Goal: Task Accomplishment & Management: Manage account settings

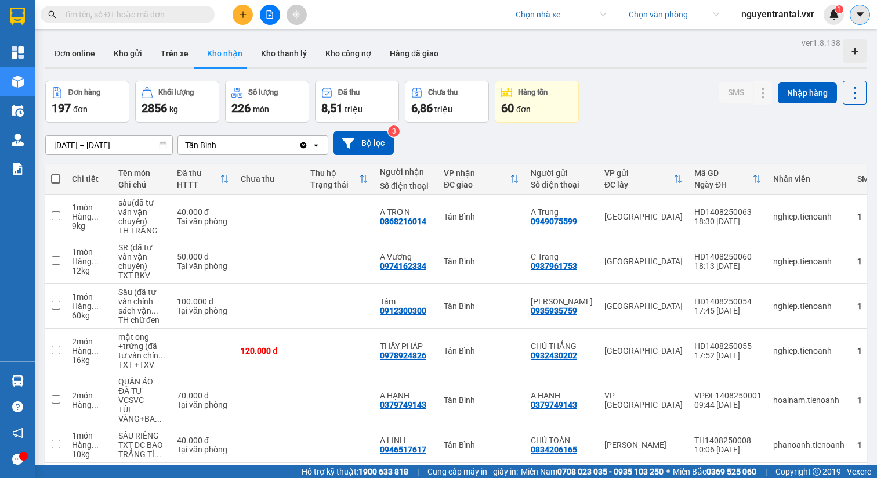
click at [866, 17] on button at bounding box center [860, 15] width 20 height 20
click at [786, 19] on span "nguyentrantai.vxr" at bounding box center [778, 14] width 92 height 15
click at [786, 31] on span "Đăng xuất" at bounding box center [783, 36] width 68 height 13
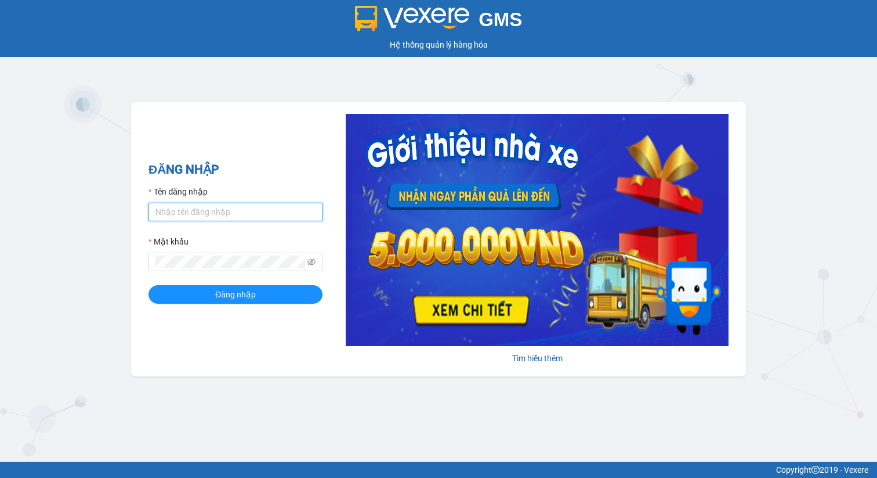
click at [312, 207] on input "Tên đăng nhập" at bounding box center [236, 212] width 174 height 19
type input "nguyentrantai.vxr"
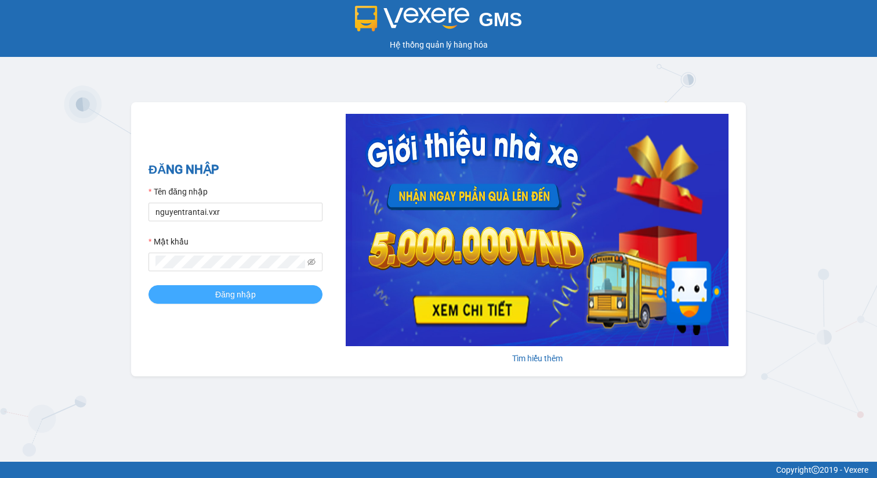
click at [270, 287] on button "Đăng nhập" at bounding box center [236, 294] width 174 height 19
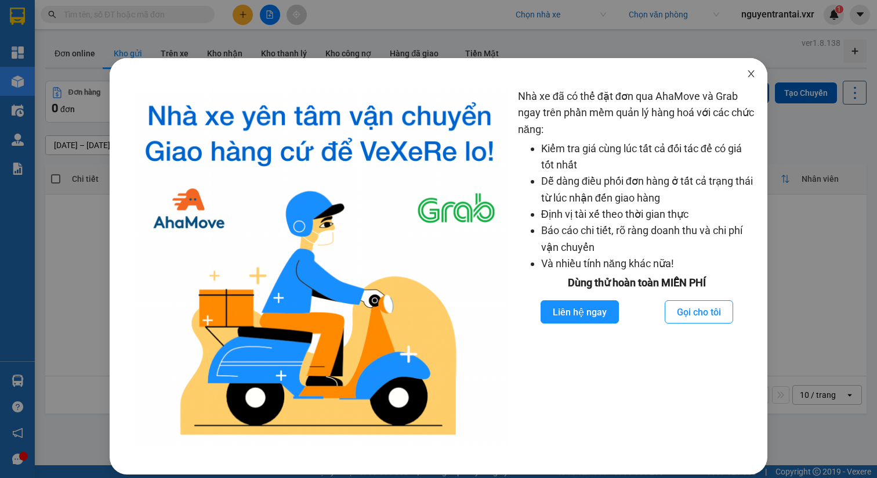
click at [755, 67] on span "Close" at bounding box center [751, 74] width 32 height 32
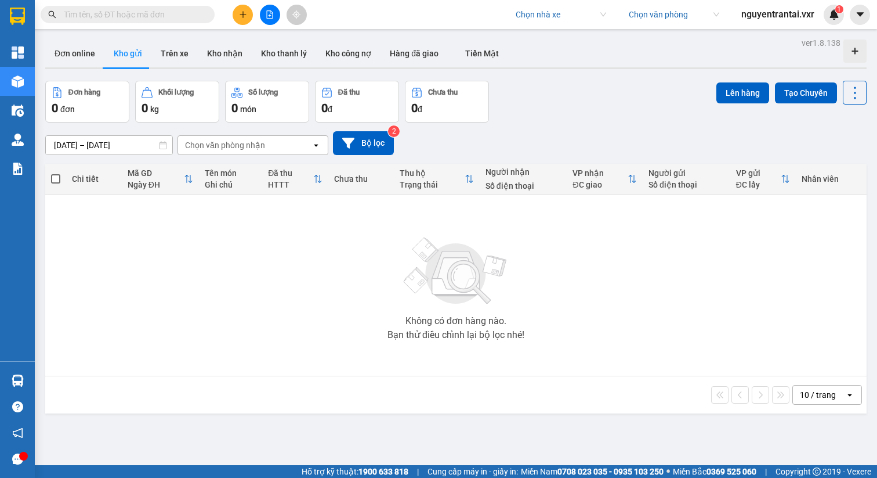
click at [568, 9] on input "search" at bounding box center [557, 14] width 82 height 17
type input "tiến oanh"
click at [557, 36] on div "Tiến Oanh" at bounding box center [559, 37] width 91 height 13
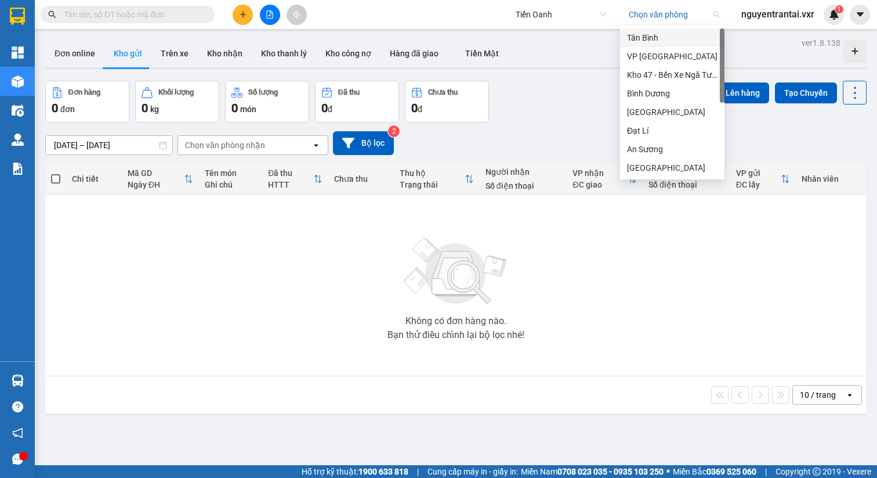
click at [642, 13] on input "search" at bounding box center [670, 14] width 82 height 17
click at [647, 35] on div "Tân Bình" at bounding box center [672, 37] width 91 height 13
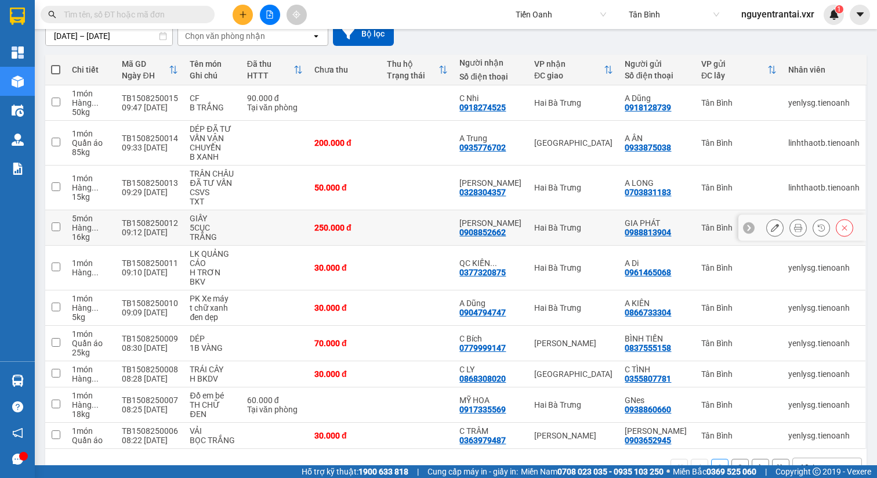
scroll to position [143, 0]
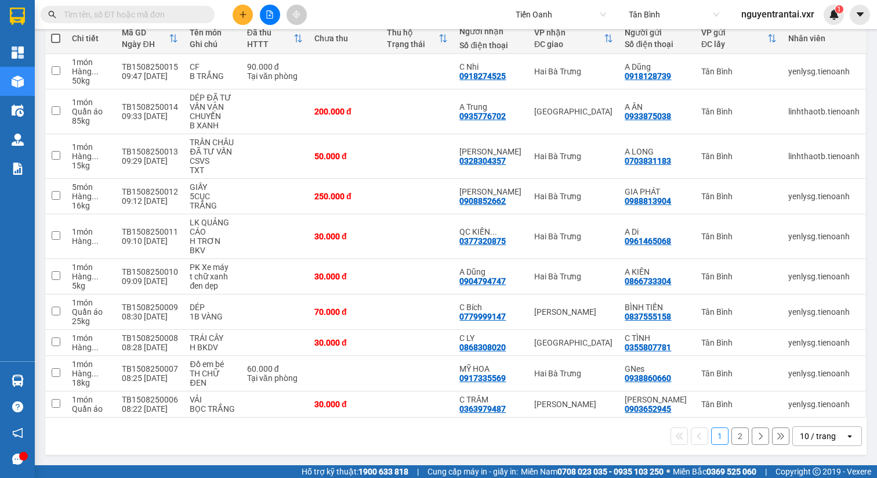
click at [819, 435] on div "10 / trang" at bounding box center [818, 436] width 36 height 12
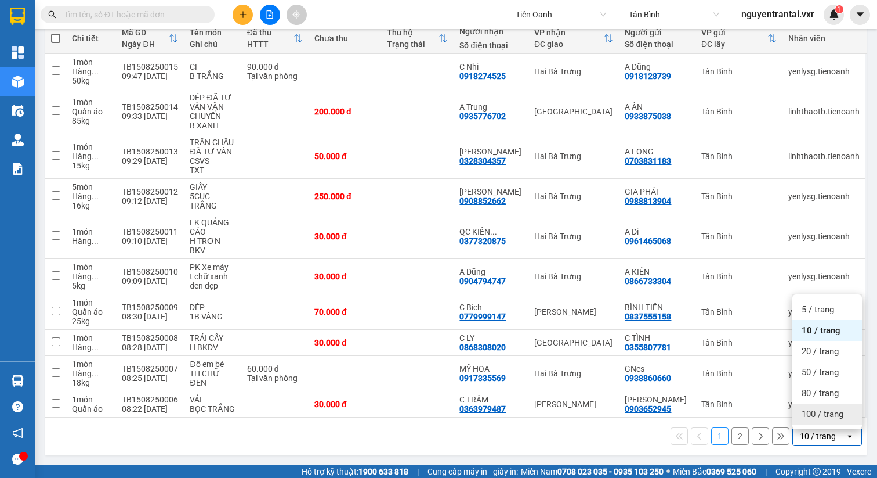
click at [816, 408] on span "100 / trang" at bounding box center [823, 414] width 42 height 12
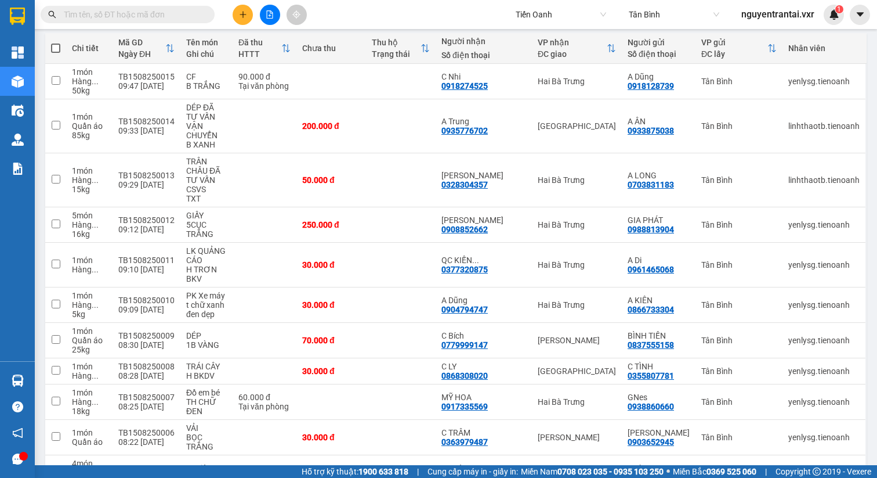
scroll to position [10191, 0]
click at [582, 18] on span "Tiến Oanh" at bounding box center [561, 14] width 91 height 17
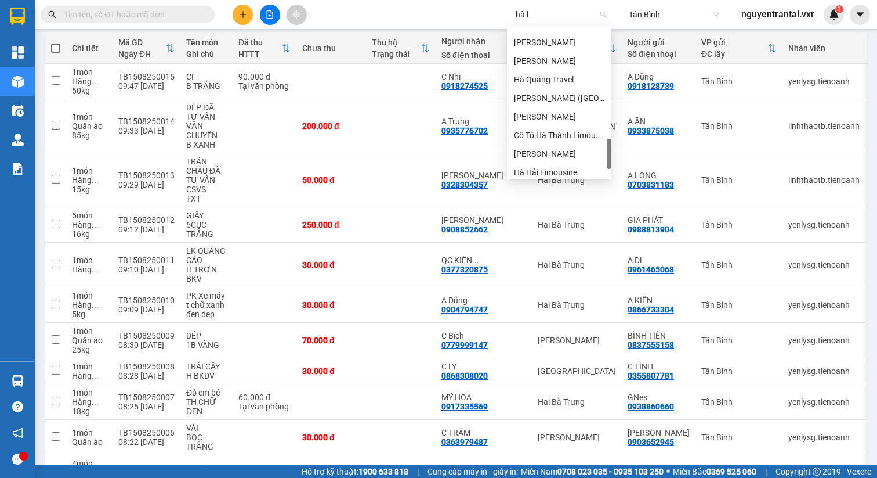
scroll to position [0, 0]
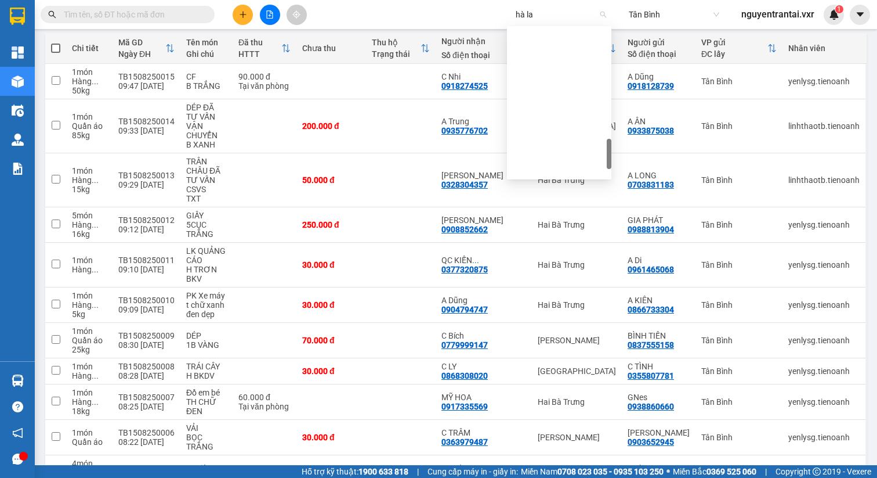
type input "hà lan"
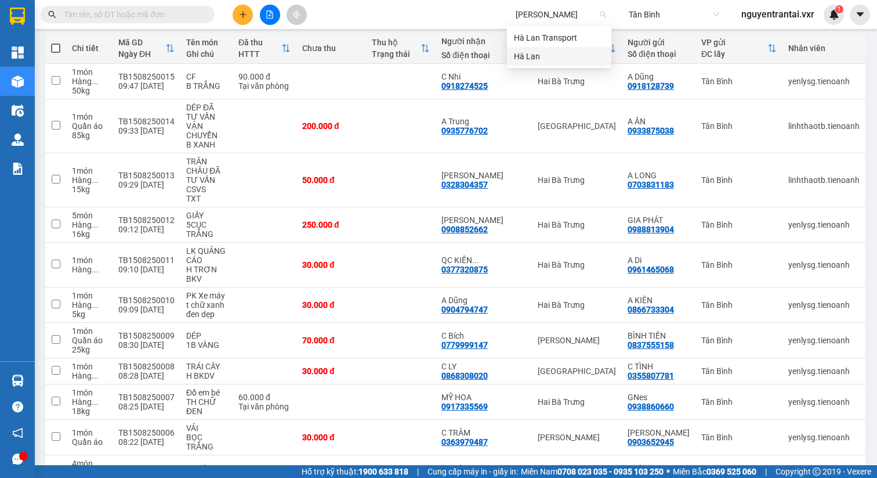
click at [562, 53] on div "Hà Lan" at bounding box center [559, 56] width 91 height 13
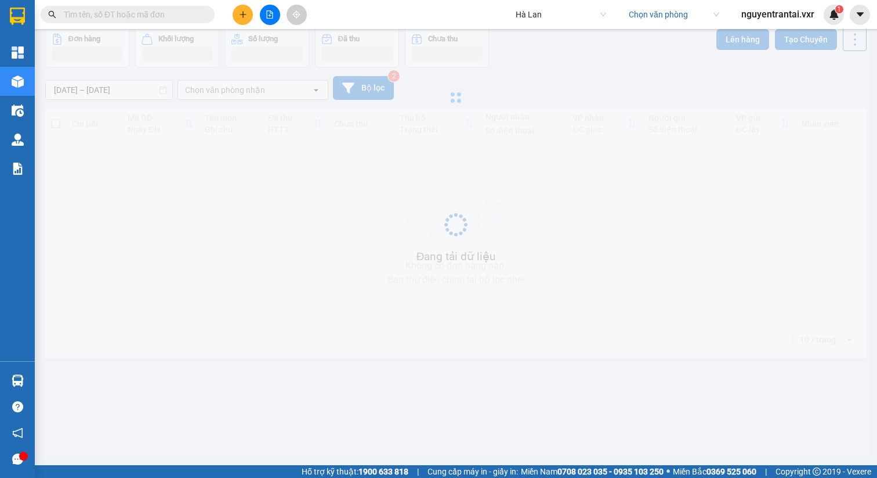
scroll to position [53, 0]
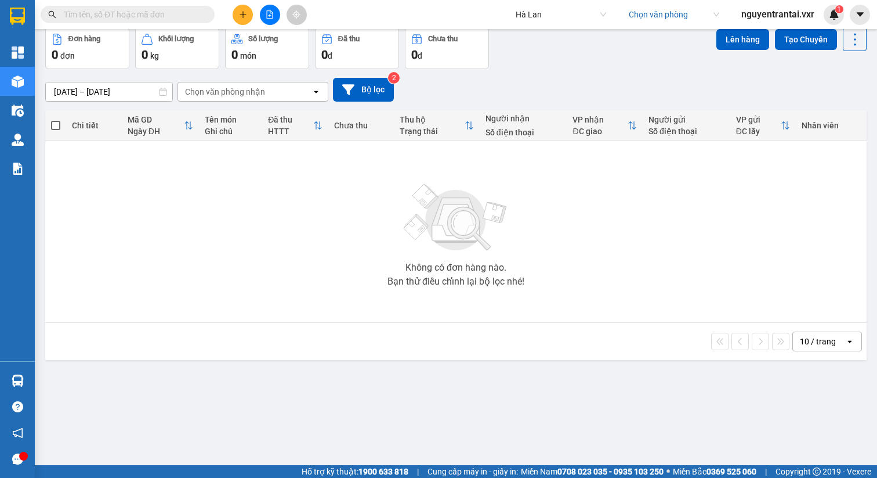
click at [644, 17] on input "search" at bounding box center [670, 14] width 82 height 17
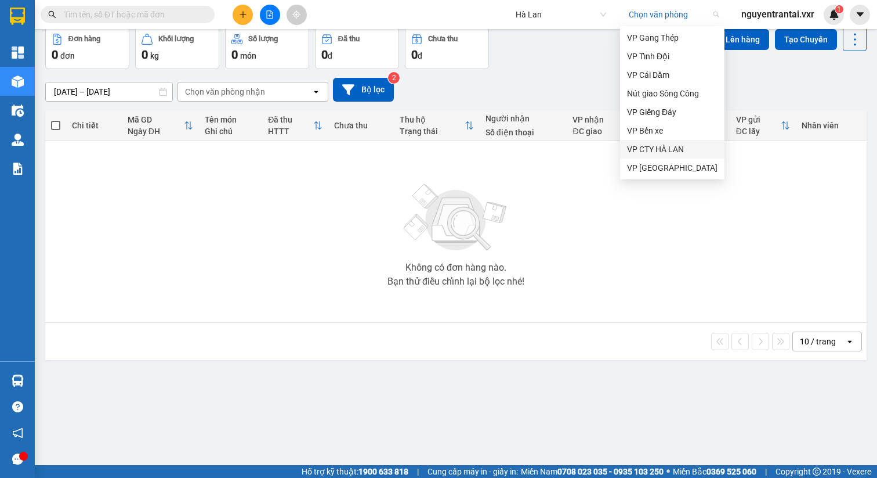
click at [656, 156] on div "VP CTY HÀ LAN" at bounding box center [672, 149] width 104 height 19
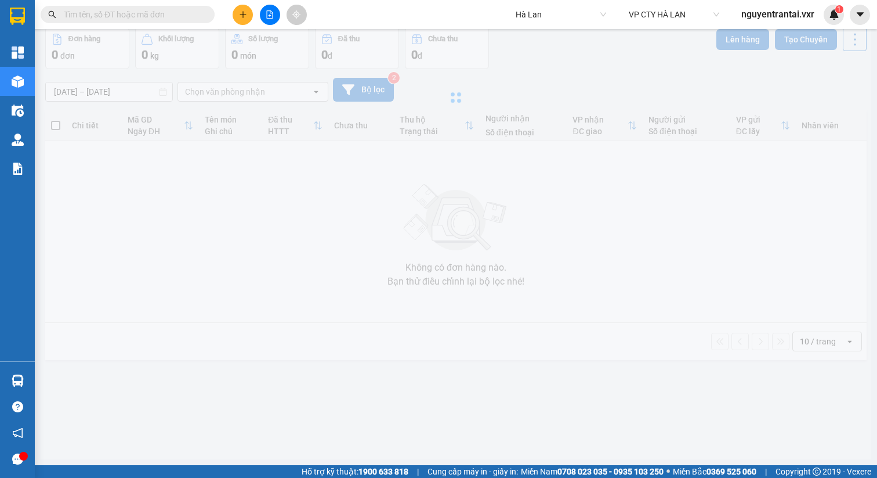
type input "02/07/2025 – 15/08/2025"
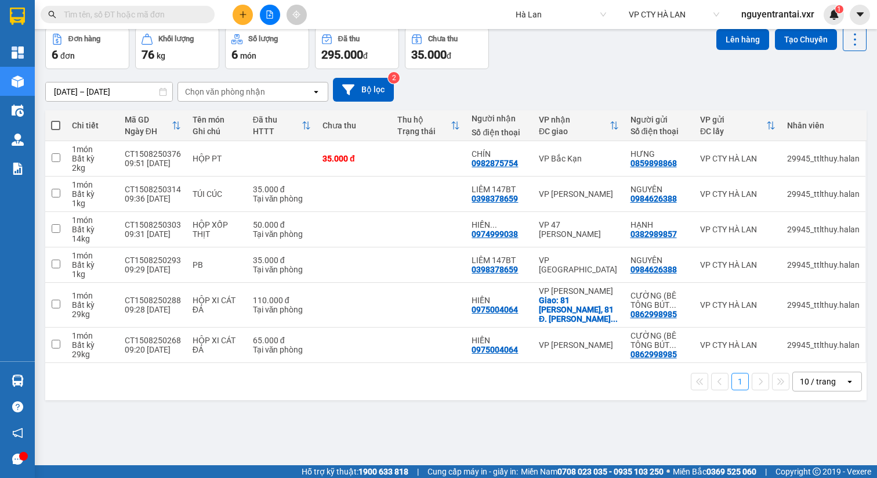
click at [838, 376] on div "10 / trang" at bounding box center [819, 381] width 52 height 19
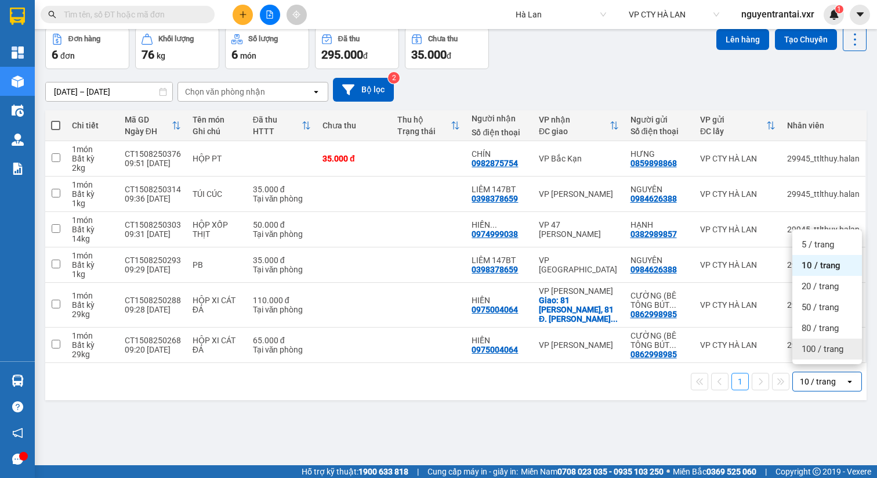
click at [834, 353] on span "100 / trang" at bounding box center [823, 349] width 42 height 12
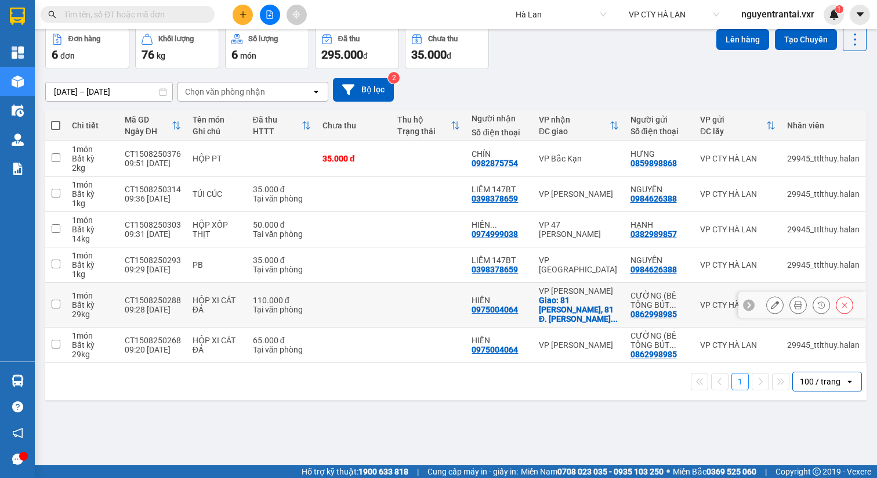
click at [649, 293] on div "CƯỜNG (BÊ TÔNG BÚT ..." at bounding box center [660, 300] width 58 height 19
checkbox input "true"
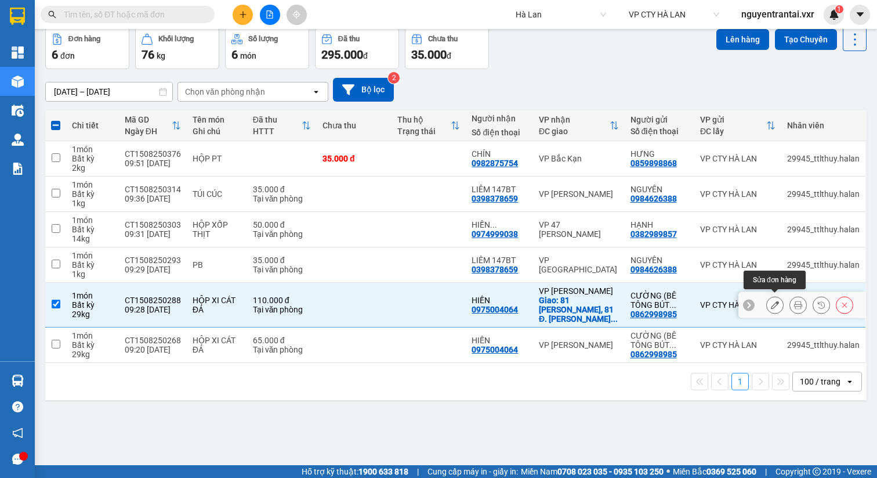
click at [770, 299] on button at bounding box center [775, 305] width 16 height 20
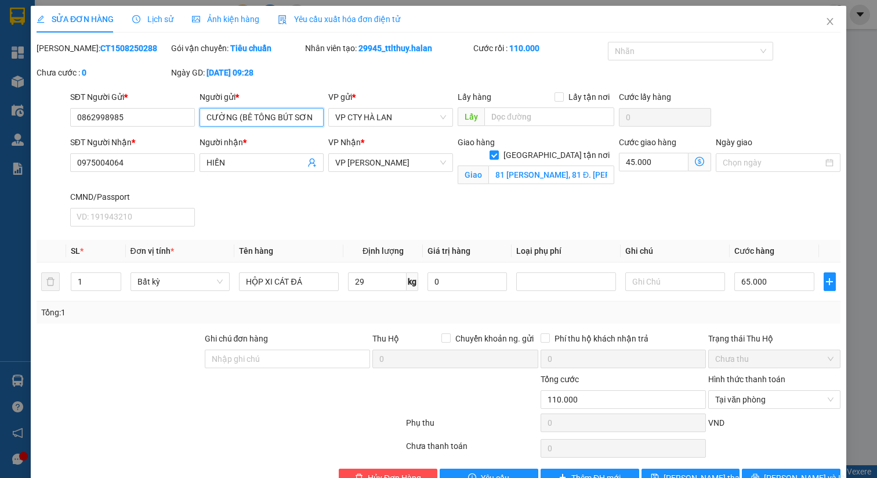
click at [284, 114] on input "CƯỜNG (BÊ TÔNG BÚT SƠN HP))" at bounding box center [262, 117] width 125 height 19
click at [377, 85] on div "Mã ĐH: CT1508250288 Gói vận chuyển: Tiêu chuẩn Nhân viên tạo: 29945_ttlthuy.hal…" at bounding box center [438, 66] width 807 height 49
click at [835, 16] on span "Close" at bounding box center [830, 22] width 32 height 32
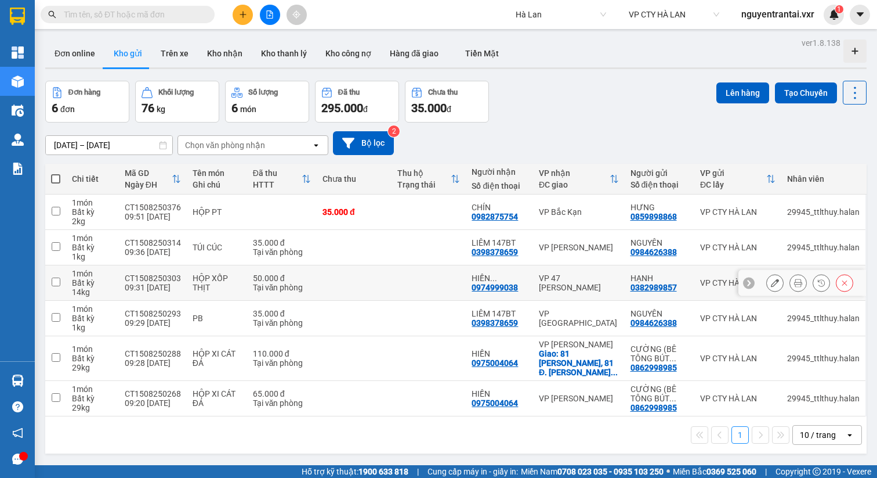
click at [776, 281] on icon at bounding box center [775, 283] width 8 height 8
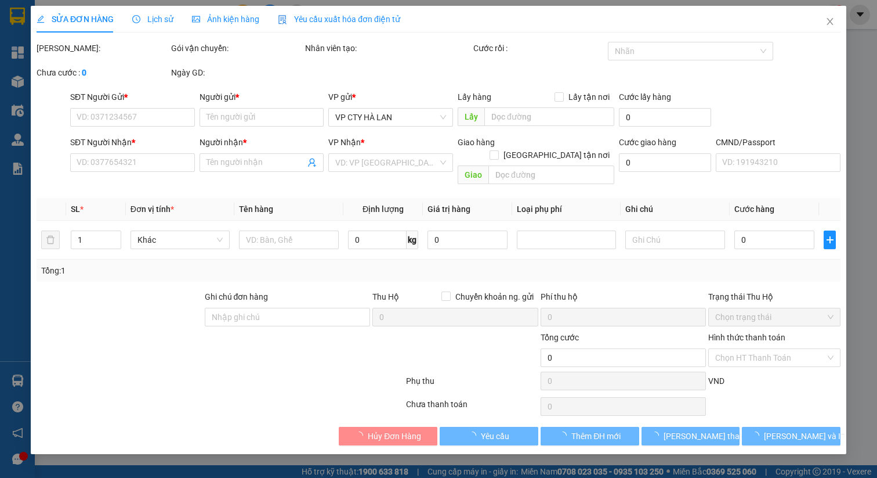
type input "0382989857"
type input "HẠNH"
type input "0974999038"
type input "HIỀN (0978335538)"
type input "50.000"
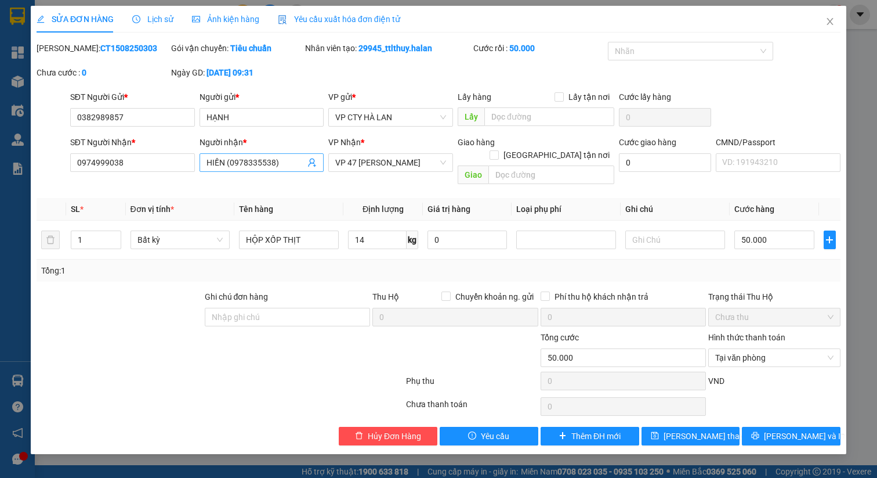
click at [265, 159] on input "HIỀN (0978335538)" at bounding box center [256, 162] width 99 height 13
click at [838, 19] on span "Close" at bounding box center [830, 22] width 32 height 32
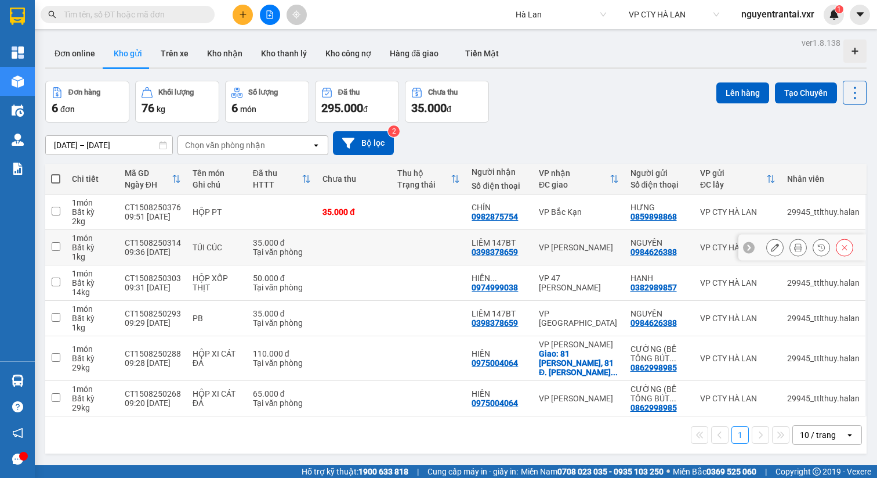
click at [777, 243] on icon at bounding box center [775, 247] width 8 height 8
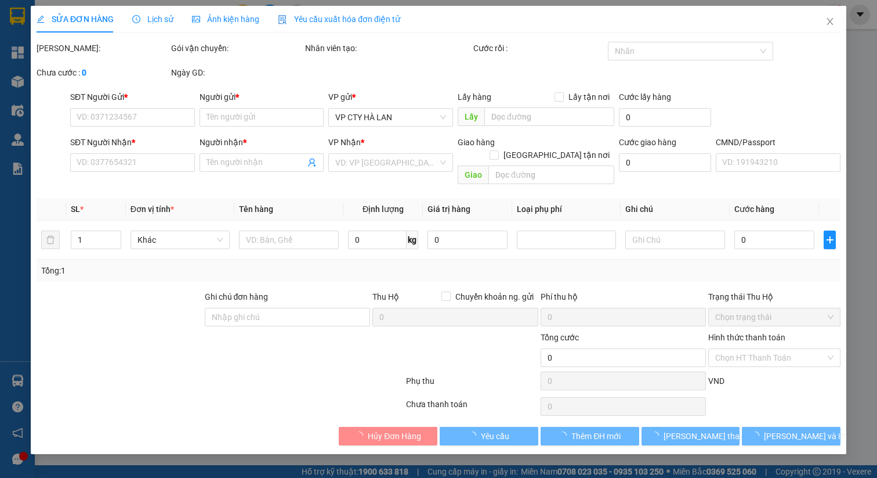
type input "0984626388"
type input "NGUYÊN"
type input "0398378659"
type input "LIÊM 147BT"
type input "35.000"
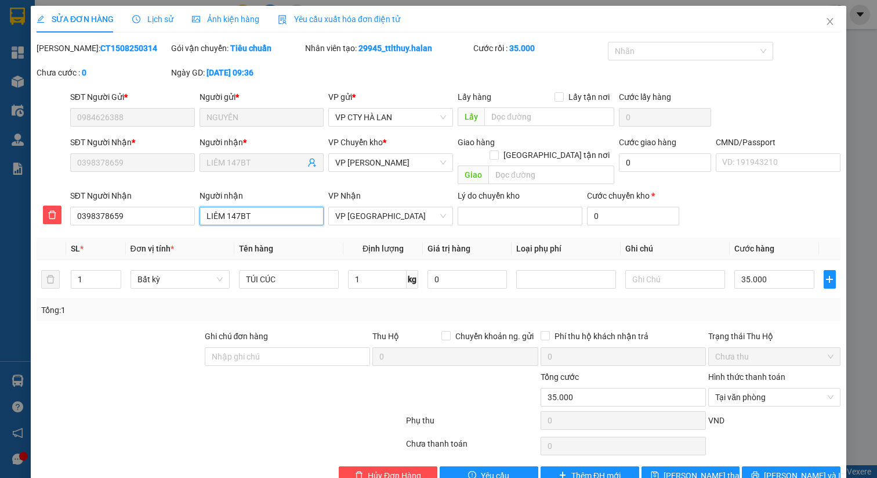
click at [245, 207] on input "LIÊM 147BT" at bounding box center [262, 216] width 125 height 19
click at [834, 22] on icon "close" at bounding box center [830, 21] width 9 height 9
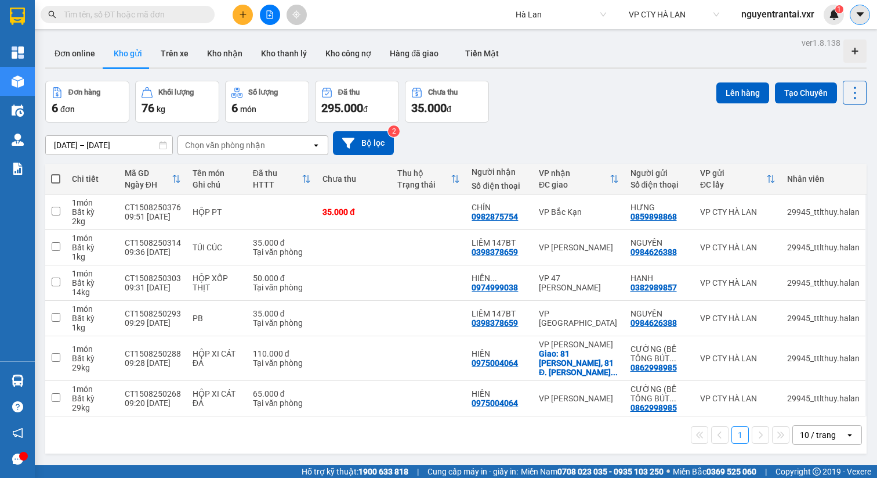
click at [865, 21] on button at bounding box center [860, 15] width 20 height 20
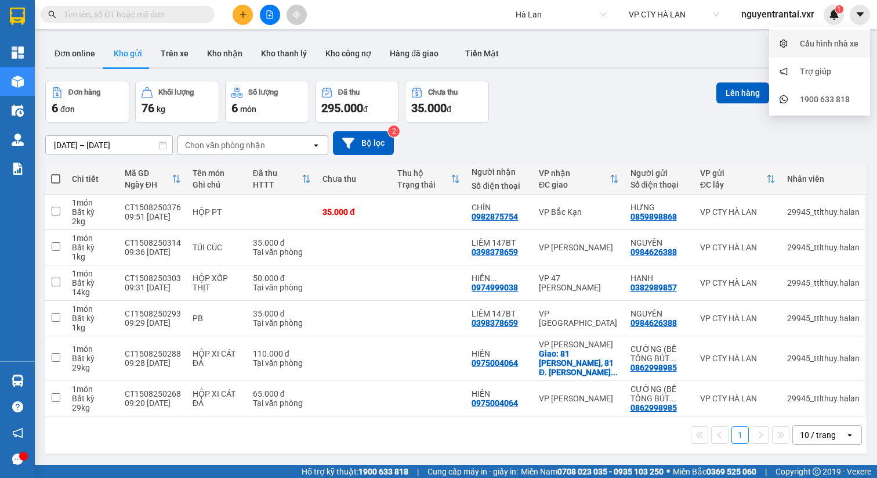
click at [821, 41] on div "Cấu hình nhà xe" at bounding box center [829, 43] width 59 height 13
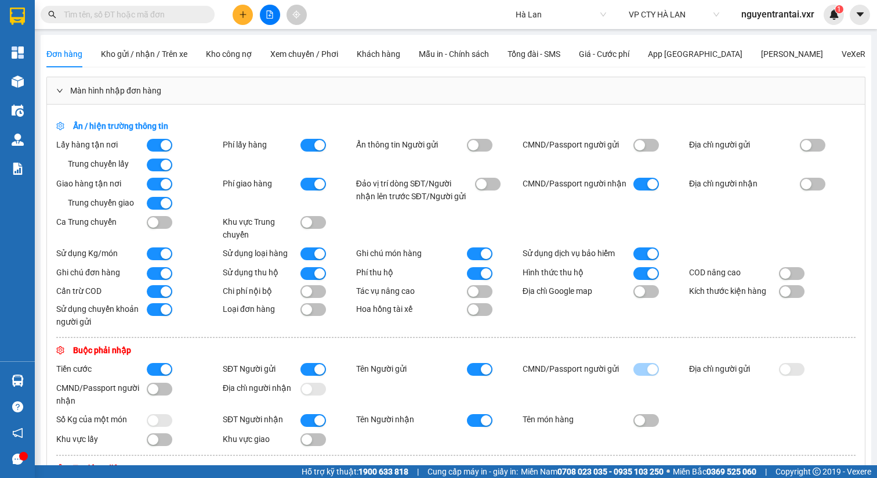
scroll to position [595, 0]
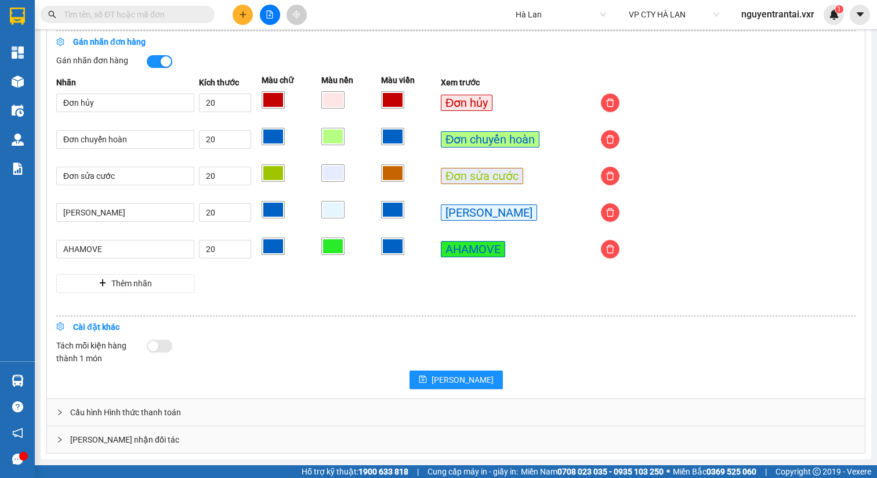
click at [546, 14] on span "Hà Lan" at bounding box center [561, 14] width 91 height 17
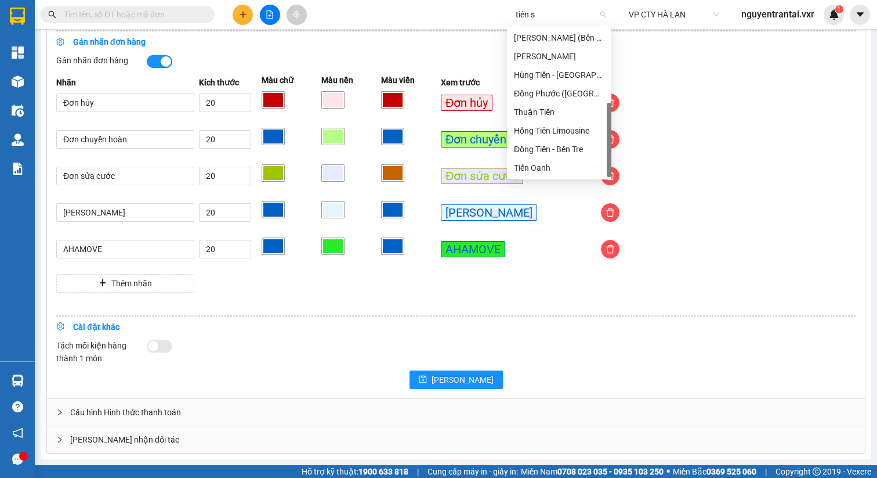
scroll to position [0, 0]
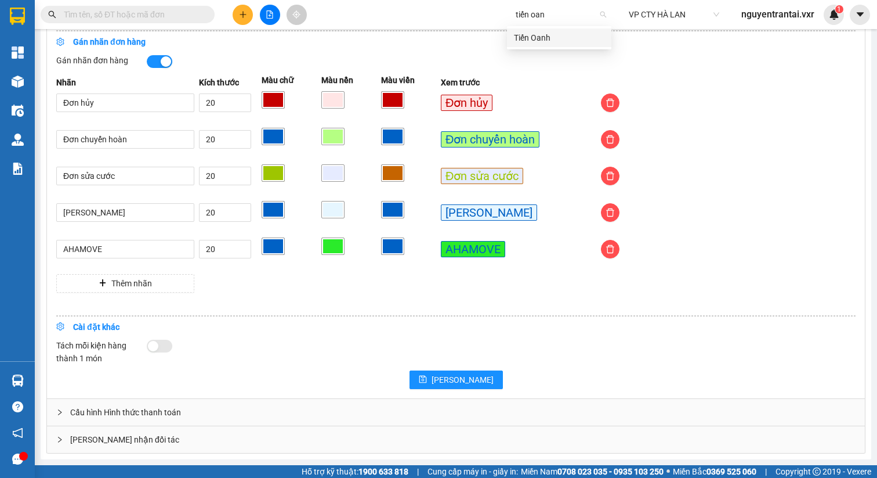
type input "tiến oanh"
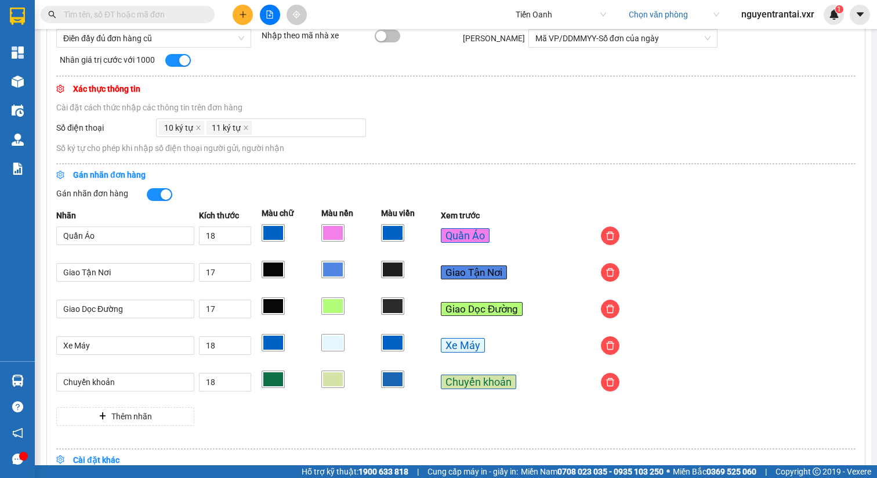
scroll to position [452, 0]
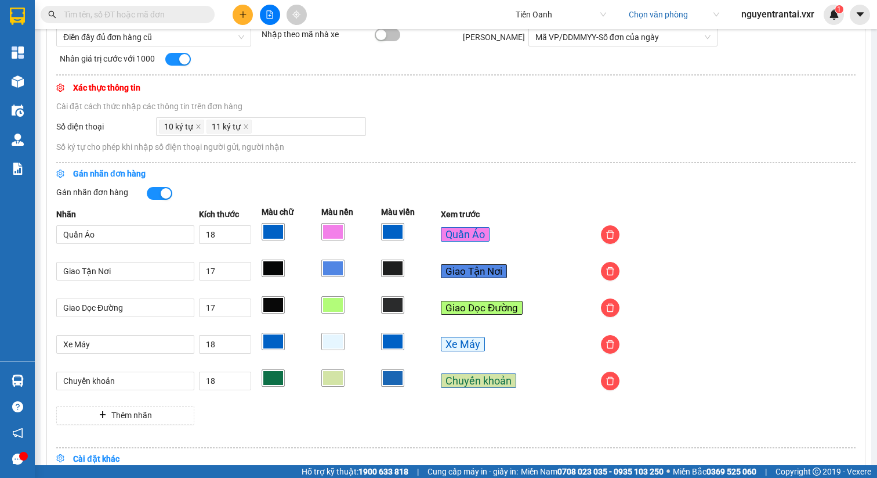
click at [565, 10] on span "Tiến Oanh" at bounding box center [561, 14] width 91 height 17
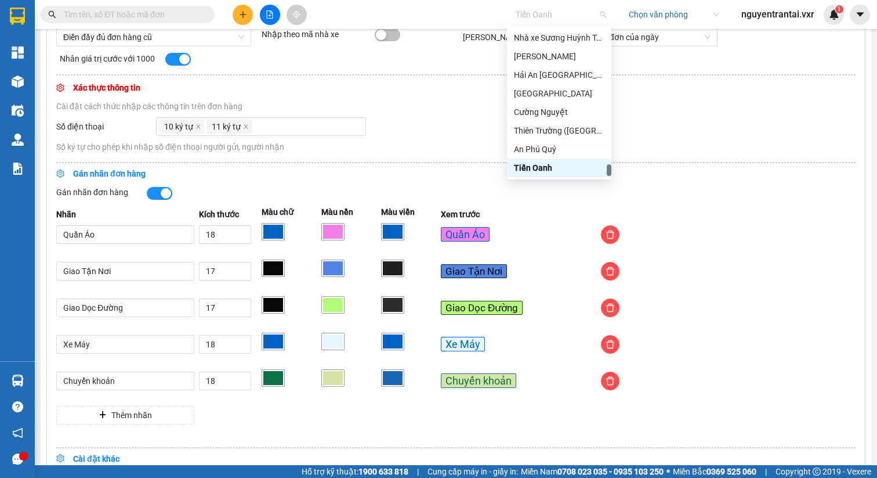
click at [565, 10] on span "Tiến Oanh" at bounding box center [561, 14] width 91 height 17
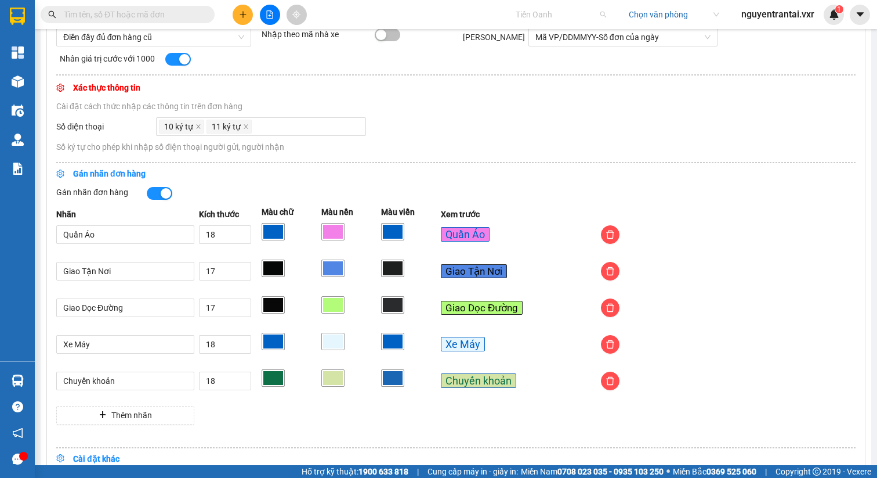
click at [565, 10] on span "Tiến Oanh" at bounding box center [561, 14] width 91 height 17
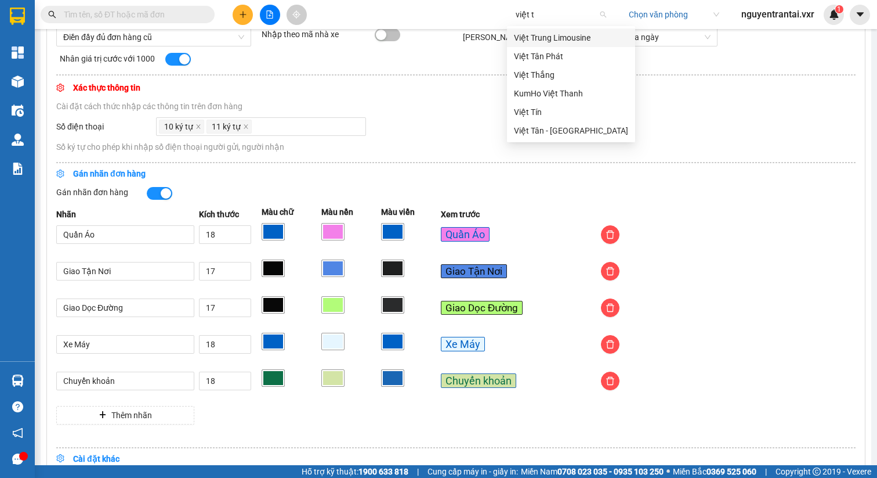
scroll to position [0, 0]
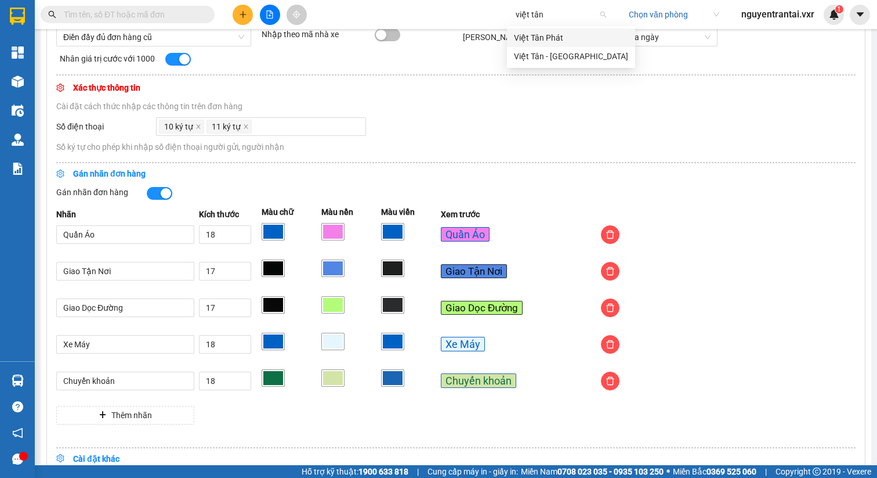
type input "việt tân p"
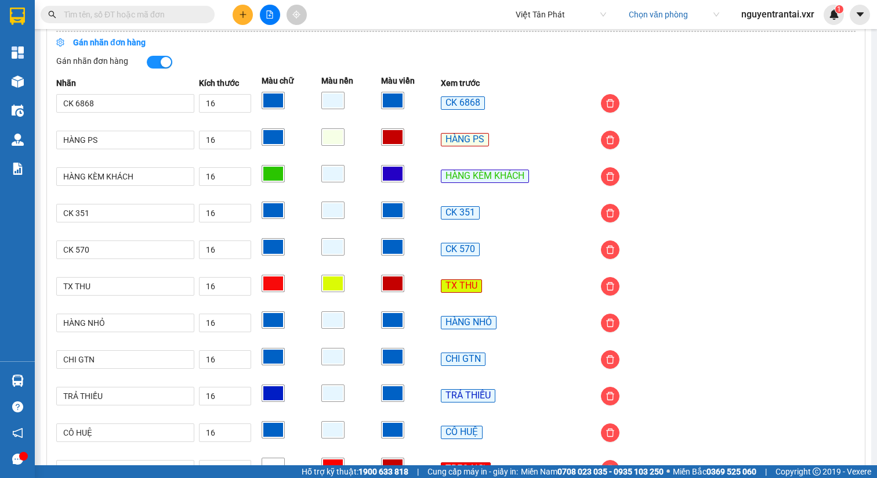
scroll to position [573, 0]
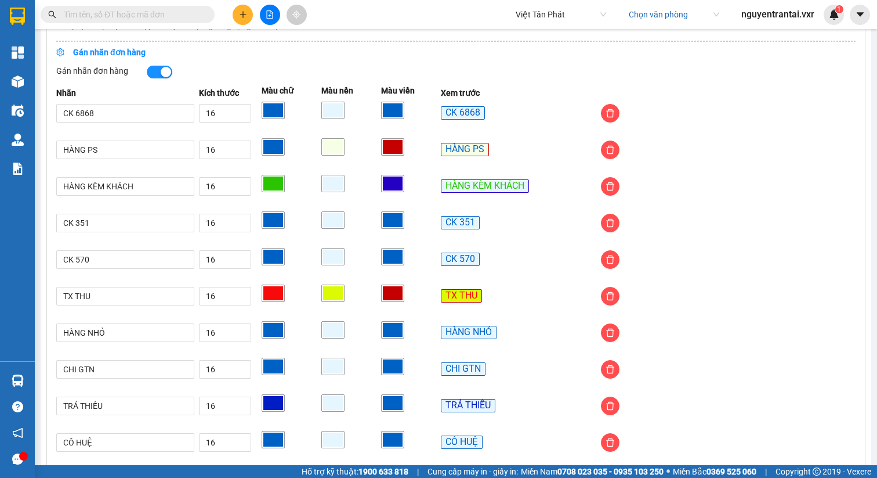
click at [555, 25] on div "Kết quả tìm kiếm ( 0 ) Bộ lọc No Data Việt Tân Phát Việt Tân Phát Chọn văn phòn…" at bounding box center [438, 14] width 877 height 29
click at [561, 16] on span "Việt Tân Phát" at bounding box center [561, 14] width 91 height 17
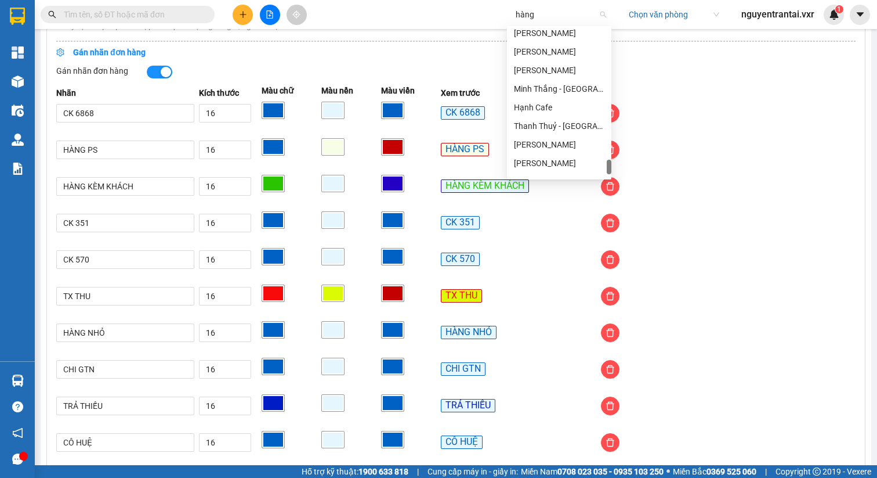
scroll to position [190, 0]
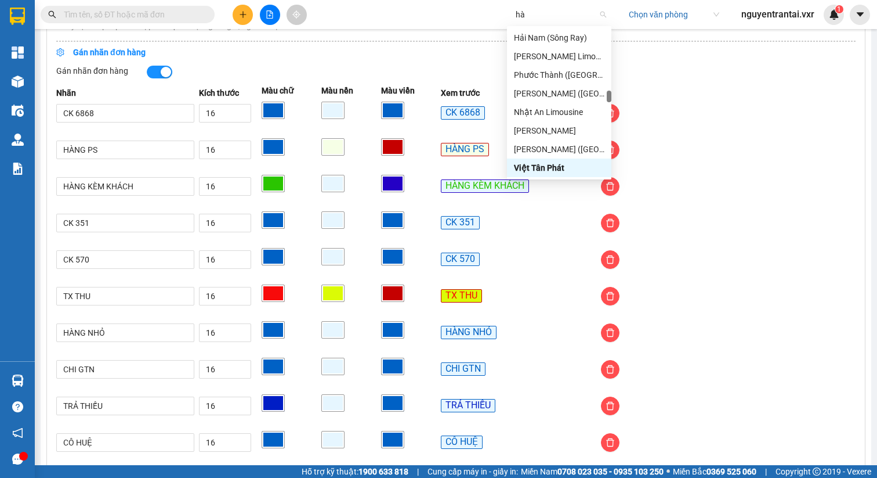
type input "h"
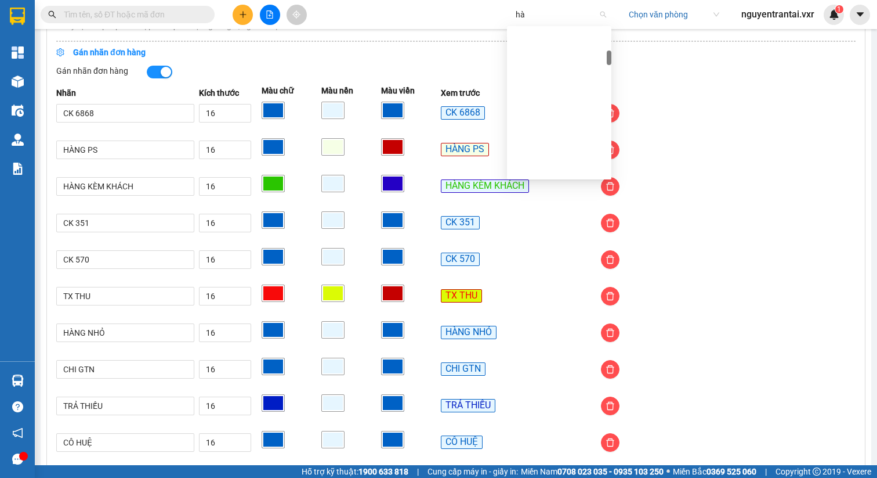
type input "h"
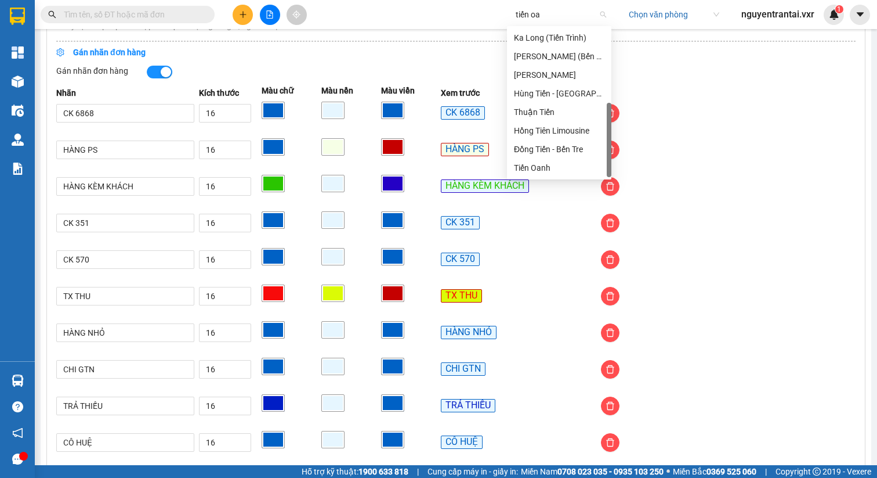
scroll to position [0, 0]
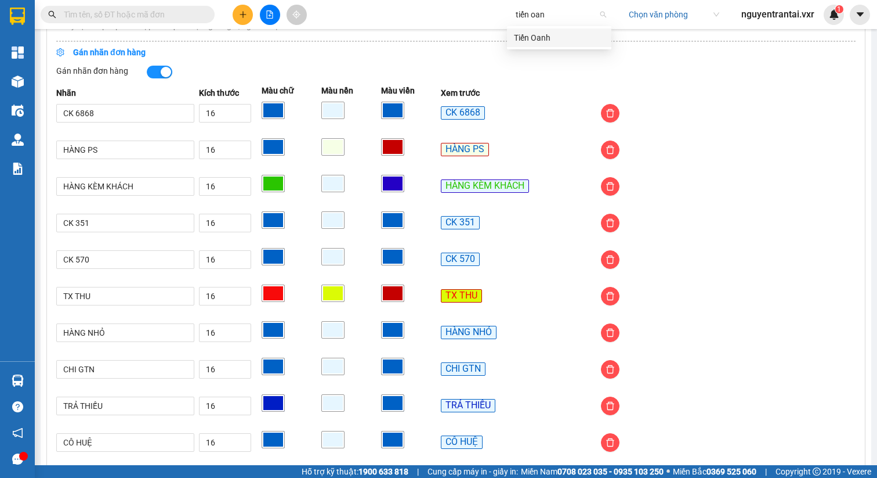
type input "tiến oanh"
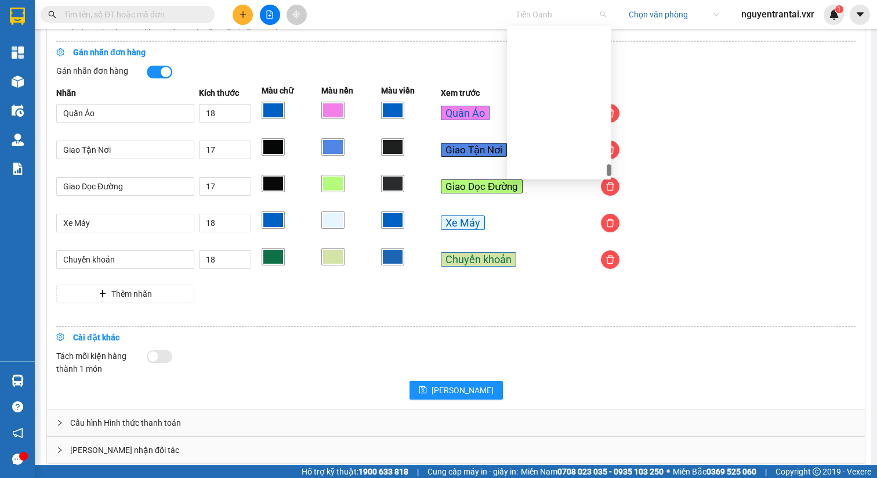
scroll to position [11050, 0]
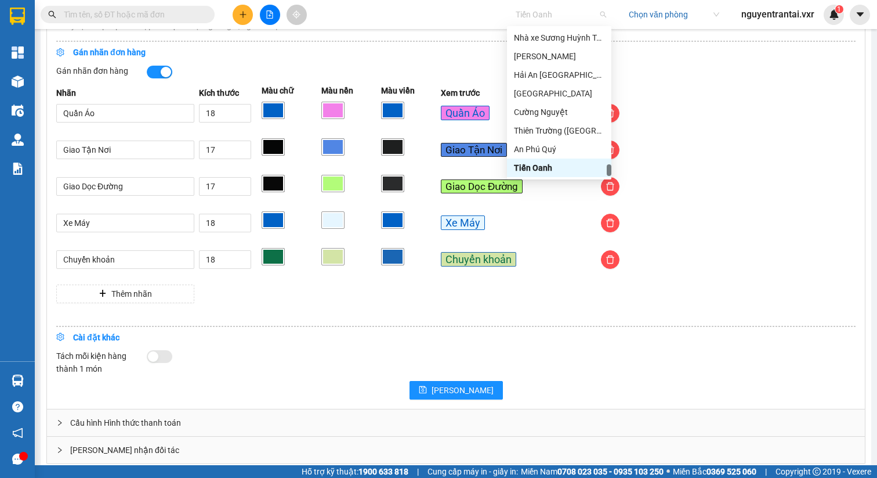
click at [569, 17] on span "Tiến Oanh" at bounding box center [561, 14] width 91 height 17
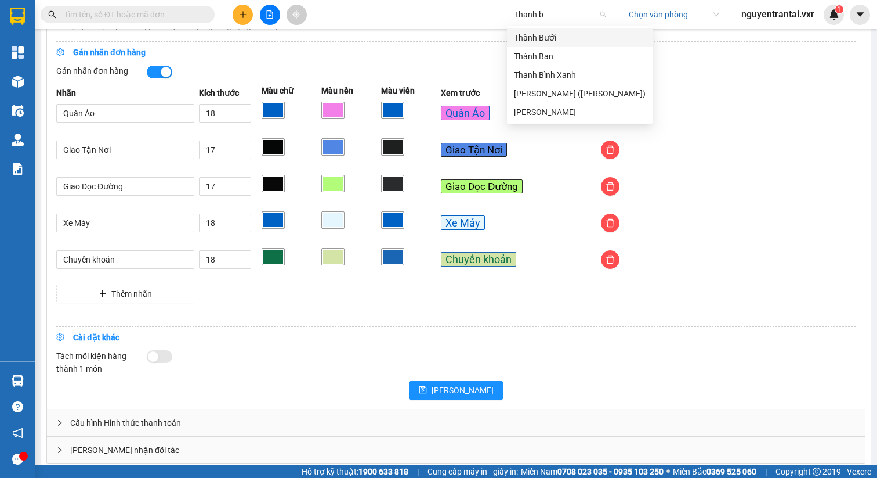
scroll to position [0, 0]
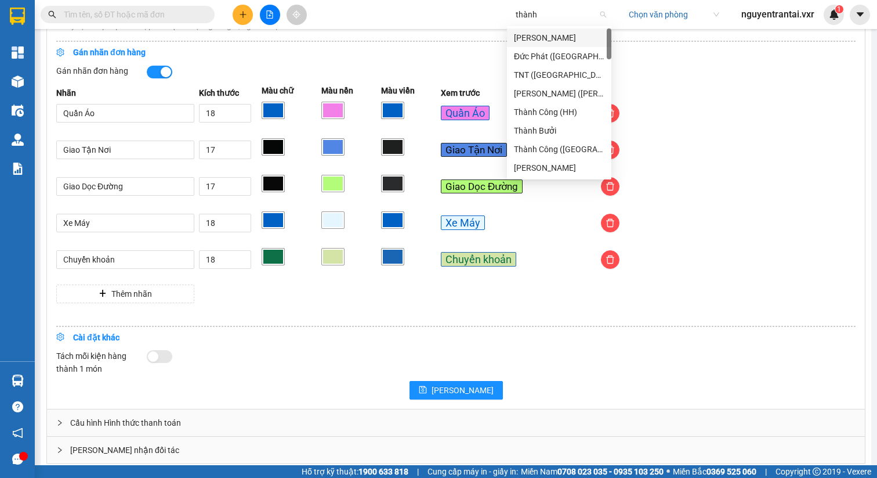
type input "thành b"
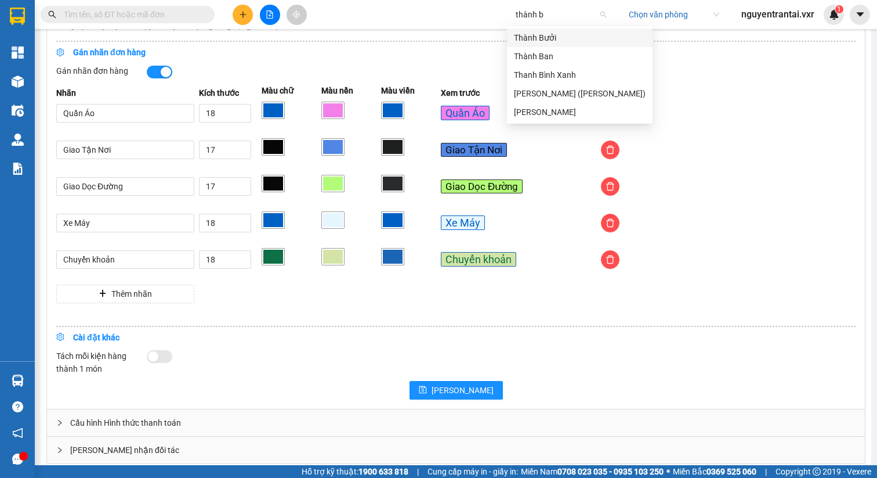
click at [570, 36] on div "Thành Bưởi" at bounding box center [580, 37] width 132 height 13
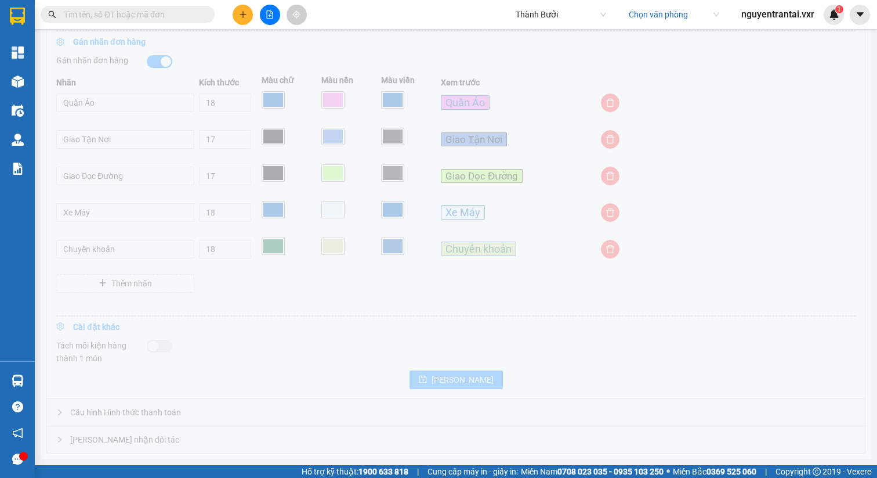
scroll to position [559, 0]
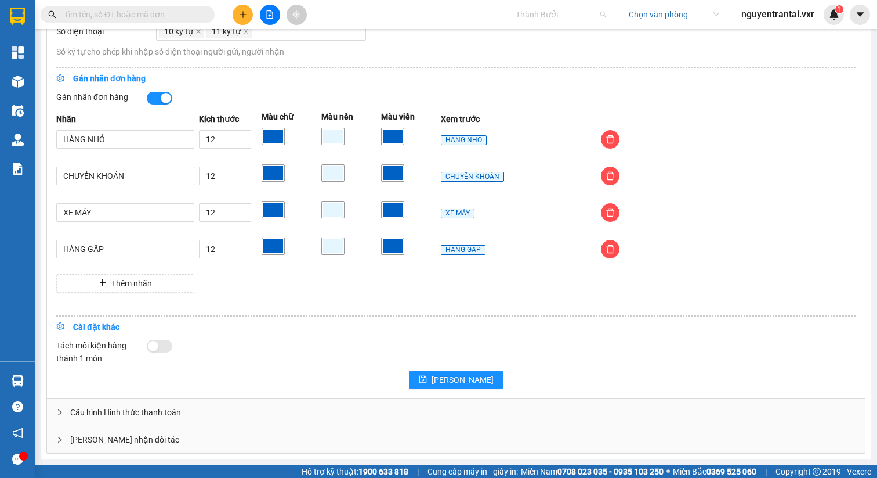
click at [556, 18] on span "Thành Bưởi" at bounding box center [561, 14] width 91 height 17
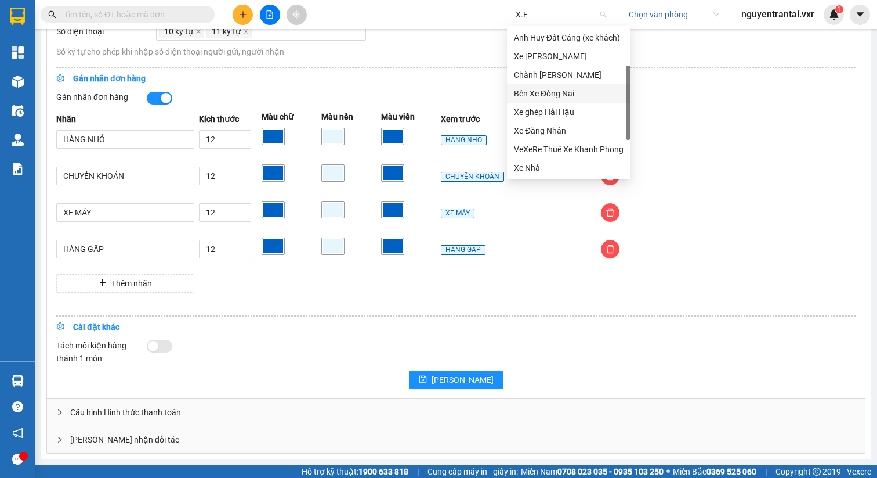
scroll to position [37, 0]
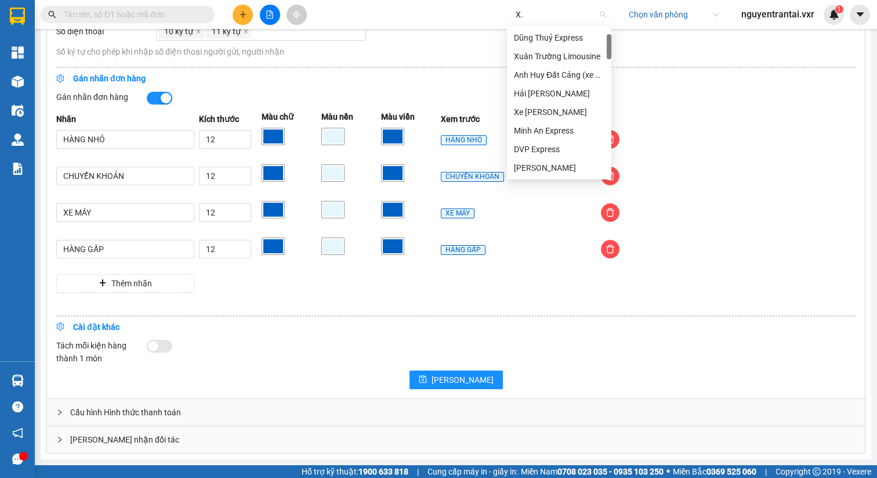
type input "X"
type input "t"
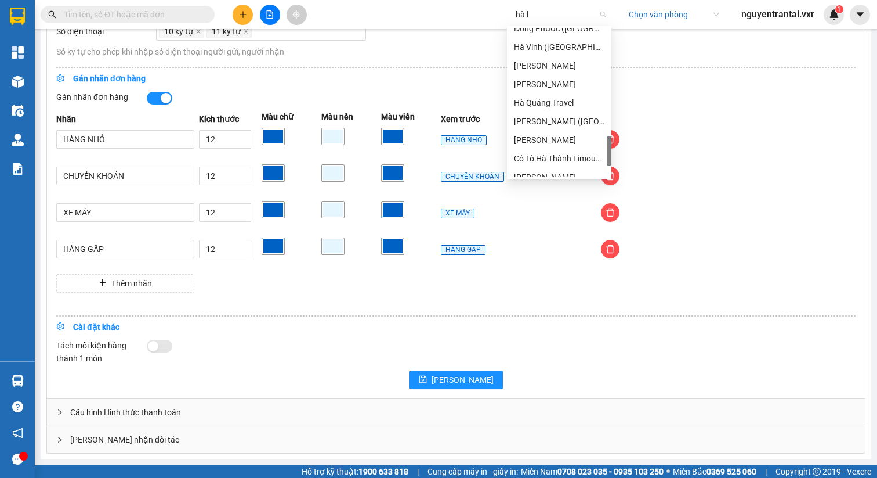
scroll to position [0, 0]
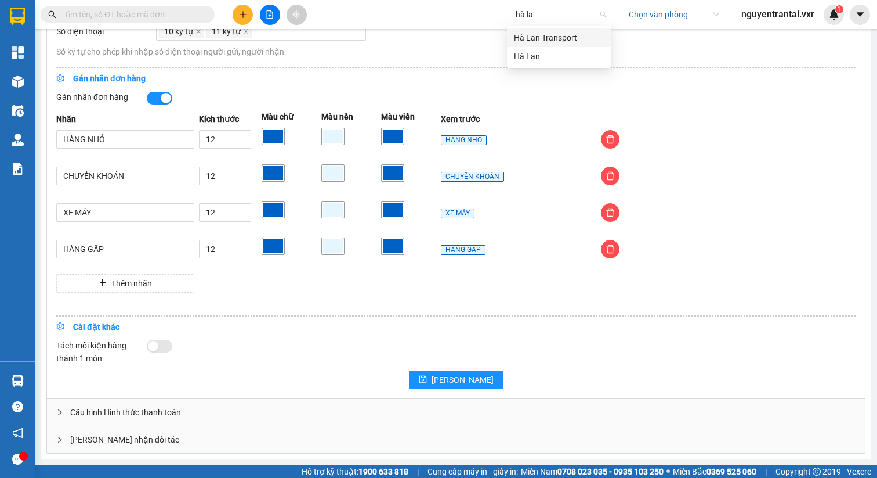
type input "hà lan"
click at [566, 50] on div "Hà Lan" at bounding box center [559, 56] width 91 height 13
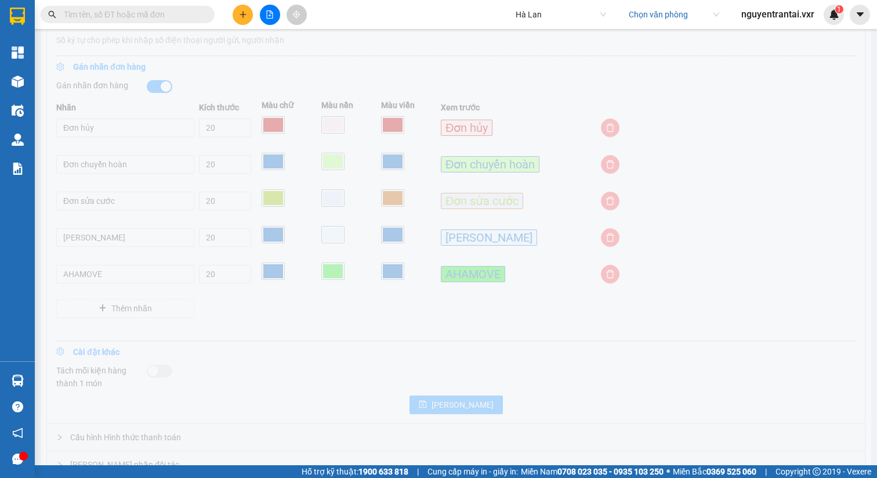
scroll to position [595, 0]
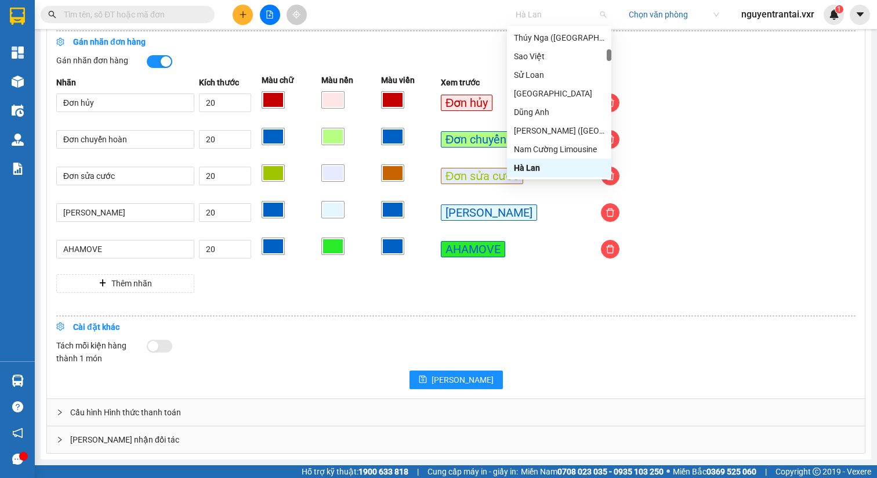
click at [566, 13] on span "Hà Lan" at bounding box center [561, 14] width 91 height 17
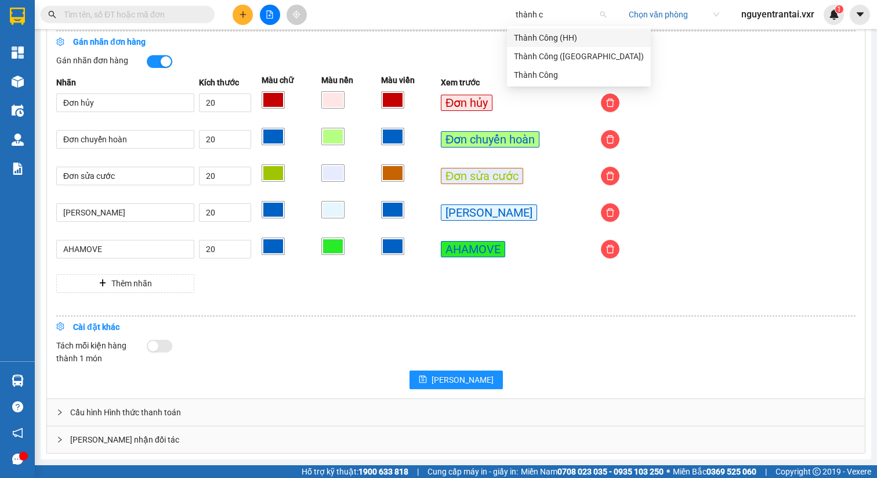
scroll to position [0, 0]
type input "thành côn"
click at [550, 74] on div "Thành Công" at bounding box center [579, 74] width 130 height 13
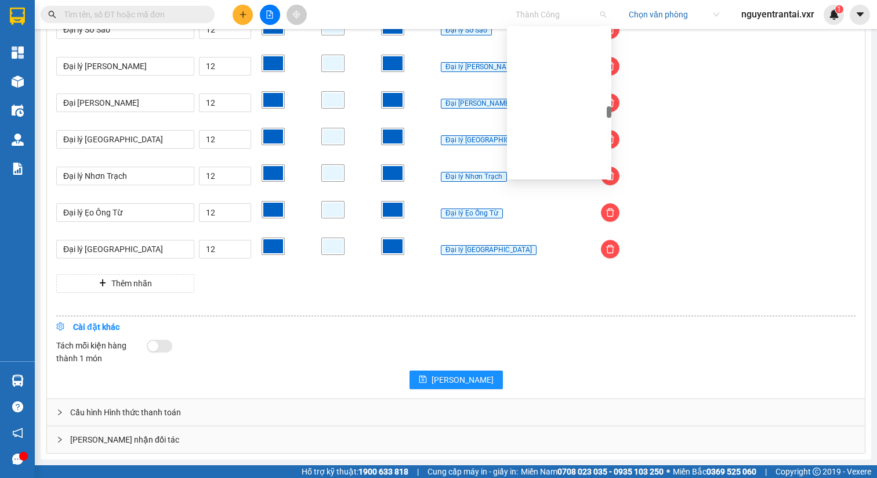
scroll to position [5952, 0]
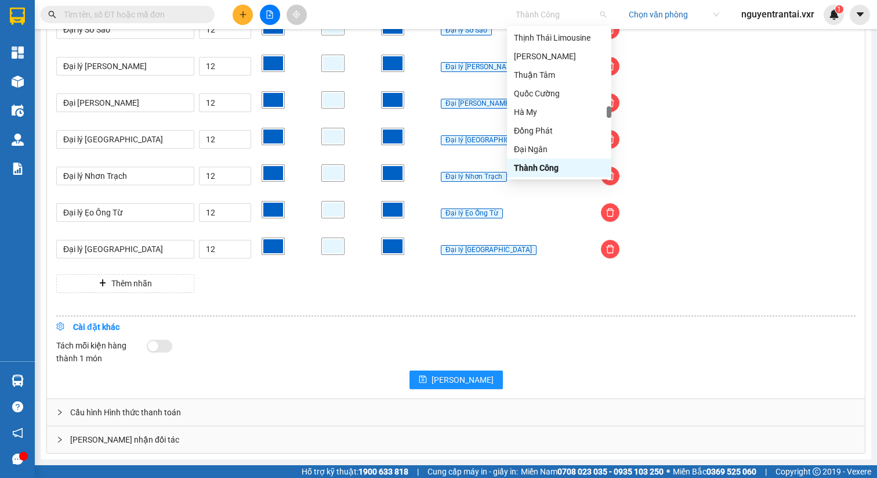
click at [563, 14] on span "Thành Công" at bounding box center [561, 14] width 91 height 17
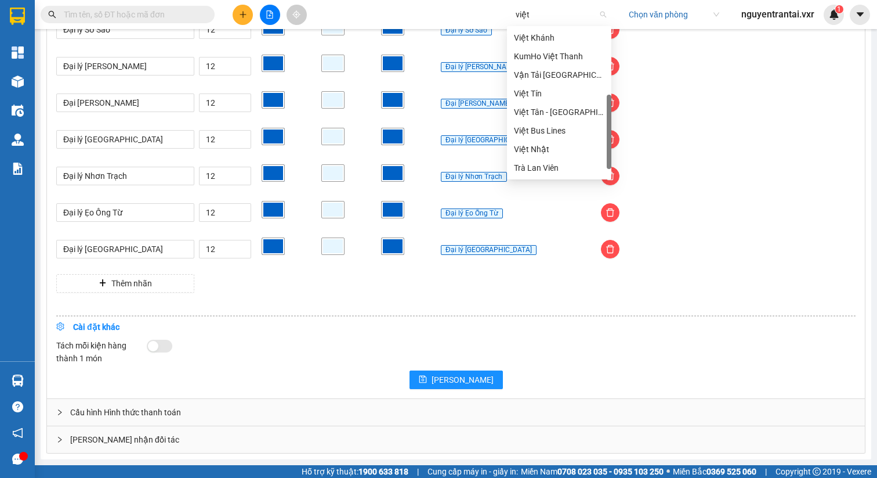
scroll to position [0, 0]
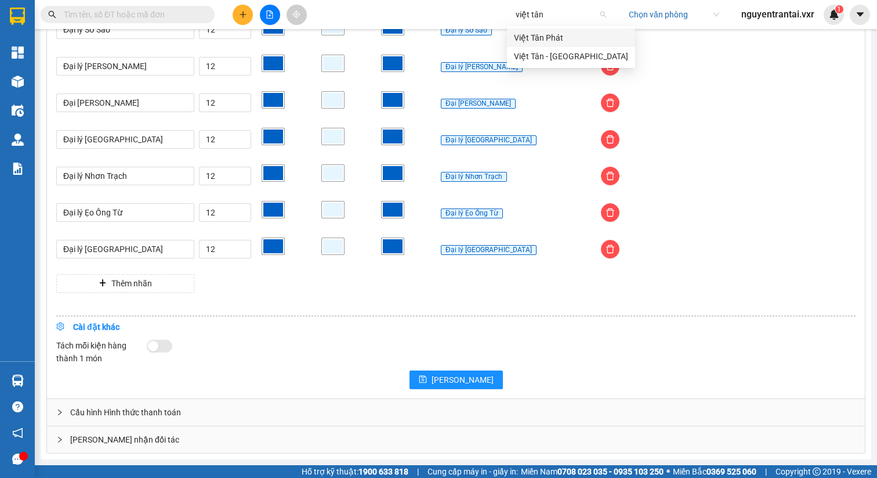
type input "việt tân"
click at [557, 32] on div "Việt Tân Phát" at bounding box center [571, 37] width 114 height 13
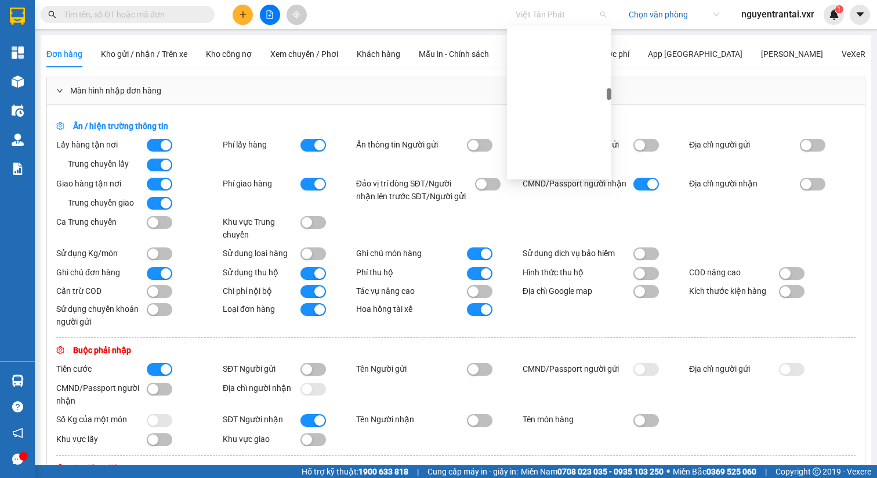
scroll to position [4615, 0]
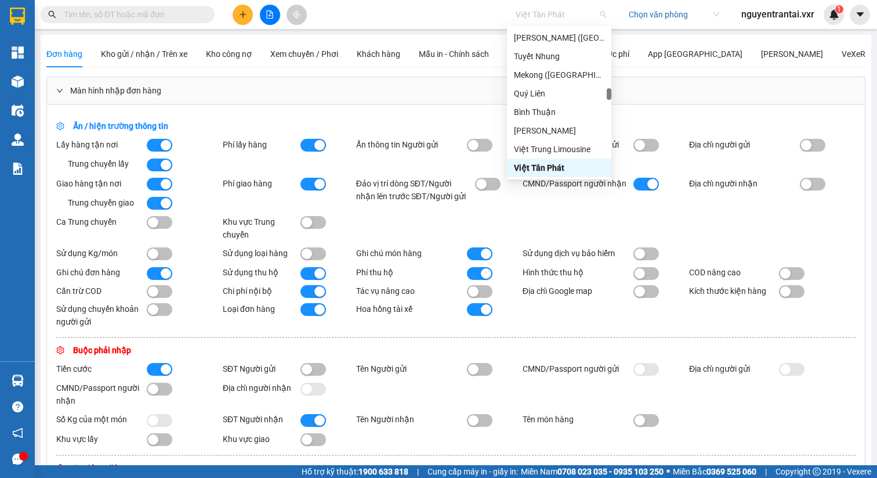
click at [541, 15] on span "Việt Tân Phát" at bounding box center [561, 14] width 91 height 17
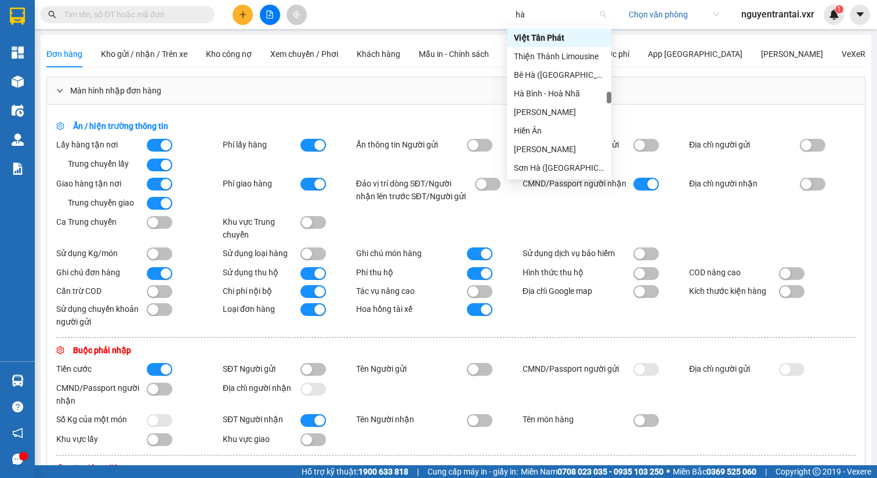
scroll to position [613, 0]
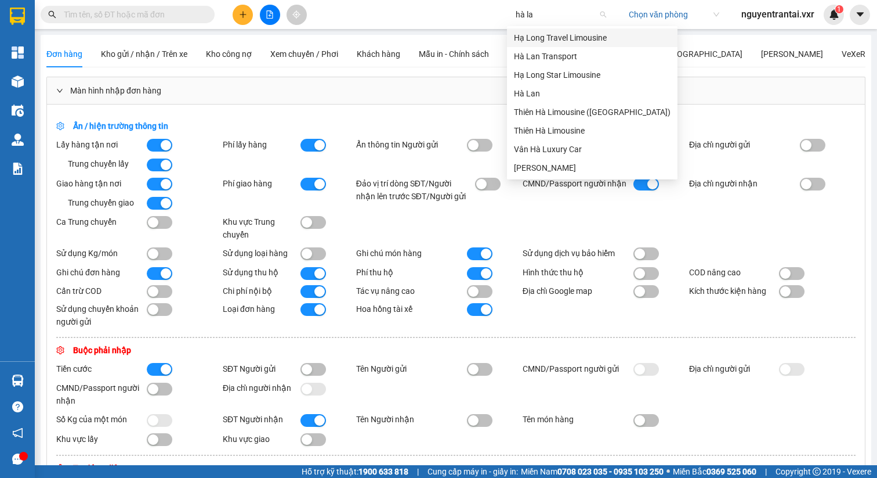
type input "hà lan"
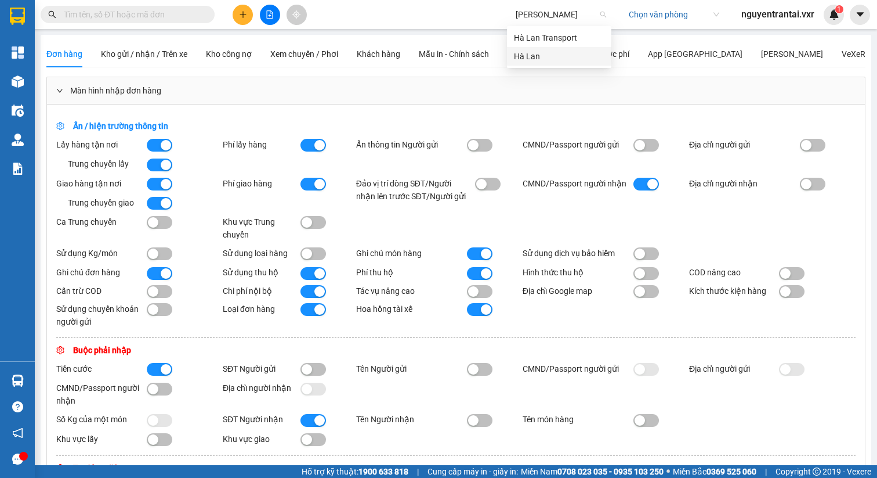
click at [565, 63] on div "Hà Lan" at bounding box center [559, 56] width 104 height 19
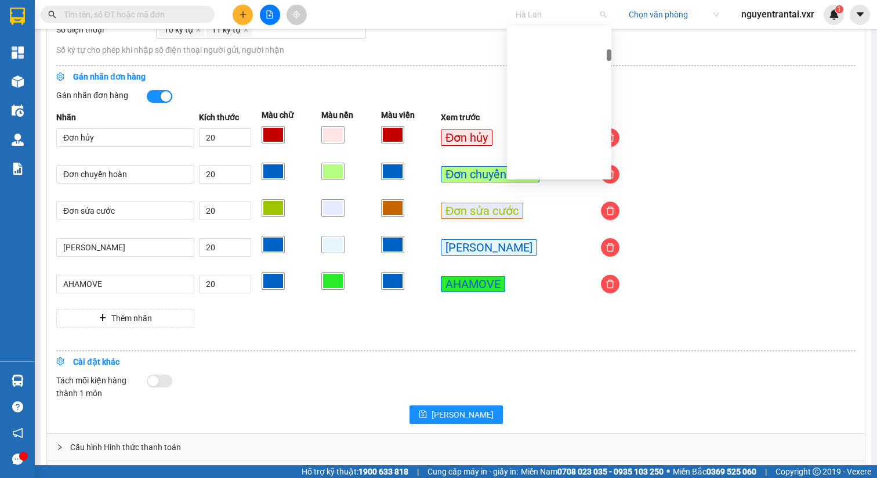
scroll to position [1574, 0]
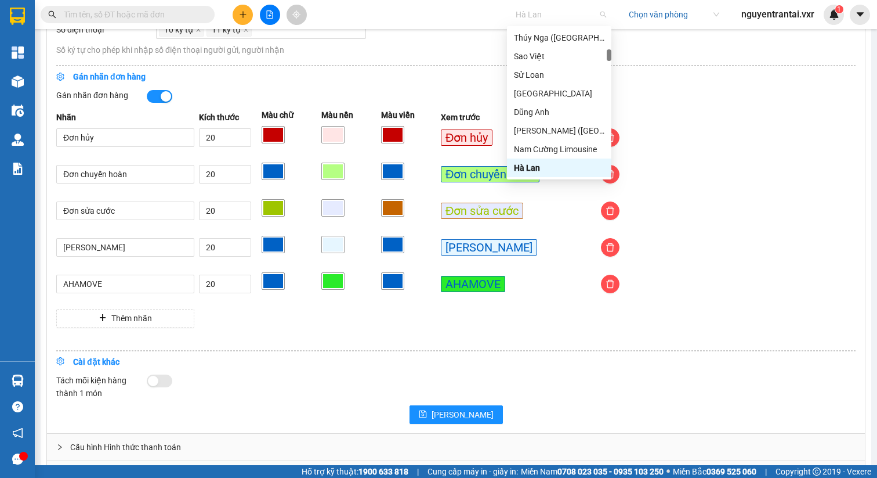
click at [554, 20] on span "Hà Lan" at bounding box center [561, 14] width 91 height 17
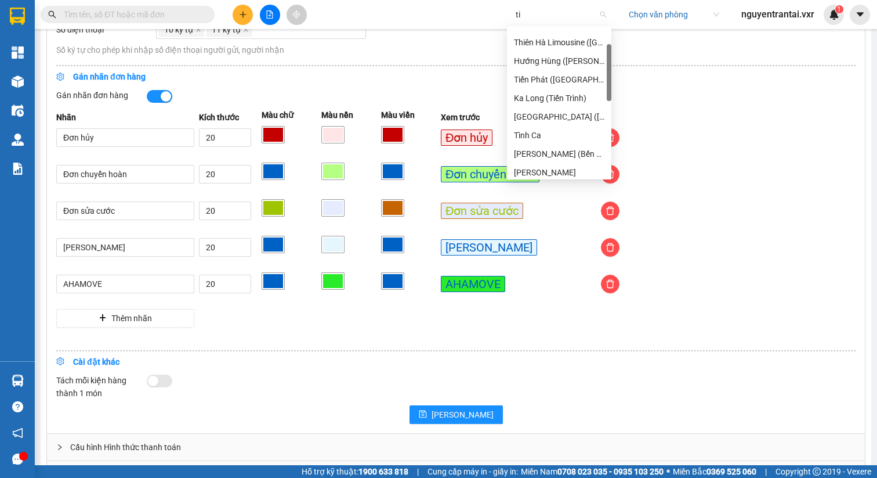
type input "t"
click at [557, 99] on div "X.E [GEOGRAPHIC_DATA]" at bounding box center [559, 97] width 91 height 13
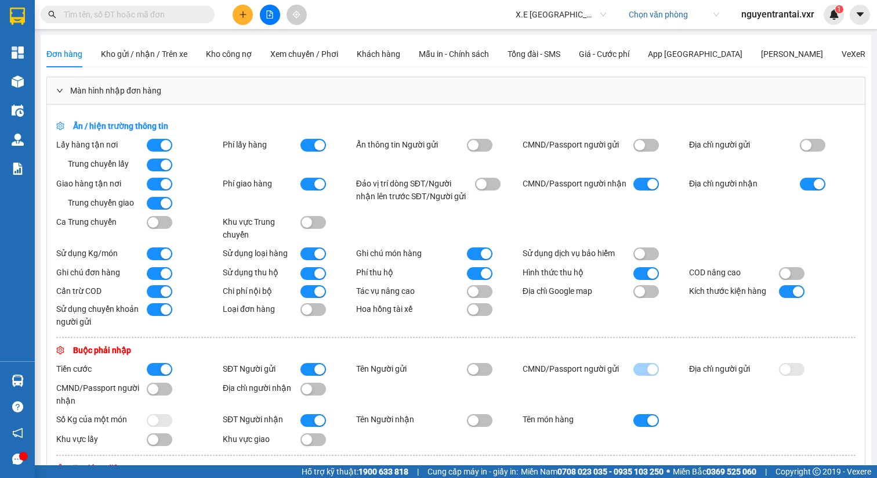
scroll to position [357, 0]
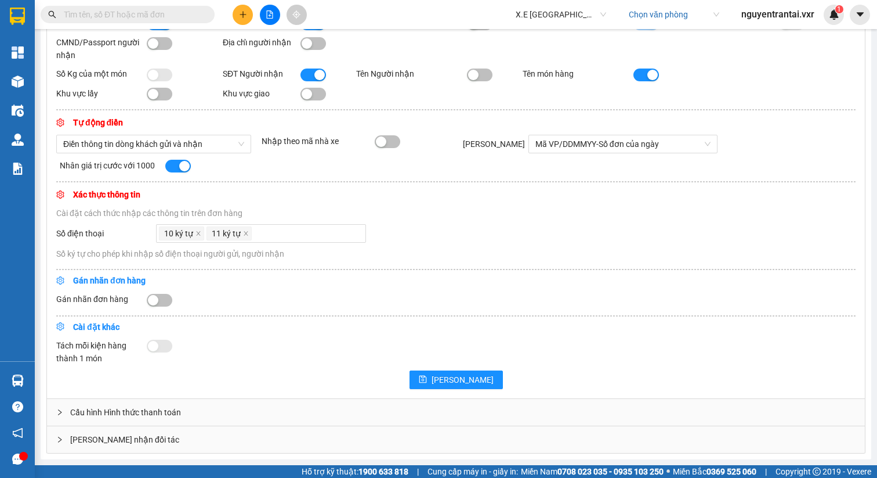
click at [560, 10] on span "X.E [GEOGRAPHIC_DATA]" at bounding box center [561, 14] width 91 height 17
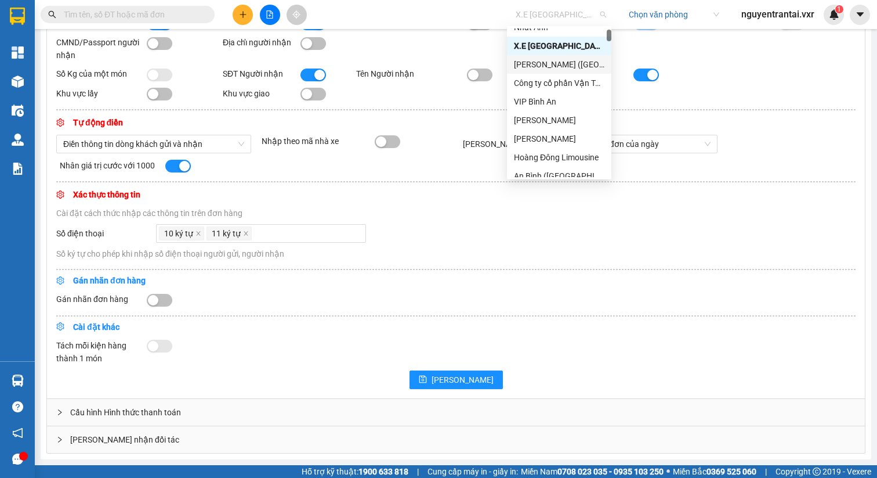
scroll to position [91, 0]
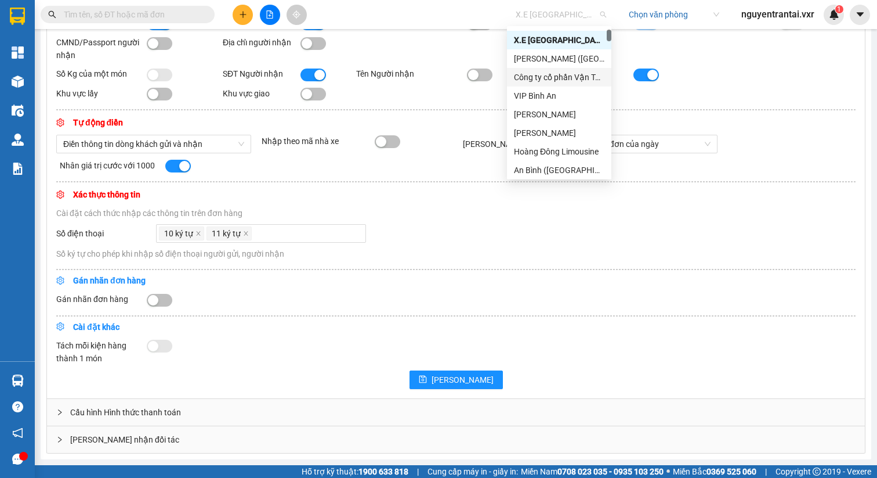
click at [567, 78] on div "Công ty cổ phần Vận Tải Võ Minh" at bounding box center [559, 77] width 91 height 13
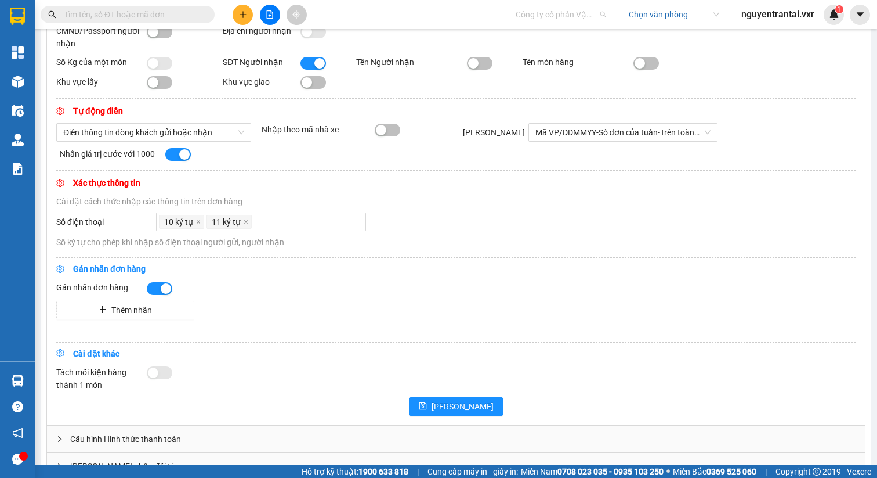
click at [580, 15] on span "Công ty cổ phần Vận Tải Võ Minh" at bounding box center [561, 14] width 91 height 17
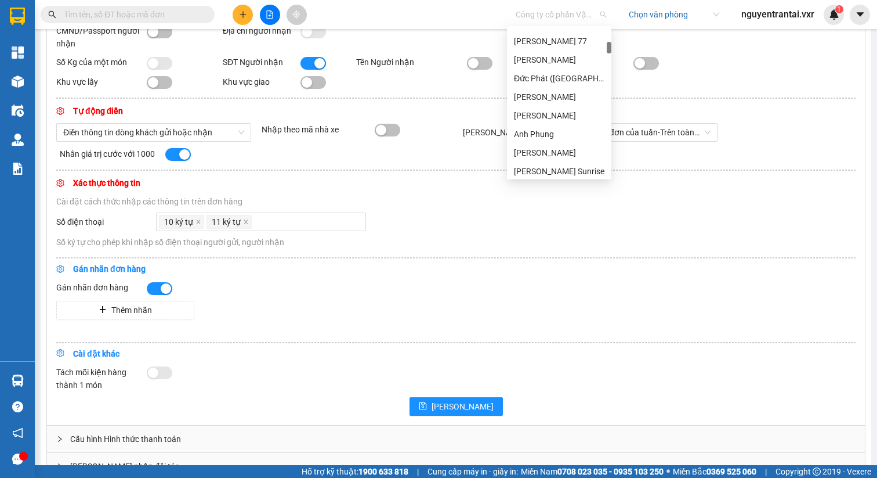
scroll to position [1040, 0]
click at [557, 38] on div "Hoàng Gia 77" at bounding box center [559, 37] width 91 height 13
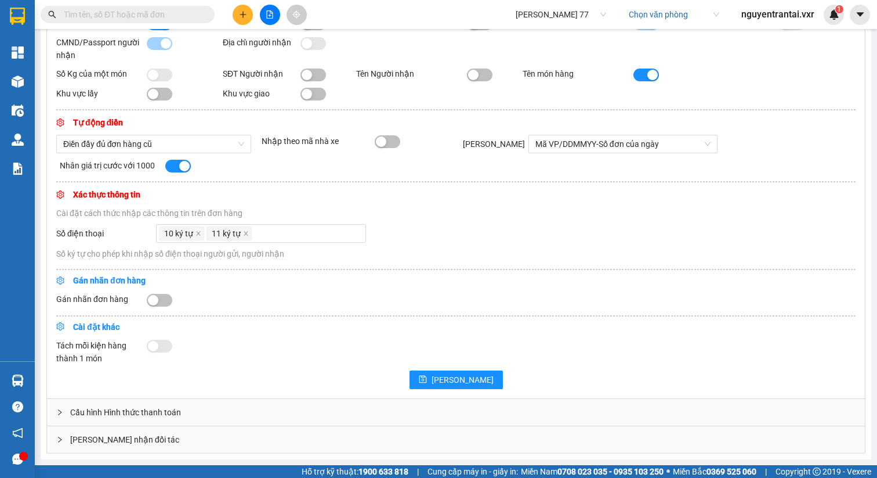
click at [564, 25] on div "Kết quả tìm kiếm ( 0 ) Bộ lọc No Data Hoàng Gia 77 Chọn văn phòng nguyentrantai…" at bounding box center [438, 14] width 877 height 29
click at [570, 19] on span "Hoàng Gia 77" at bounding box center [561, 14] width 91 height 17
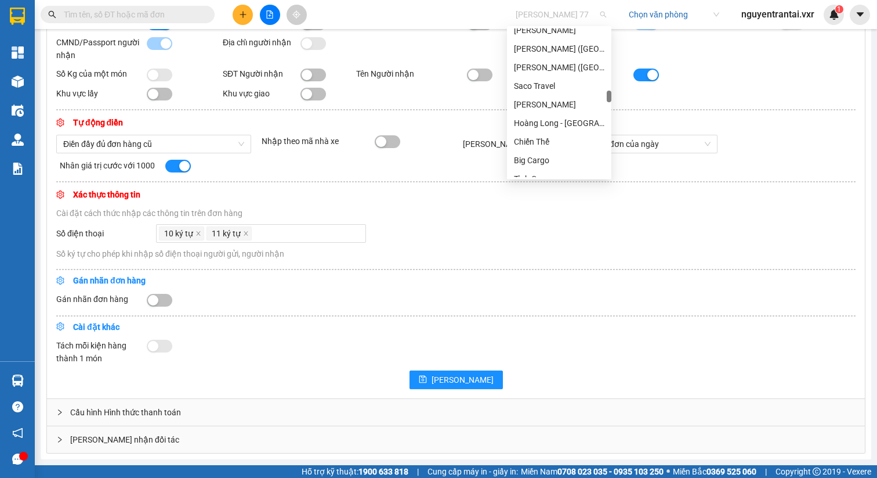
type input "d"
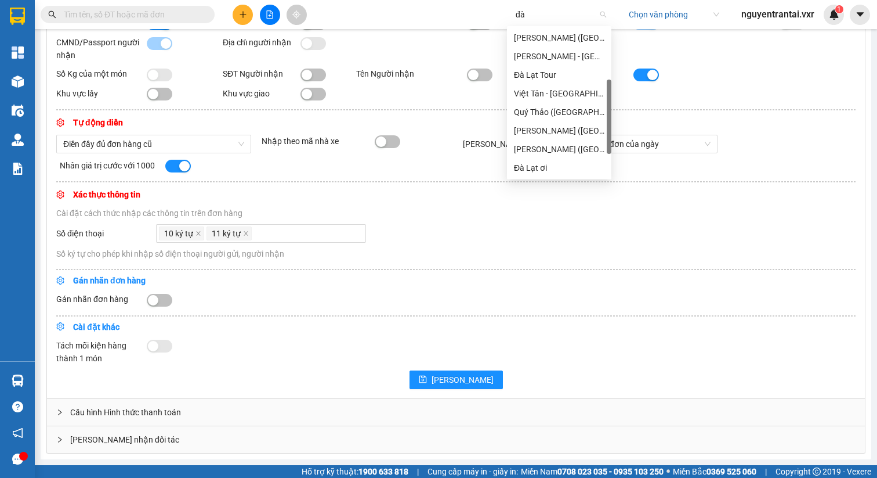
scroll to position [51, 0]
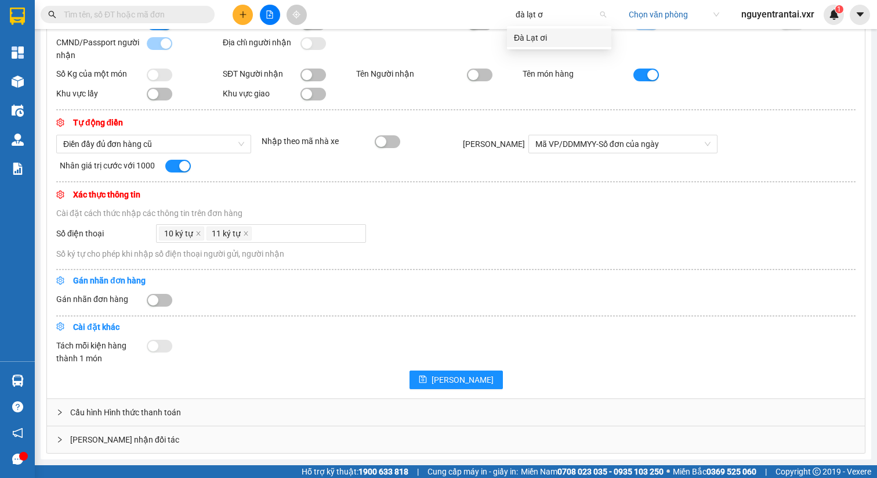
type input "đà lạt ơi"
click at [559, 34] on div "Đà Lạt ơi" at bounding box center [559, 37] width 91 height 13
click at [572, 21] on span "Đà Lạt ơi" at bounding box center [561, 14] width 91 height 17
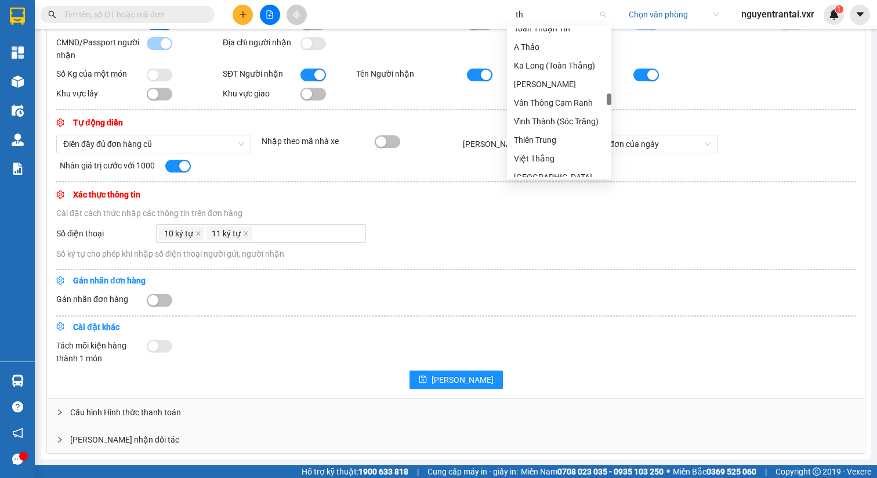
type input "t"
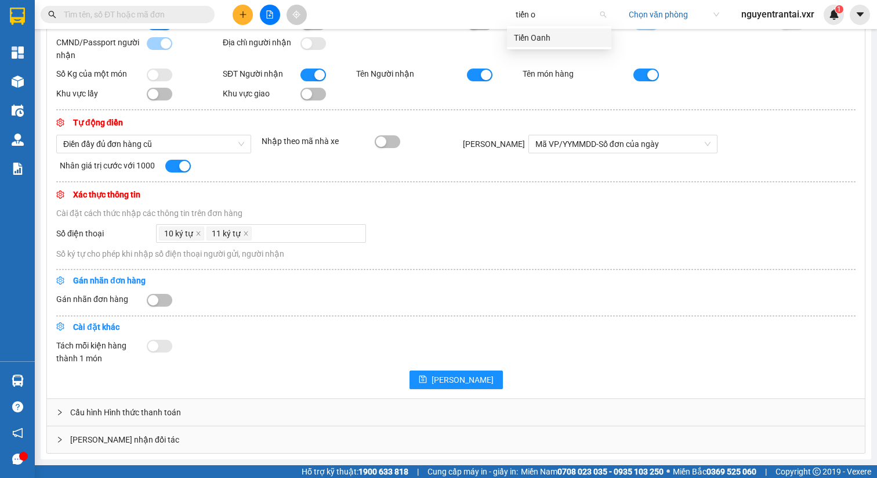
scroll to position [0, 0]
type input "tiến oanh"
click at [559, 34] on div "Tiến Oanh" at bounding box center [559, 37] width 91 height 13
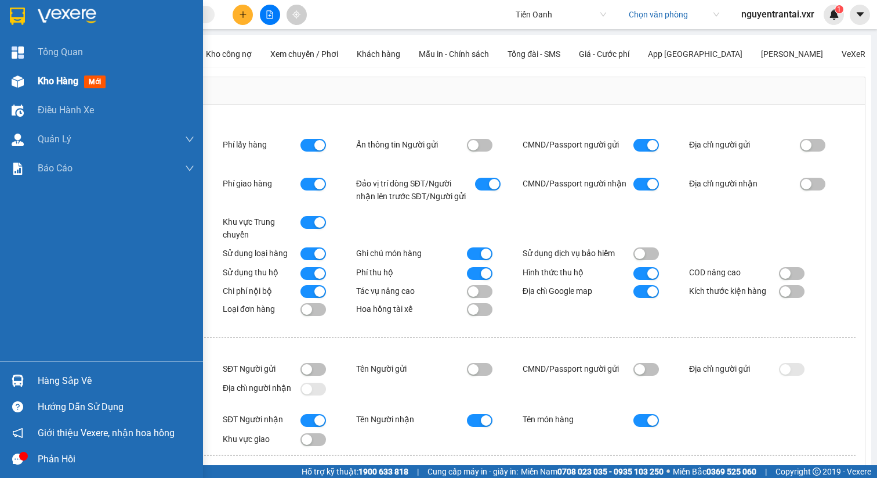
click at [17, 76] on img at bounding box center [18, 81] width 12 height 12
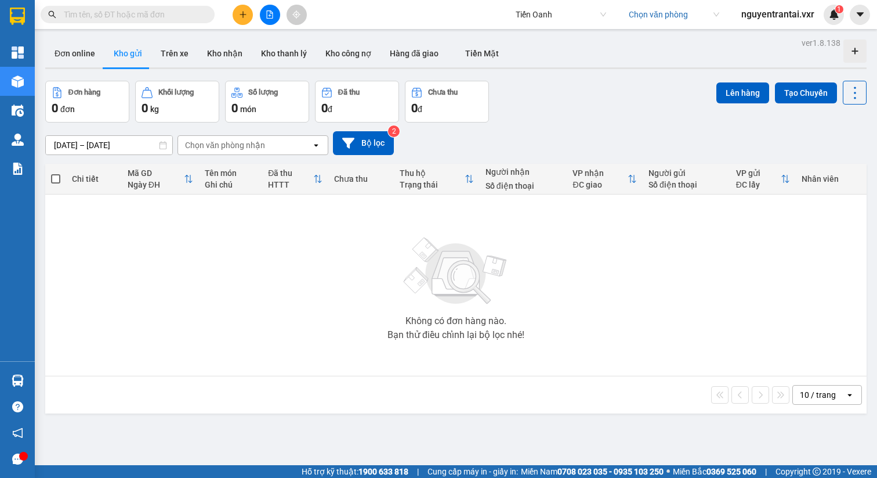
click at [212, 144] on div "Chọn văn phòng nhận" at bounding box center [225, 145] width 80 height 12
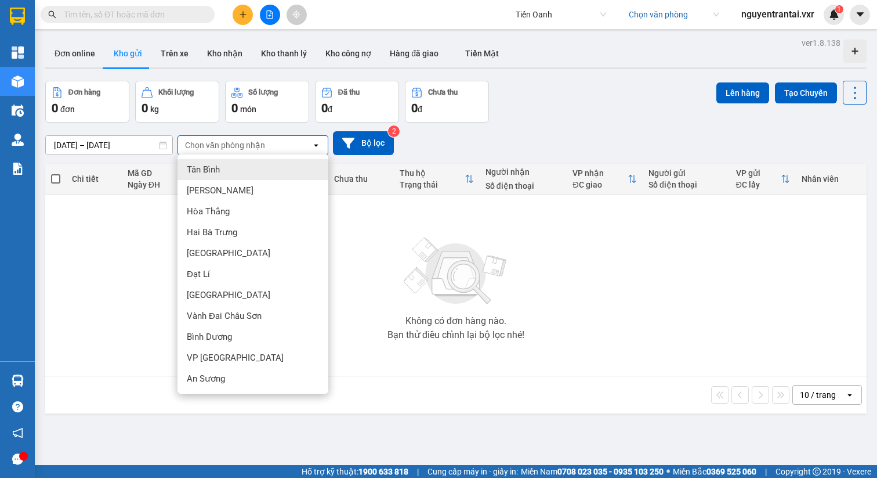
click at [250, 167] on div "Tân Bình" at bounding box center [253, 169] width 151 height 21
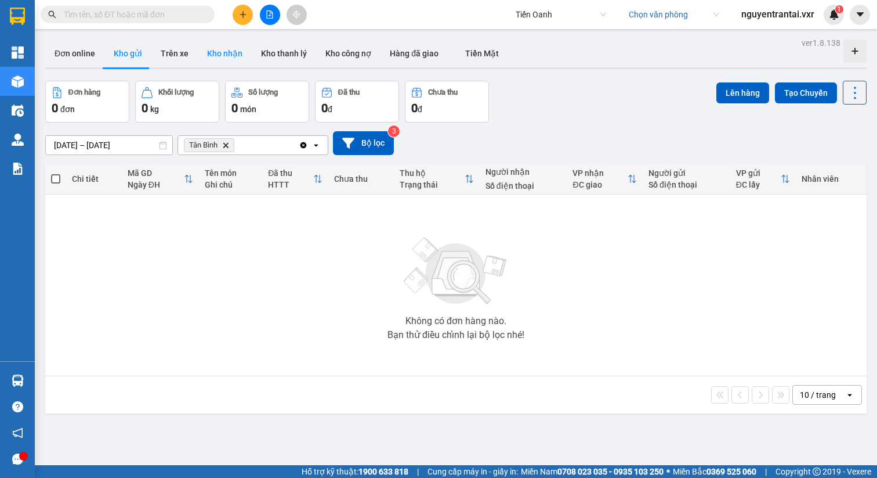
click at [215, 59] on button "Kho nhận" at bounding box center [225, 53] width 54 height 28
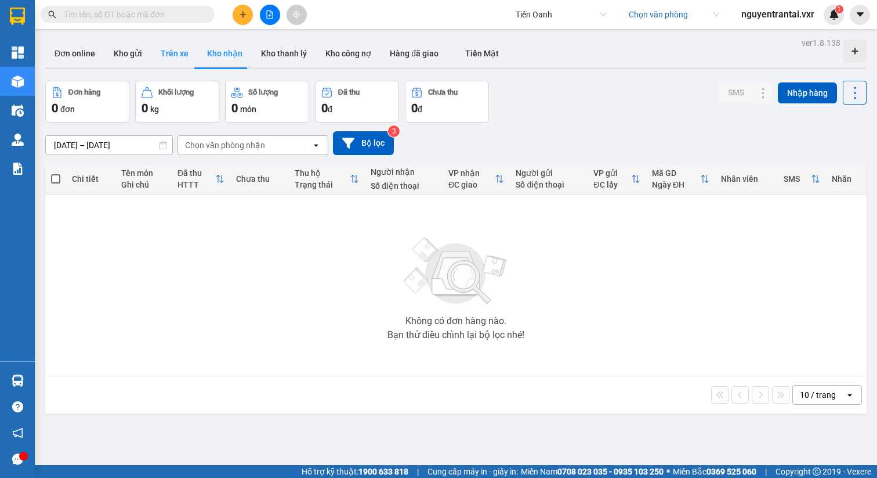
click at [182, 53] on button "Trên xe" at bounding box center [174, 53] width 46 height 28
type input "13/08/2025 – 15/08/2025"
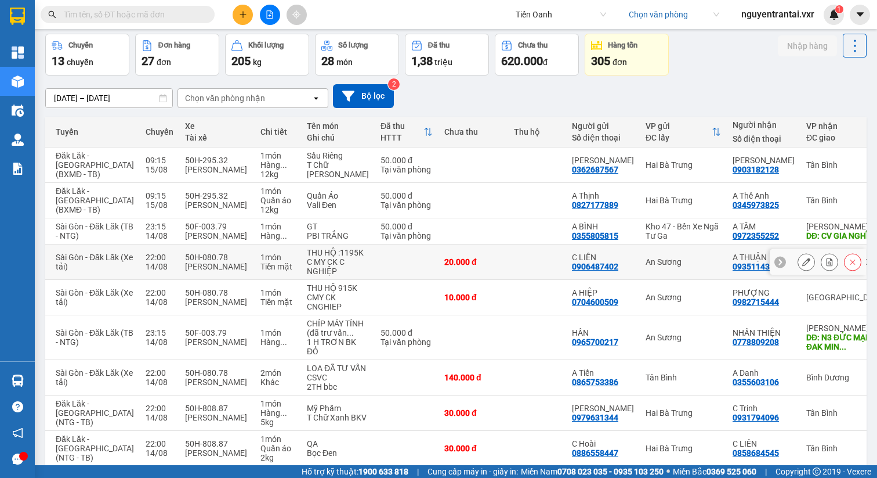
scroll to position [204, 0]
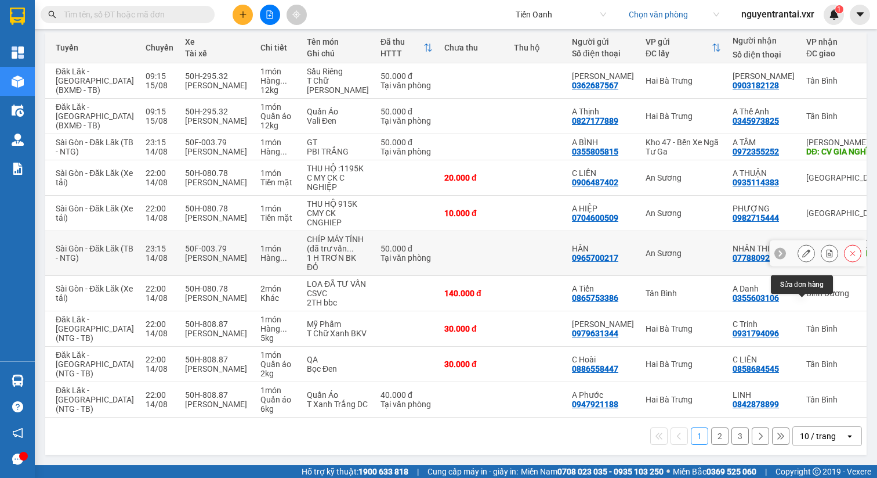
click at [799, 243] on button at bounding box center [807, 253] width 16 height 20
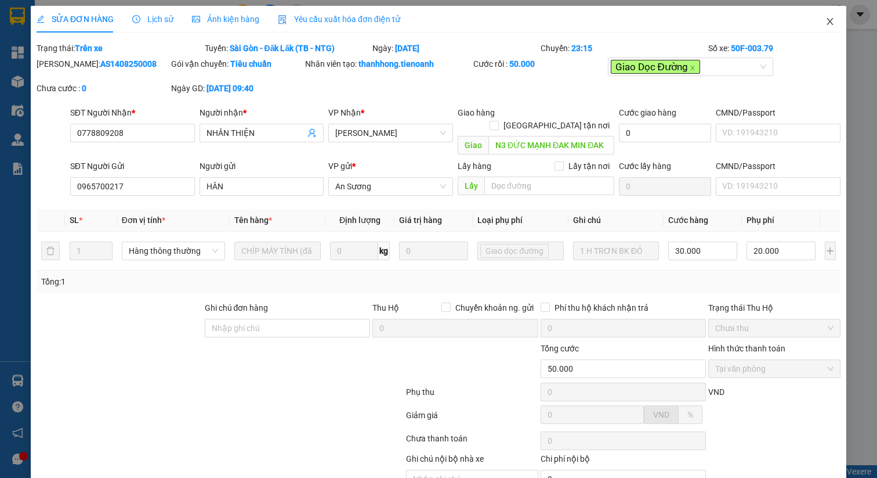
click at [827, 21] on icon "close" at bounding box center [830, 21] width 6 height 7
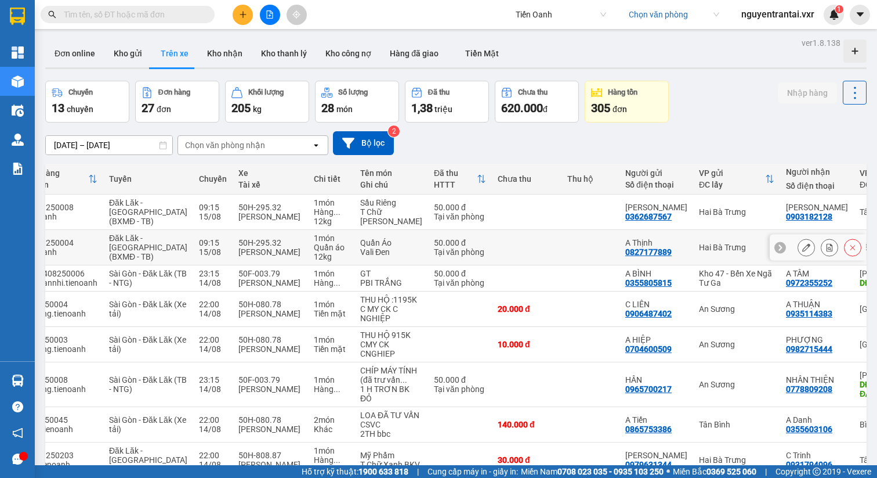
scroll to position [0, 114]
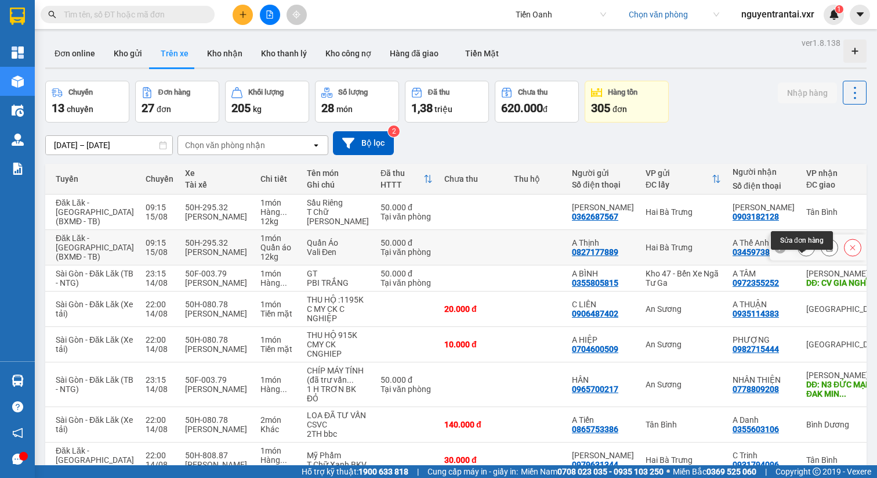
click at [799, 258] on button at bounding box center [807, 247] width 16 height 20
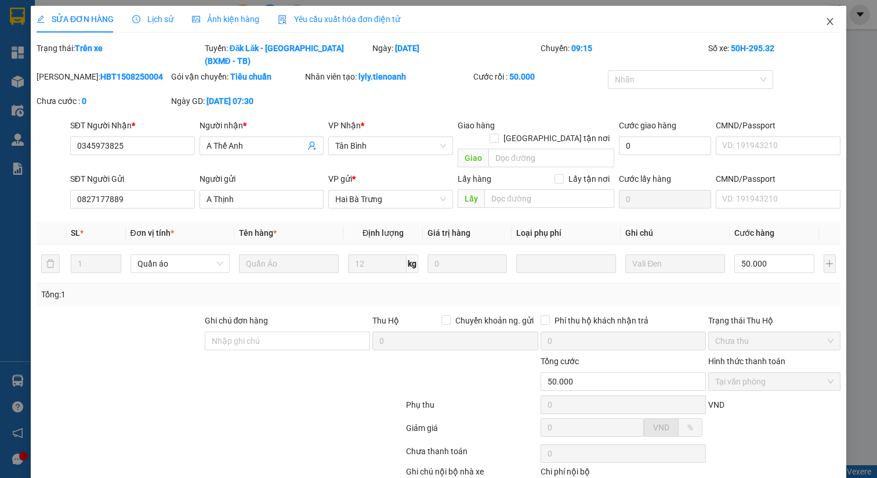
click at [820, 16] on span "Close" at bounding box center [830, 22] width 32 height 32
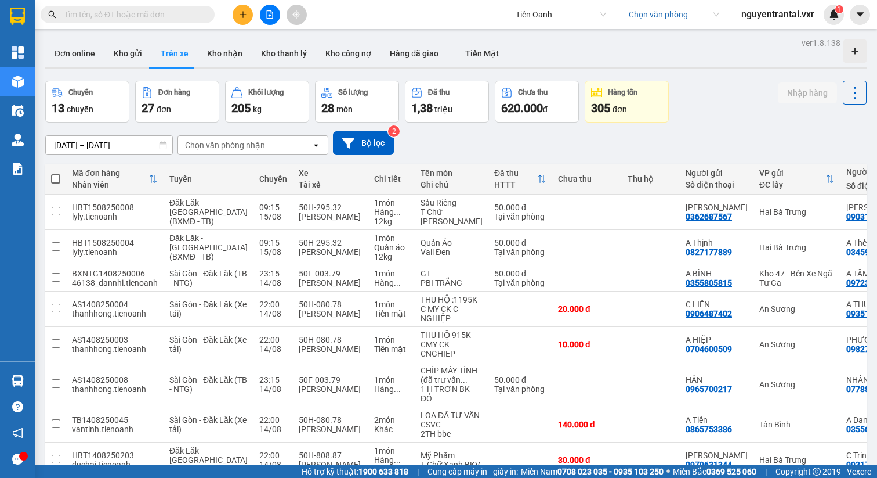
scroll to position [10516, 0]
click at [592, 18] on span "Tiến Oanh" at bounding box center [561, 14] width 91 height 17
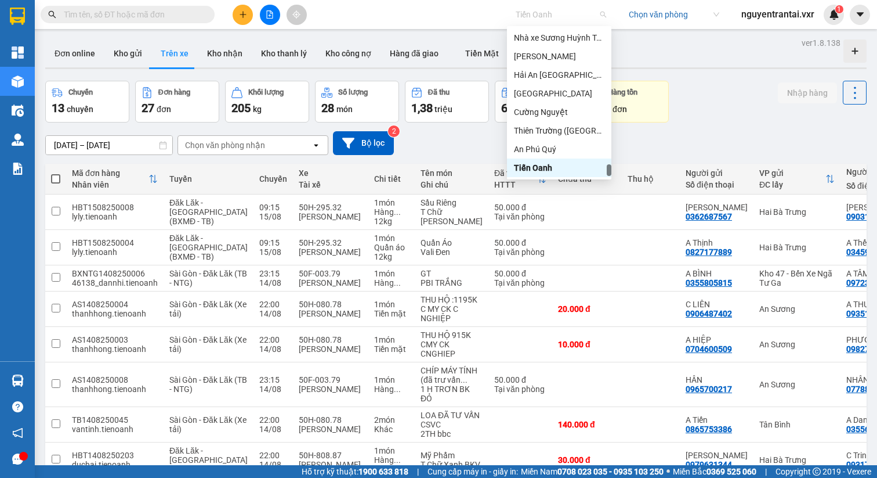
click at [799, 16] on span "nguyentrantai.vxr" at bounding box center [778, 14] width 92 height 15
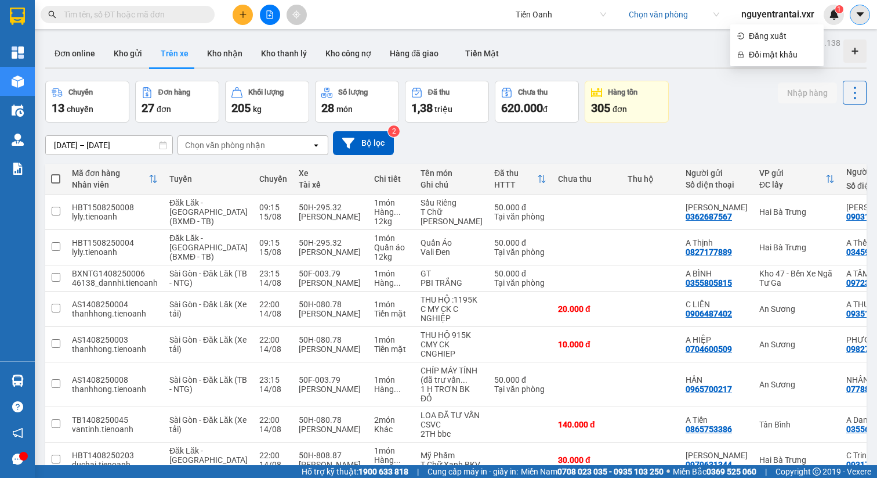
click at [861, 19] on icon "caret-down" at bounding box center [860, 14] width 10 height 10
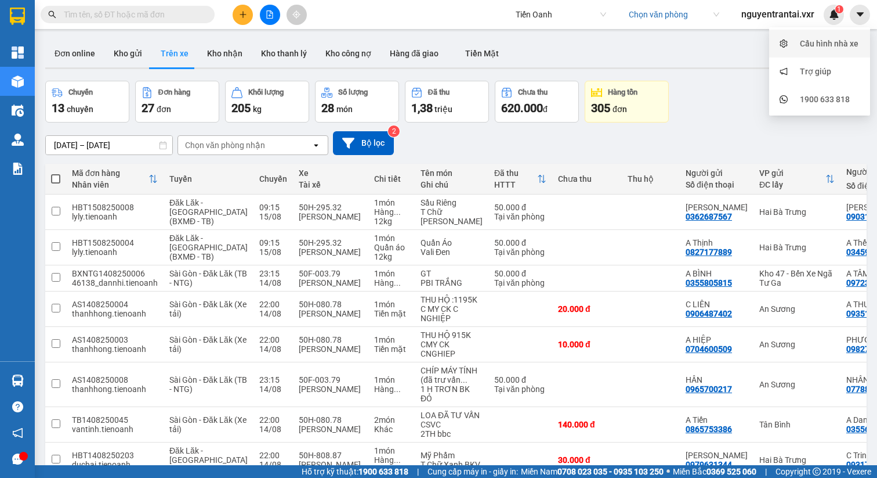
click at [810, 43] on div "Cấu hình nhà xe" at bounding box center [829, 43] width 59 height 13
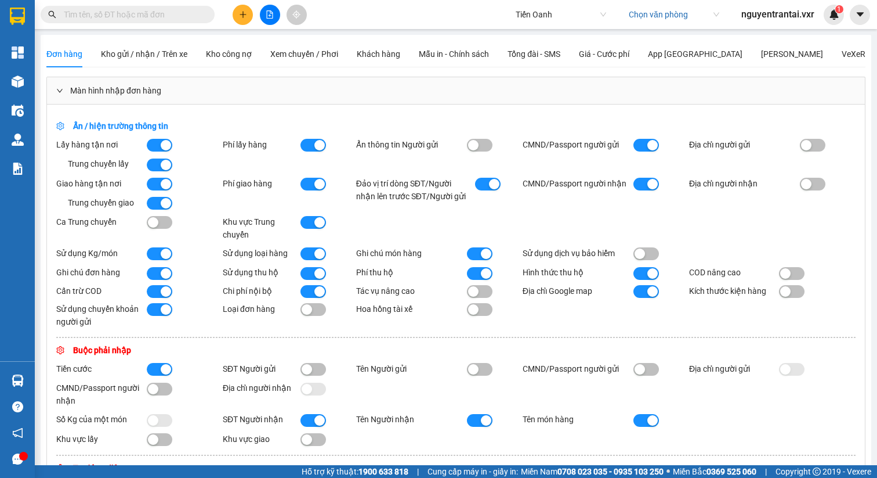
scroll to position [595, 0]
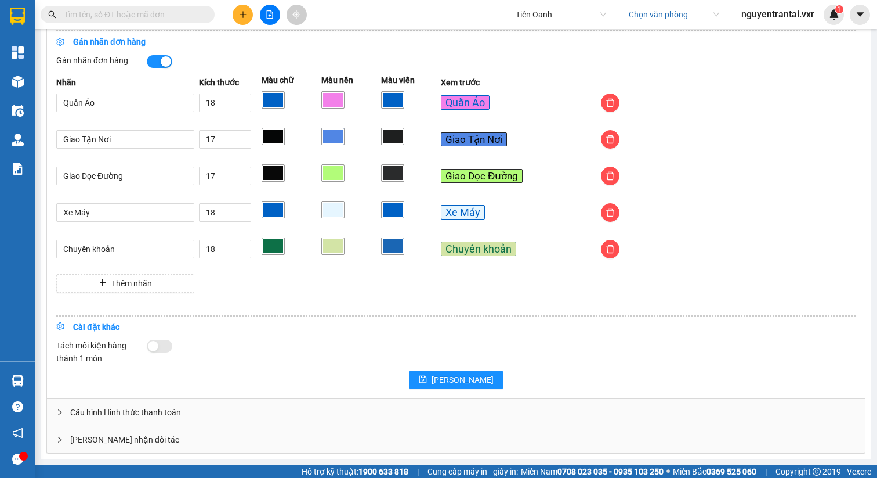
click at [558, 12] on span "Tiến Oanh" at bounding box center [561, 14] width 91 height 17
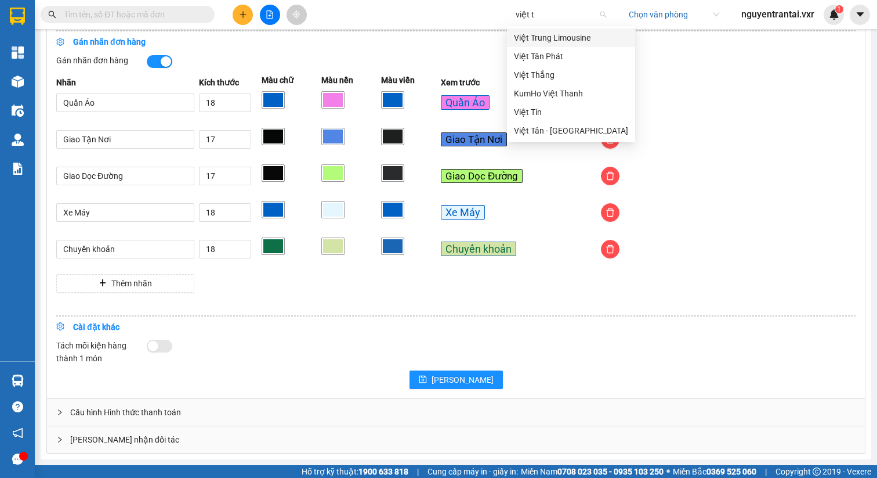
scroll to position [0, 0]
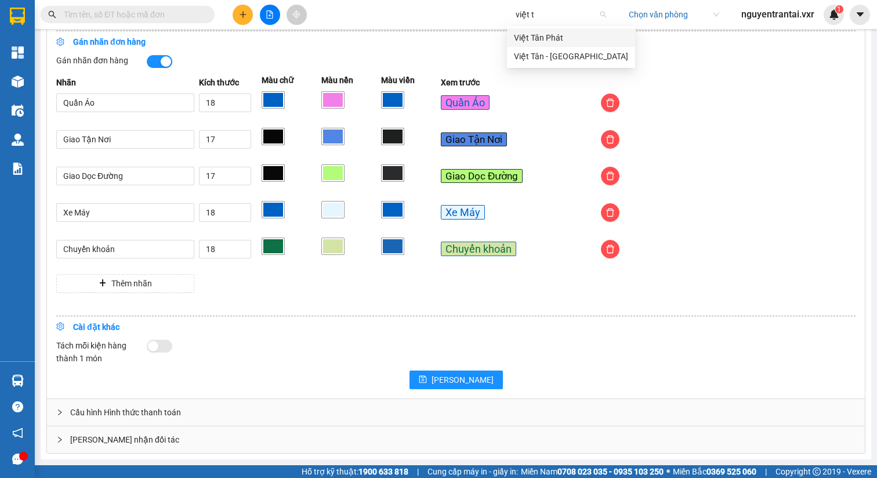
type input "việt tâ"
click at [563, 36] on div "Việt Tân Phát" at bounding box center [571, 37] width 114 height 13
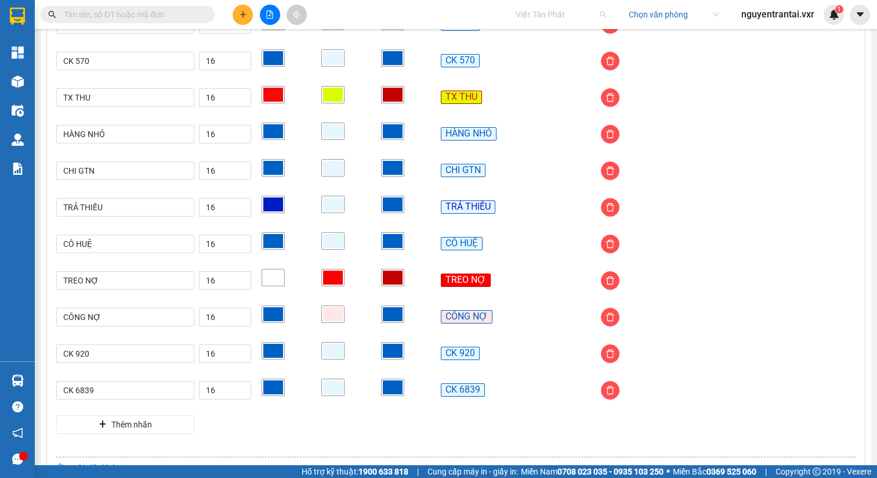
scroll to position [4550, 0]
click at [547, 19] on span "Việt Tân Phát" at bounding box center [561, 14] width 91 height 17
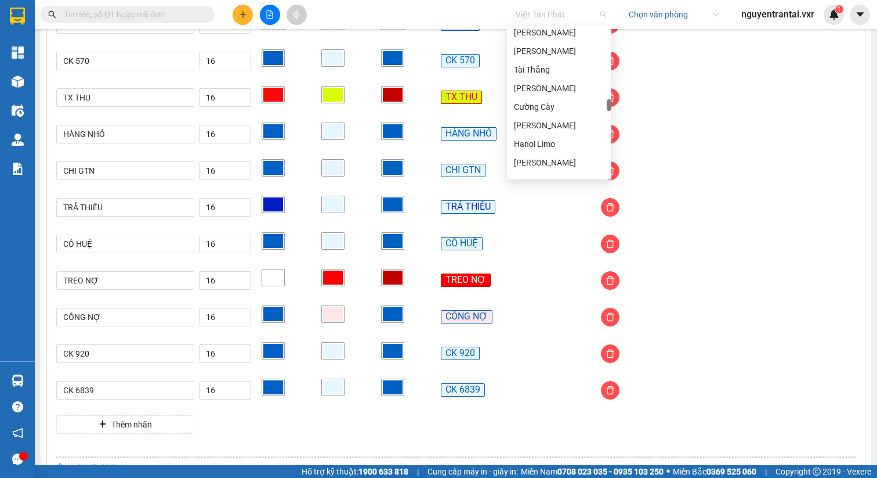
scroll to position [5650, 0]
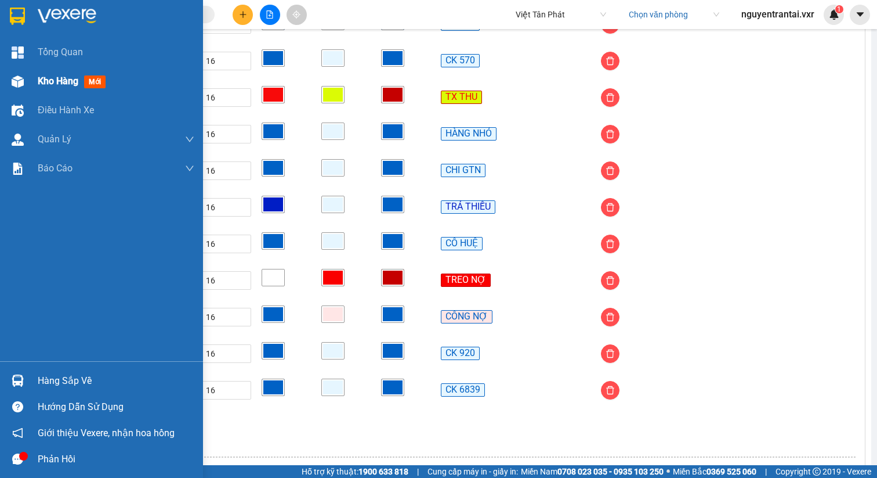
click at [26, 84] on div at bounding box center [18, 81] width 20 height 20
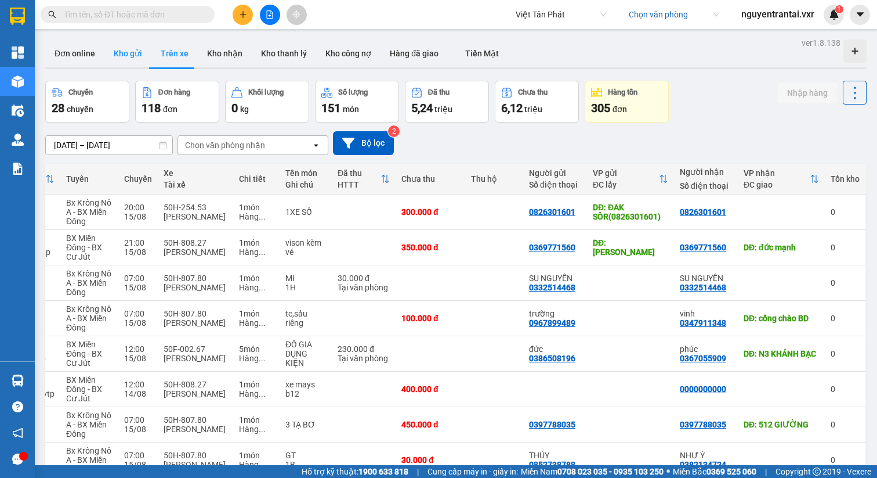
click at [126, 57] on button "Kho gửi" at bounding box center [127, 53] width 47 height 28
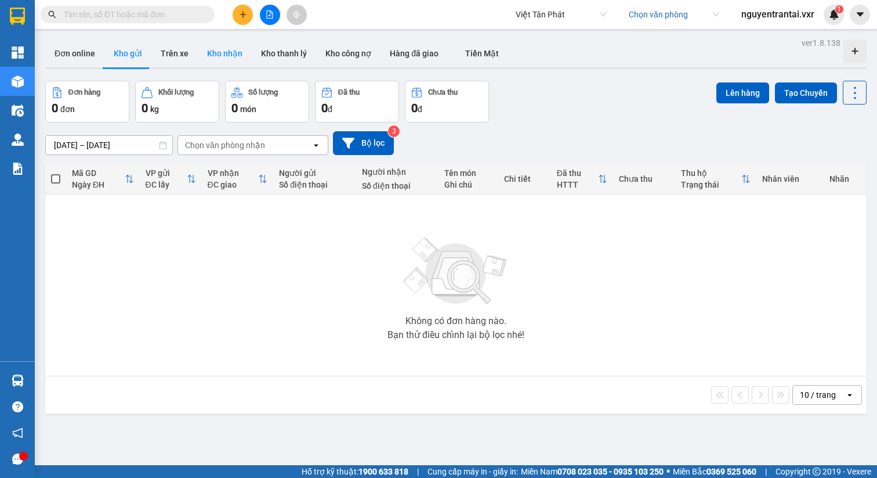
click at [214, 57] on button "Kho nhận" at bounding box center [225, 53] width 54 height 28
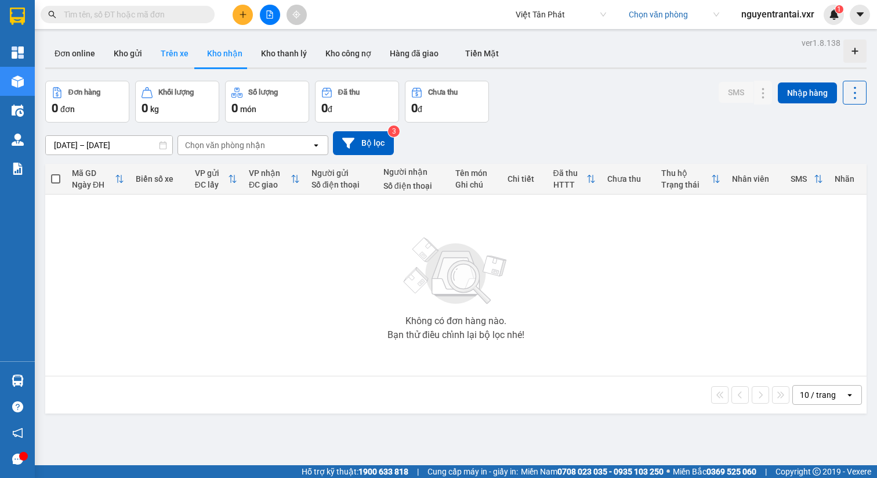
click at [176, 57] on button "Trên xe" at bounding box center [174, 53] width 46 height 28
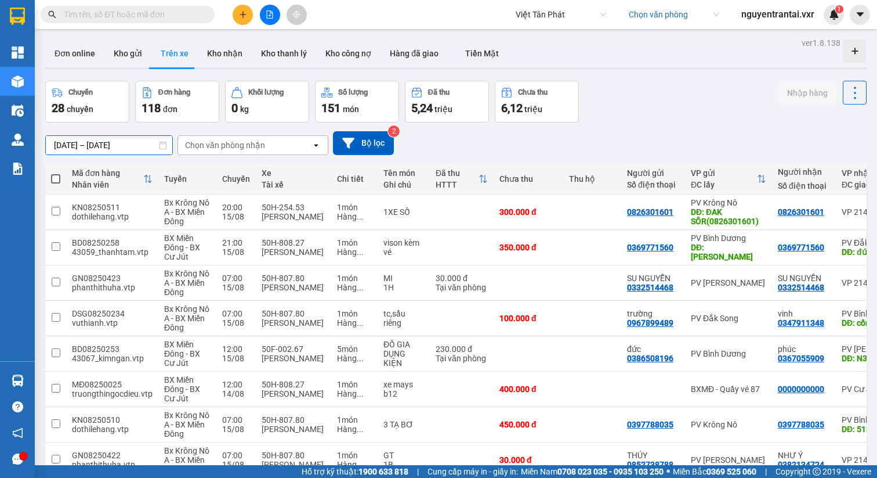
click at [117, 137] on input "13/08/2025 – 15/08/2025" at bounding box center [109, 145] width 127 height 19
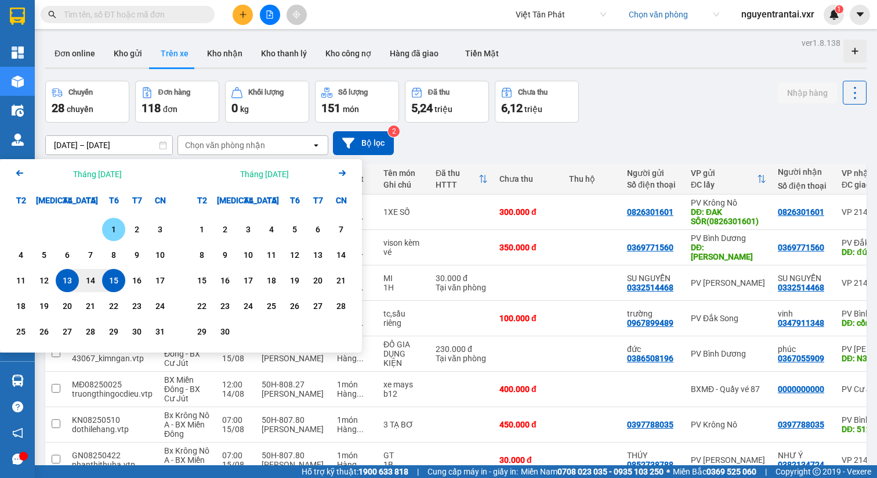
click at [110, 229] on div "1" at bounding box center [114, 229] width 16 height 14
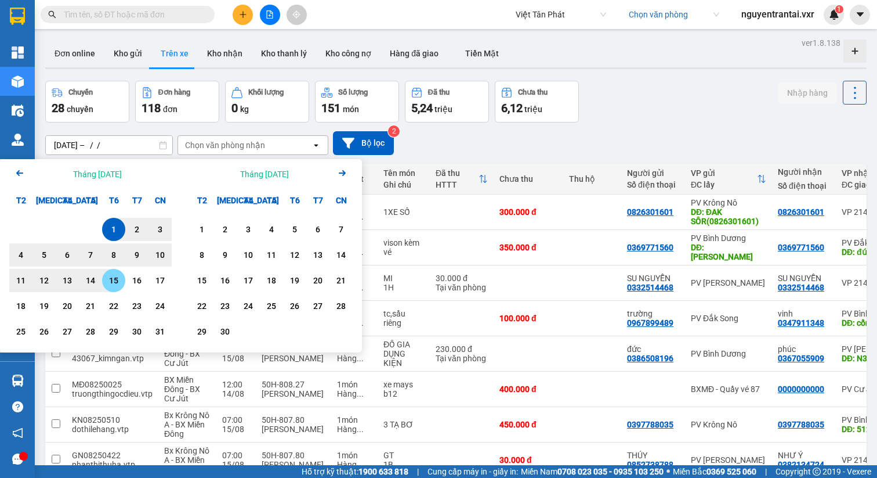
click at [117, 279] on div "15" at bounding box center [114, 280] width 16 height 14
type input "[DATE] – [DATE]"
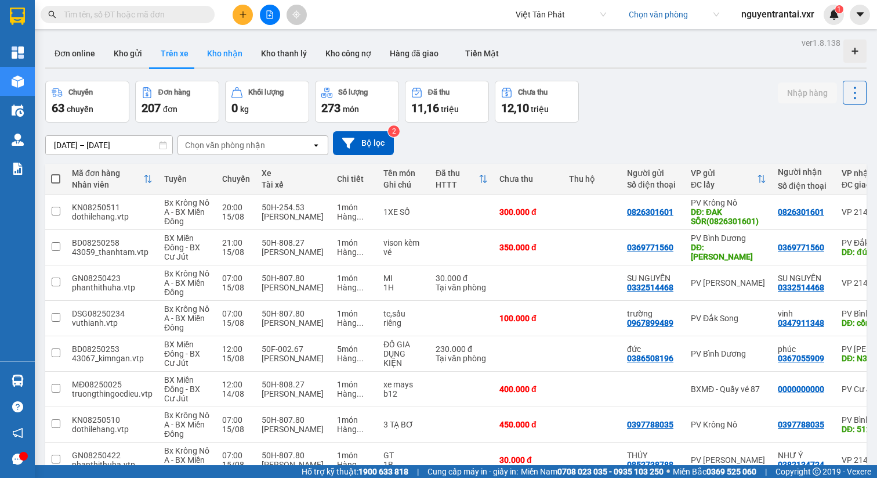
click at [229, 53] on button "Kho nhận" at bounding box center [225, 53] width 54 height 28
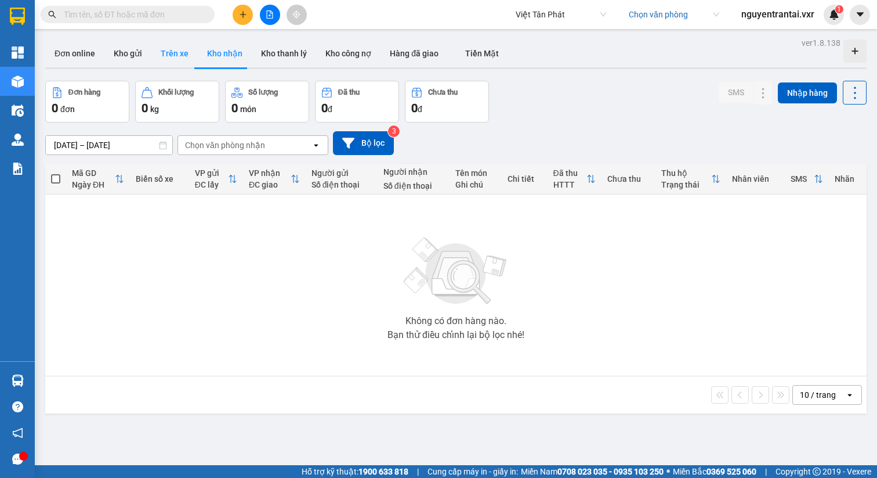
click at [181, 59] on button "Trên xe" at bounding box center [174, 53] width 46 height 28
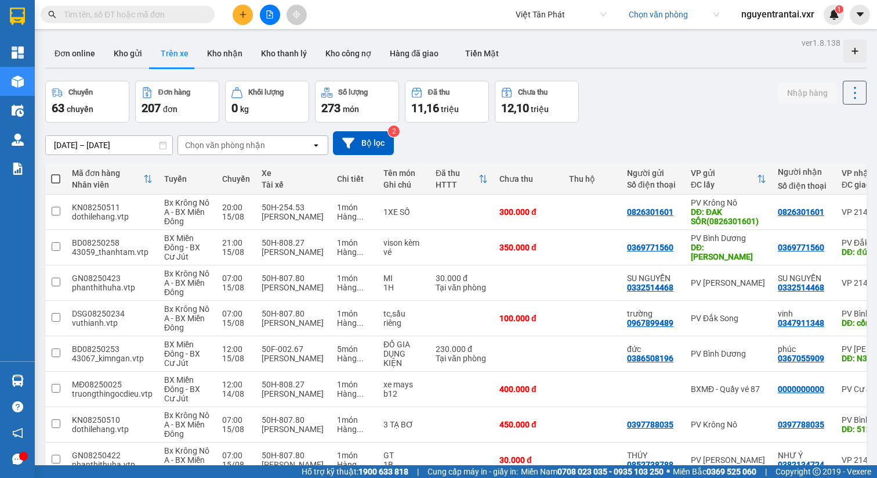
click at [272, 159] on div "01/08/2025 – 15/08/2025 Press the down arrow key to interact with the calendar …" at bounding box center [456, 142] width 822 height 41
click at [280, 153] on div "Chọn văn phòng nhận" at bounding box center [244, 145] width 133 height 19
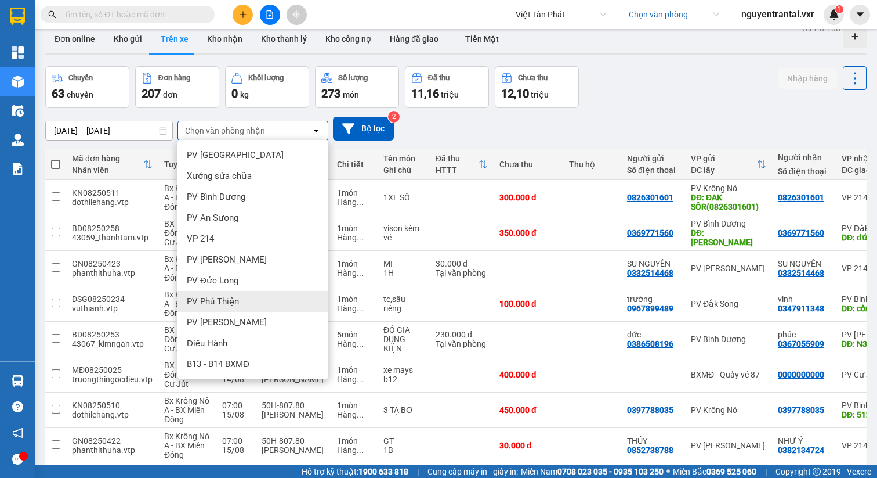
scroll to position [350, 0]
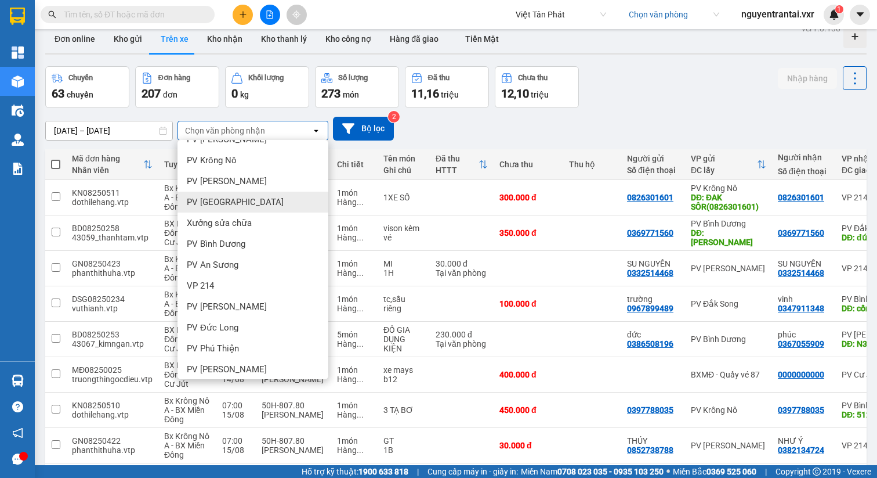
click at [250, 204] on div "PV Tân Bình" at bounding box center [253, 202] width 151 height 21
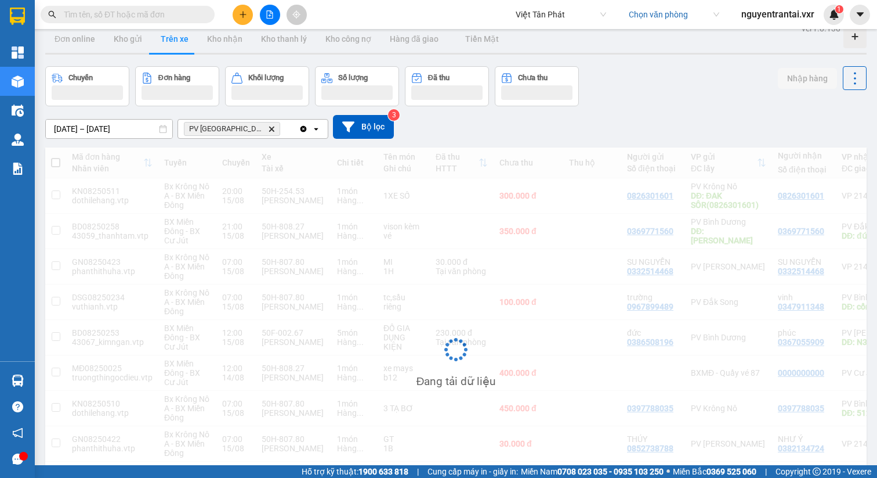
scroll to position [0, 0]
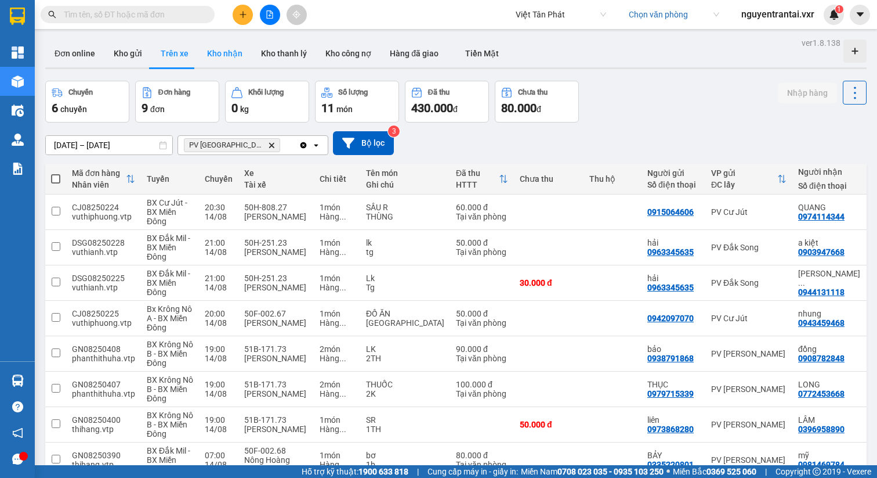
click at [219, 50] on button "Kho nhận" at bounding box center [225, 53] width 54 height 28
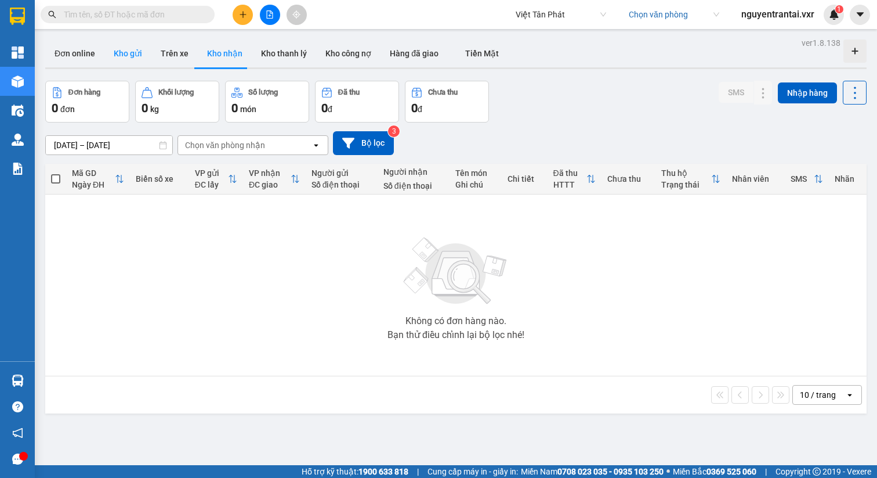
click at [147, 45] on button "Kho gửi" at bounding box center [127, 53] width 47 height 28
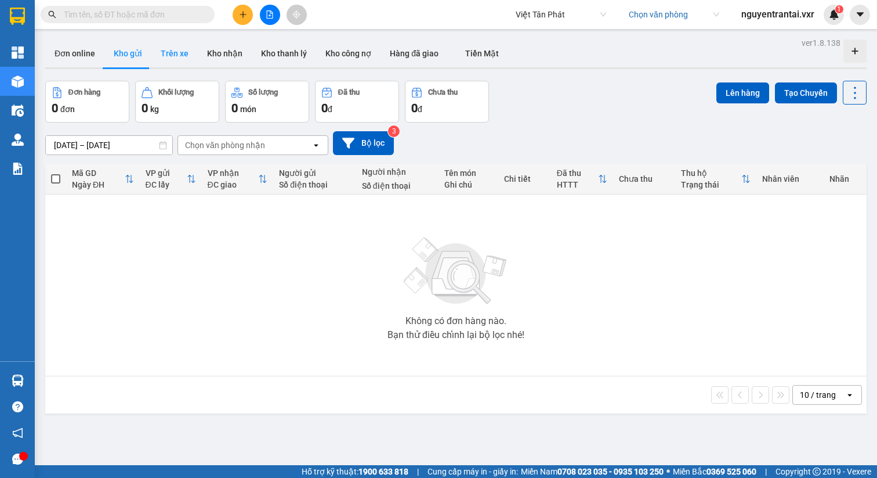
click at [176, 60] on button "Trên xe" at bounding box center [174, 53] width 46 height 28
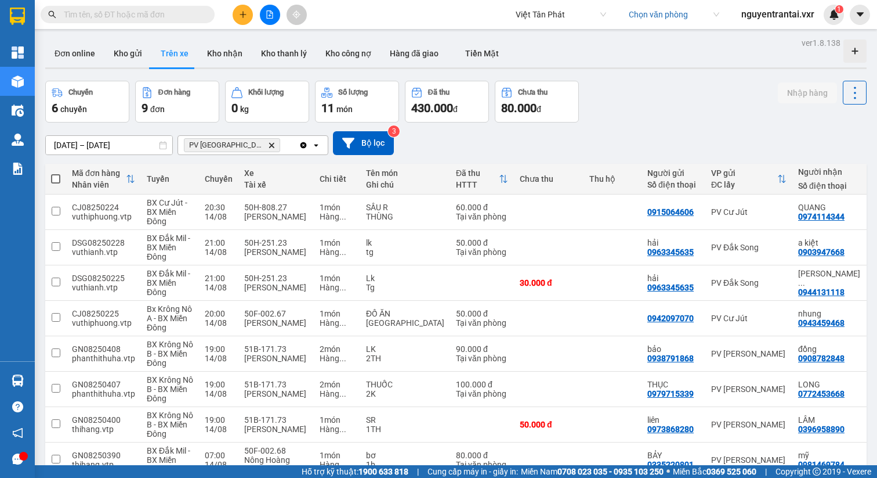
click at [169, 57] on button "Trên xe" at bounding box center [174, 53] width 46 height 28
click at [125, 53] on button "Kho gửi" at bounding box center [127, 53] width 47 height 28
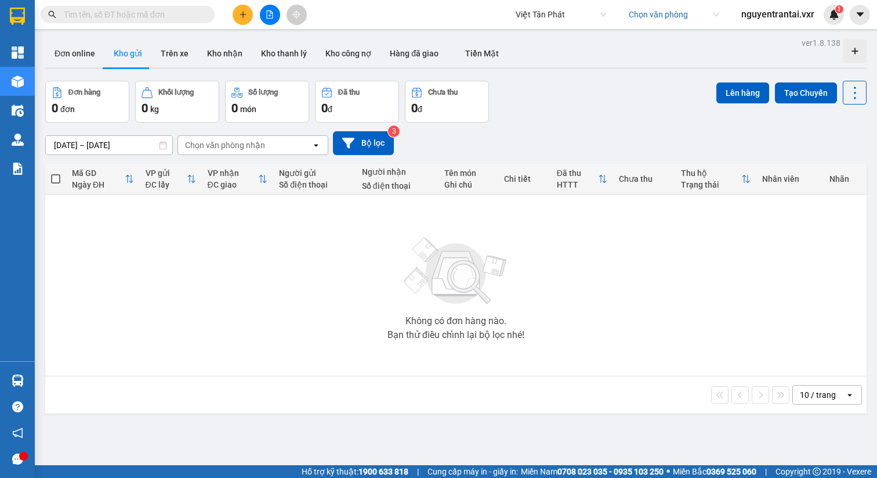
click at [211, 140] on div "Chọn văn phòng nhận" at bounding box center [225, 145] width 80 height 12
type input "tân"
click at [255, 154] on ul "PV Tân Bình" at bounding box center [253, 169] width 151 height 30
click at [251, 162] on div "PV Tân Bình" at bounding box center [253, 169] width 151 height 21
click at [243, 50] on button "Kho nhận" at bounding box center [225, 53] width 54 height 28
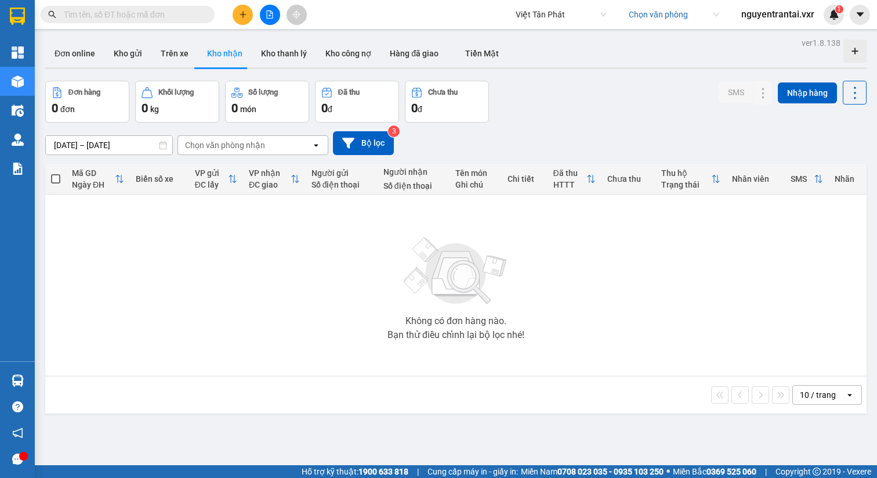
click at [238, 143] on div "Chọn văn phòng nhận" at bounding box center [225, 145] width 80 height 12
type input "tân"
click at [240, 166] on div "PV Tân Bình" at bounding box center [253, 169] width 151 height 21
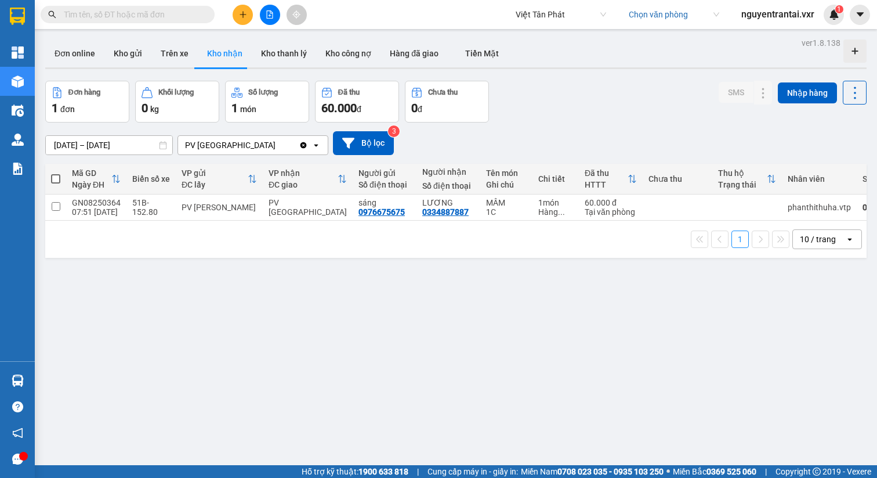
click at [641, 15] on input "search" at bounding box center [670, 14] width 82 height 17
click at [163, 35] on div "ver 1.8.138 Đơn online Kho gửi Trên xe Kho nhận Kho thanh lý Kho công nợ Hàng đ…" at bounding box center [456, 274] width 831 height 478
click at [239, 8] on button at bounding box center [243, 15] width 20 height 20
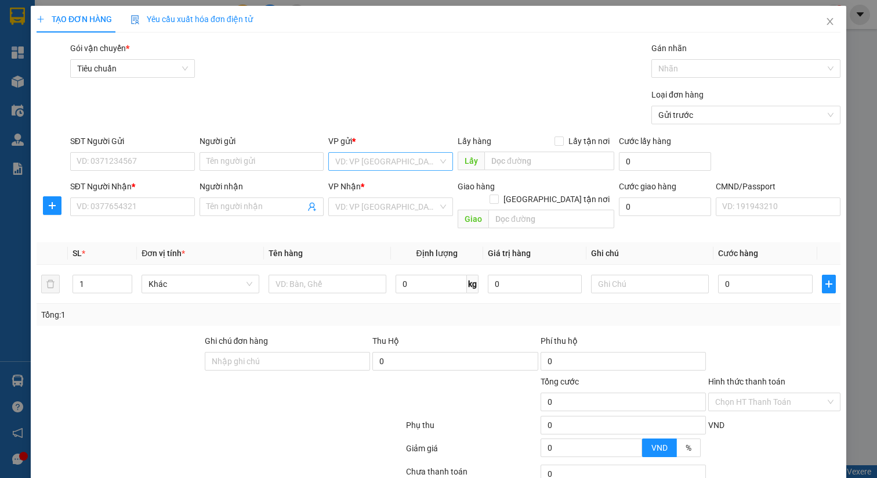
click at [393, 158] on input "search" at bounding box center [386, 161] width 103 height 17
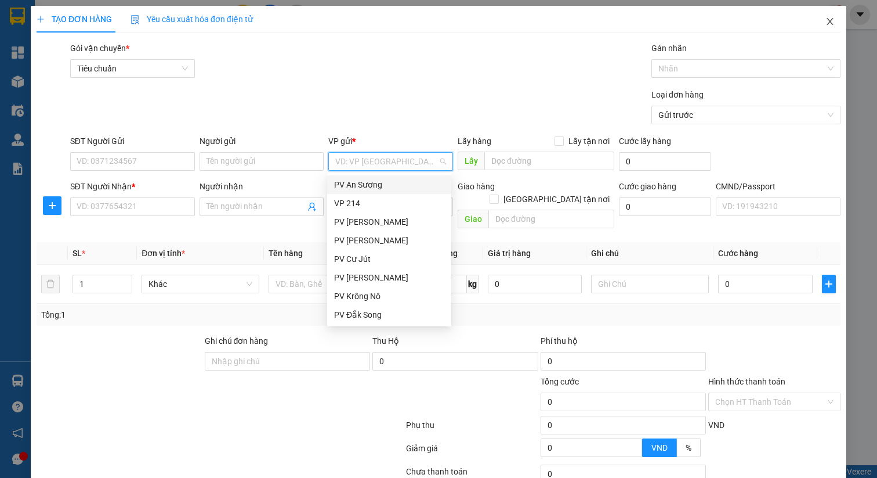
click at [833, 23] on span "Close" at bounding box center [830, 22] width 32 height 32
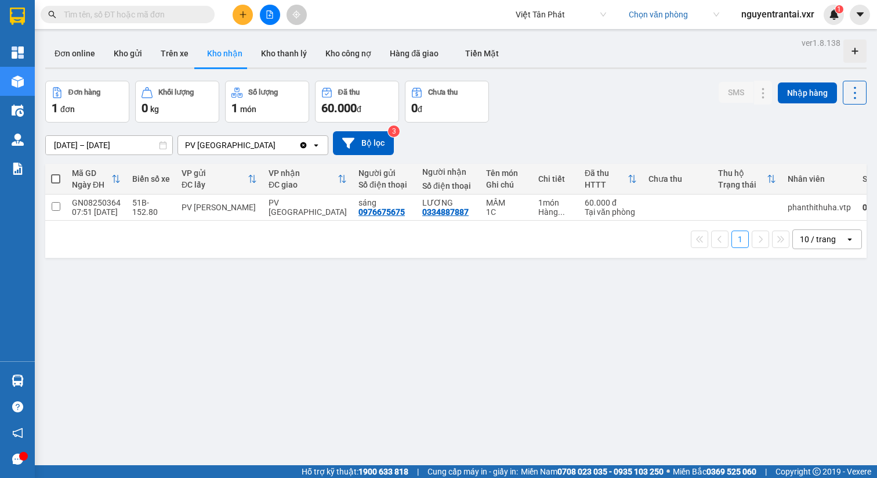
click at [581, 21] on span "Việt Tân Phát" at bounding box center [561, 14] width 91 height 17
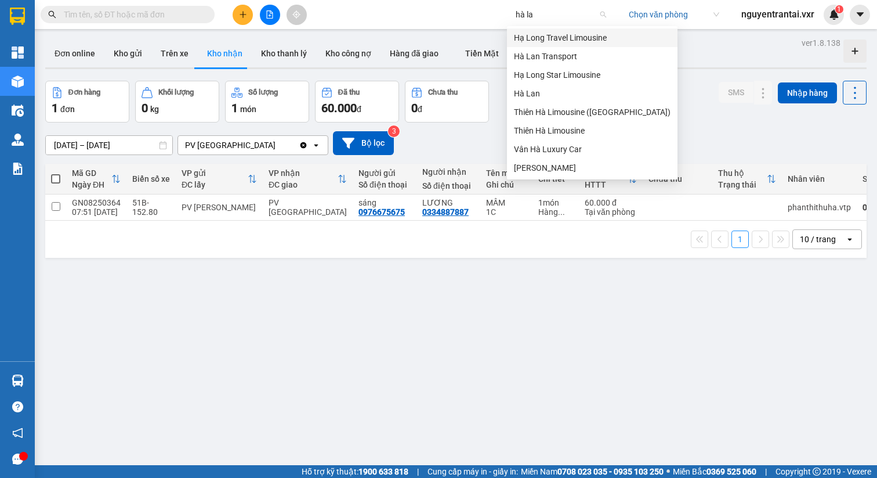
type input "hà lan"
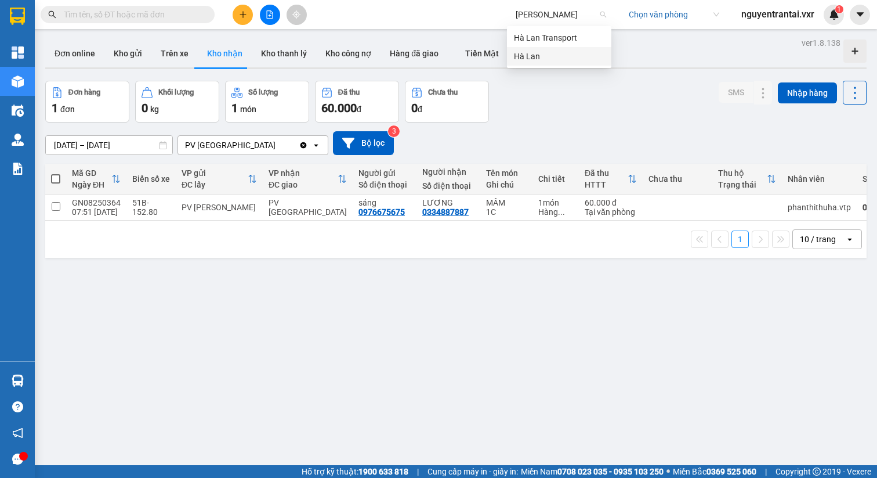
click at [566, 60] on div "Hà Lan" at bounding box center [559, 56] width 91 height 13
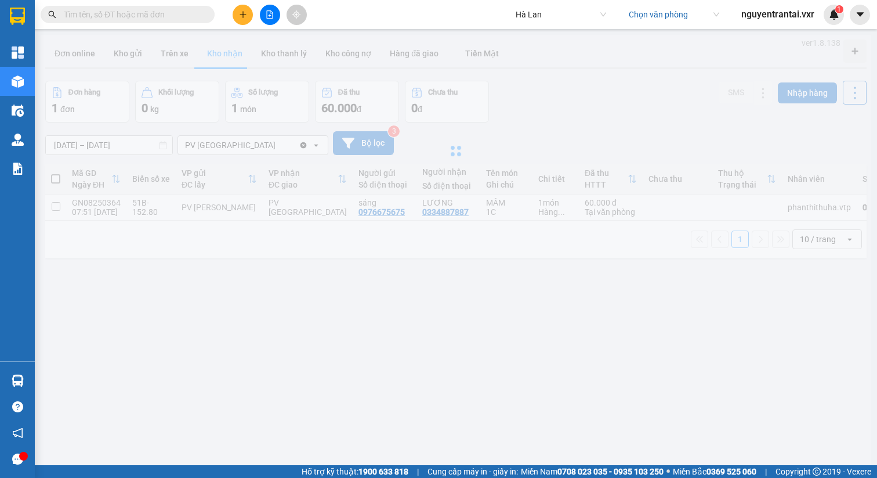
type input "13/08/2025 – 15/08/2025"
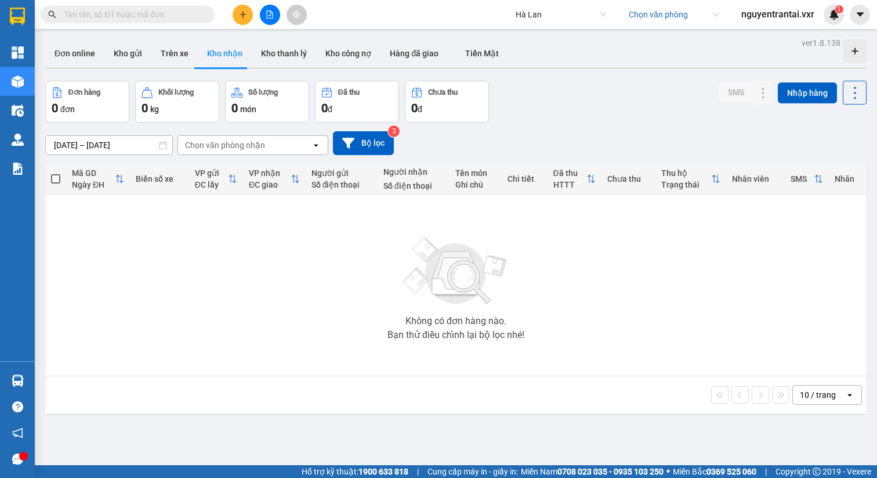
click at [193, 140] on div "Chọn văn phòng nhận" at bounding box center [225, 145] width 80 height 12
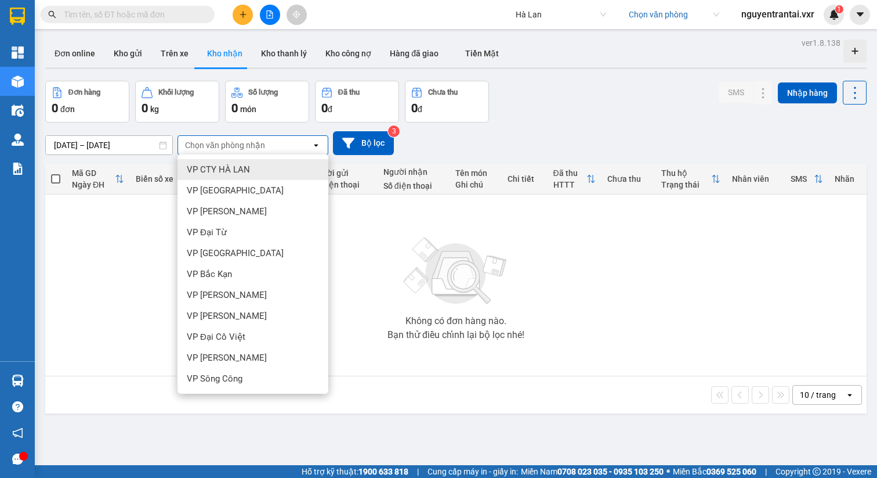
click at [237, 169] on span "VP CTY HÀ LAN" at bounding box center [218, 170] width 63 height 12
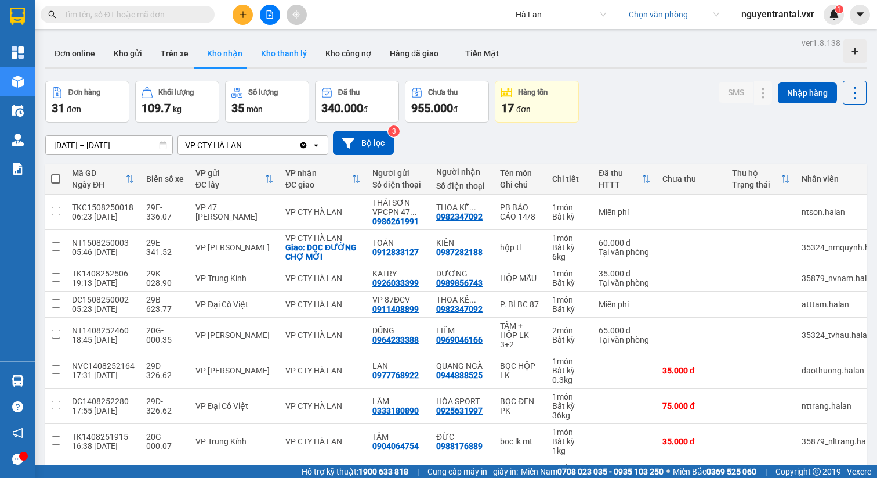
click at [271, 61] on button "Kho thanh lý" at bounding box center [284, 53] width 64 height 28
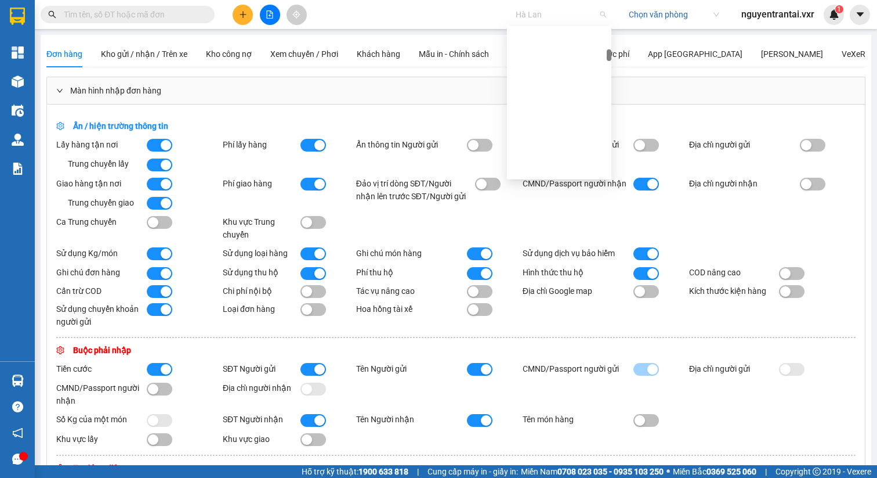
click at [574, 19] on span "Hà Lan" at bounding box center [561, 14] width 91 height 17
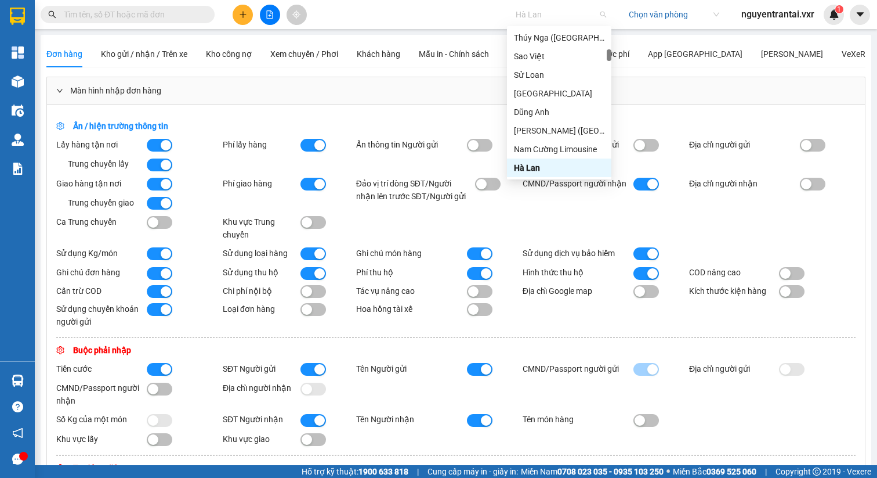
type input "v"
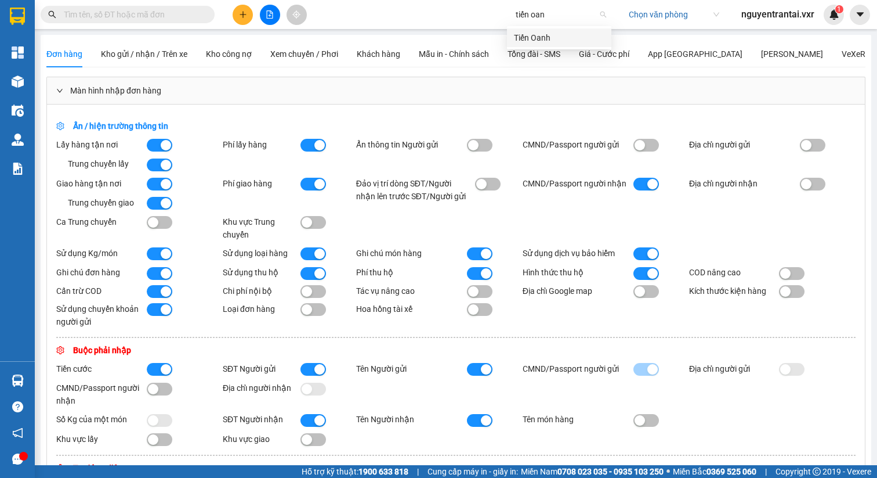
type input "tiến oanh"
click at [577, 40] on div "Tiến Oanh" at bounding box center [559, 37] width 91 height 13
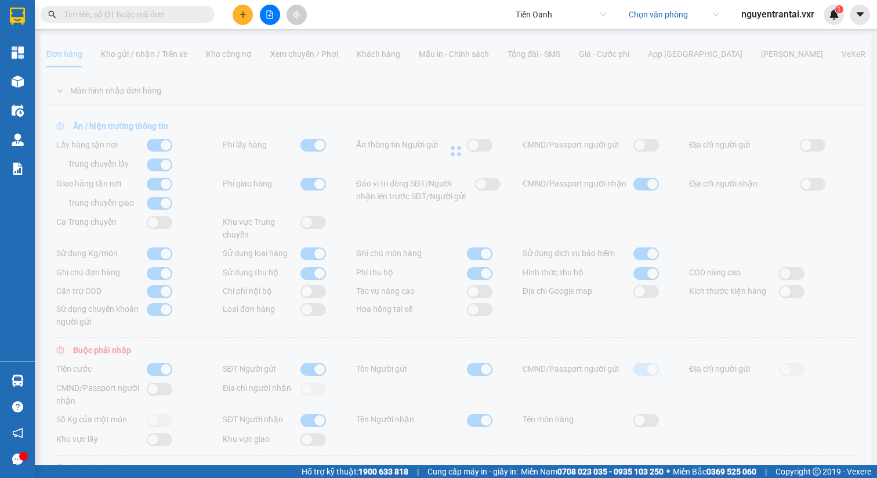
click at [676, 14] on input "search" at bounding box center [670, 14] width 82 height 17
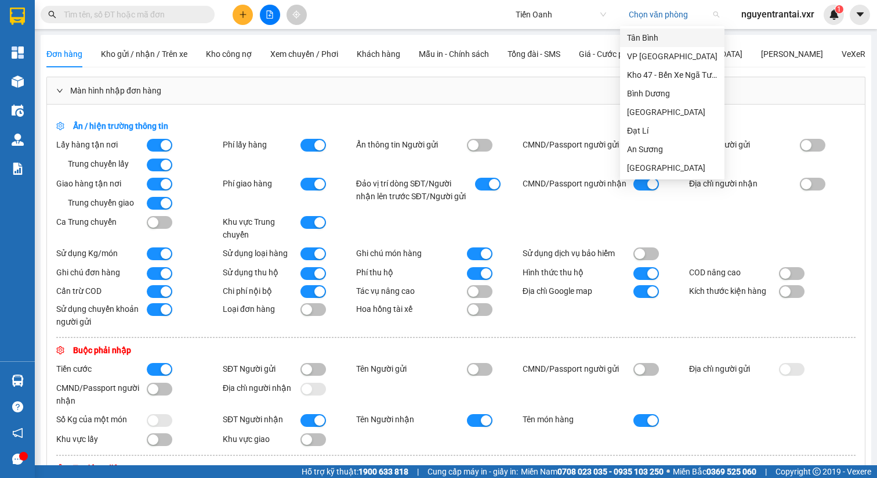
click at [653, 31] on div "Tân Bình" at bounding box center [672, 37] width 91 height 13
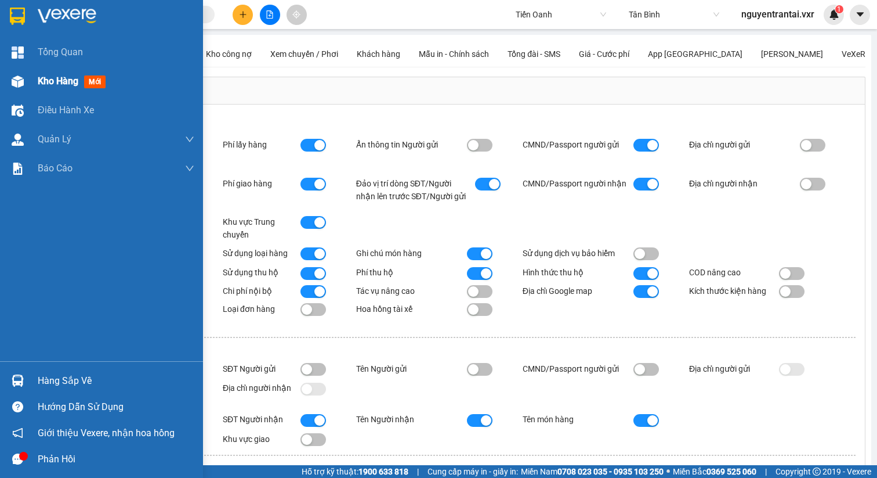
click at [19, 80] on img at bounding box center [18, 81] width 12 height 12
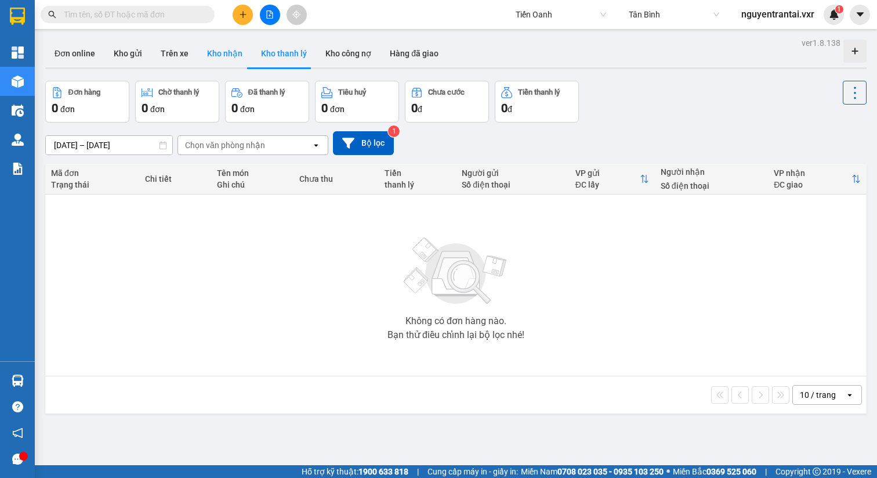
click at [215, 51] on button "Kho nhận" at bounding box center [225, 53] width 54 height 28
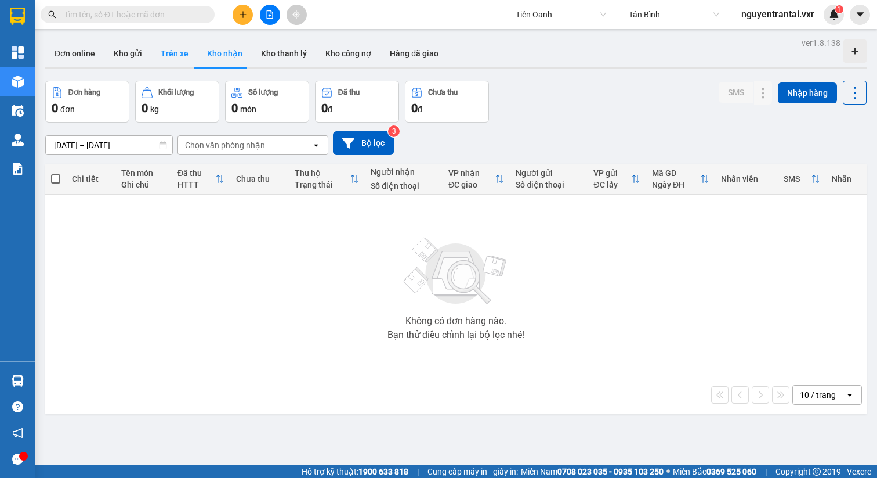
click at [190, 55] on button "Trên xe" at bounding box center [174, 53] width 46 height 28
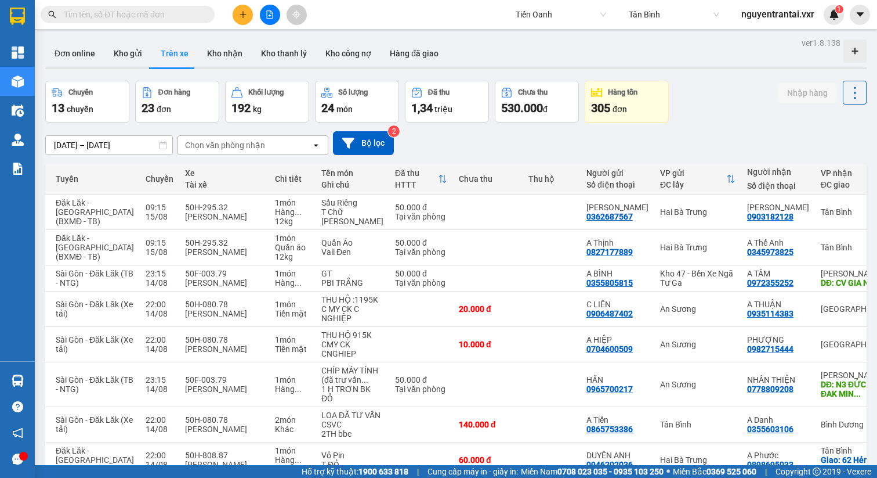
click at [246, 16] on icon "plus" at bounding box center [243, 14] width 8 height 8
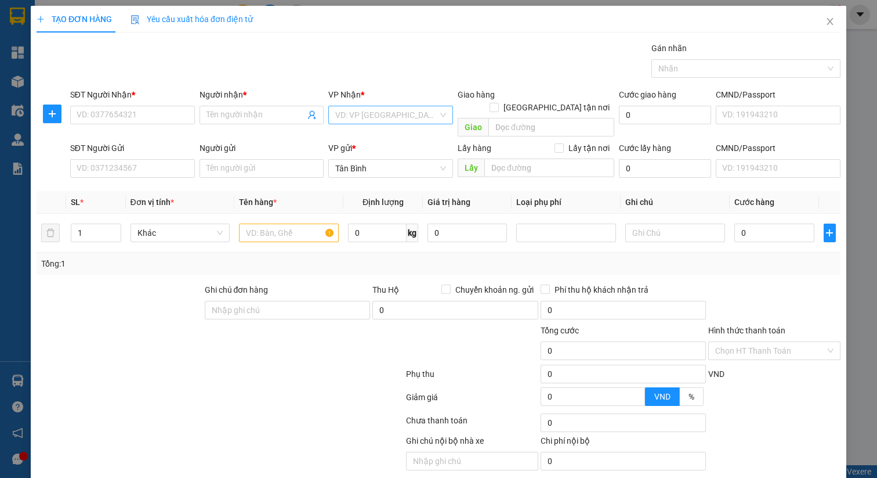
click at [396, 117] on input "search" at bounding box center [386, 114] width 103 height 17
click at [832, 19] on span "Close" at bounding box center [830, 22] width 32 height 32
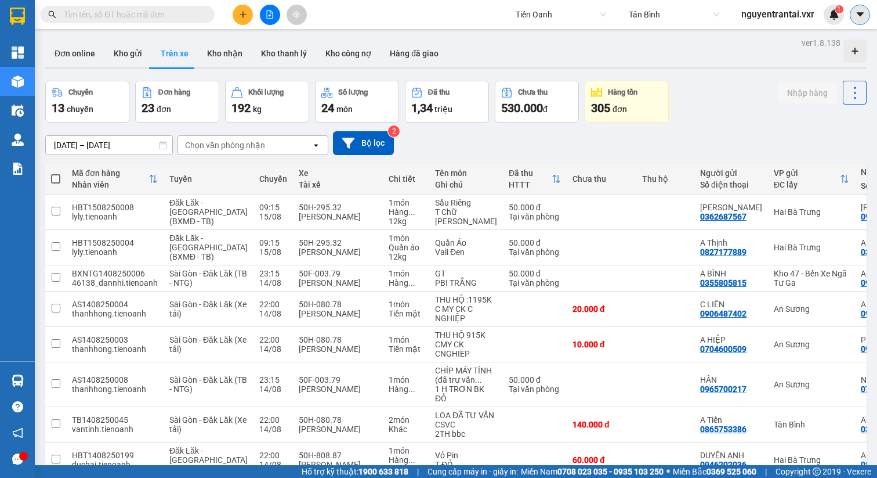
click at [861, 19] on icon "caret-down" at bounding box center [860, 14] width 10 height 10
click at [804, 44] on div "Cấu hình nhà xe" at bounding box center [829, 43] width 59 height 13
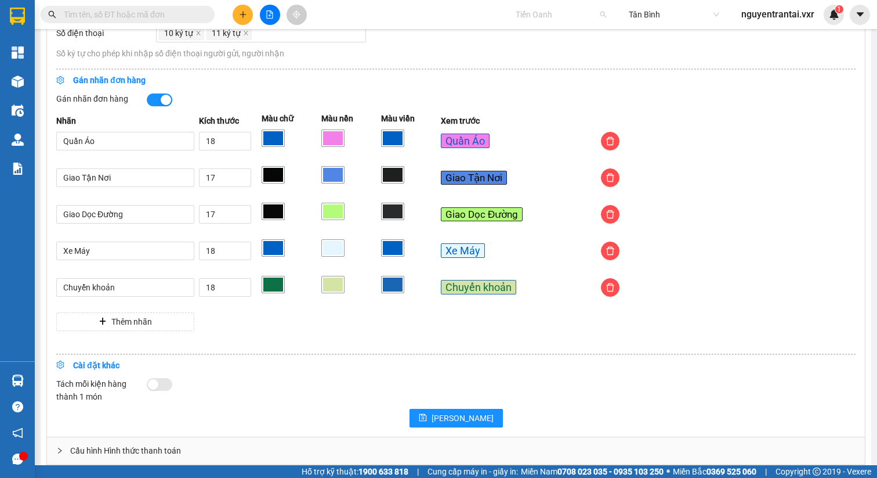
scroll to position [10367, 0]
click at [577, 16] on span "Tiến Oanh" at bounding box center [561, 14] width 91 height 17
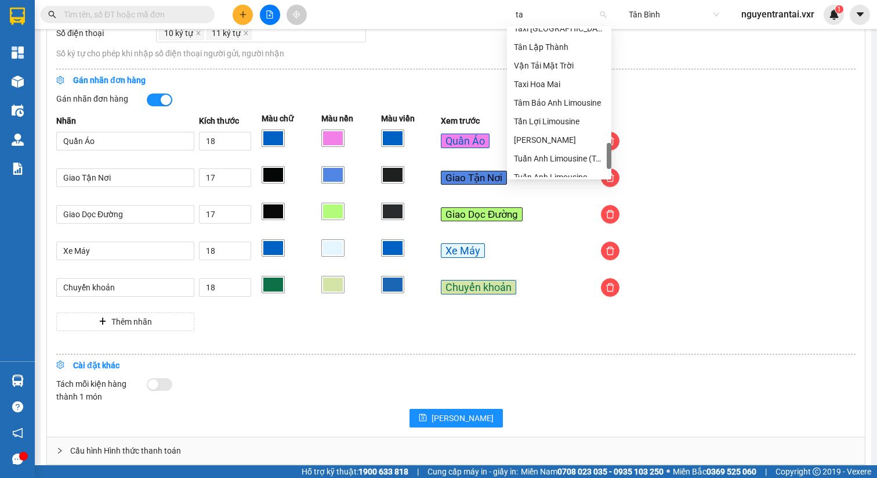
type input "t"
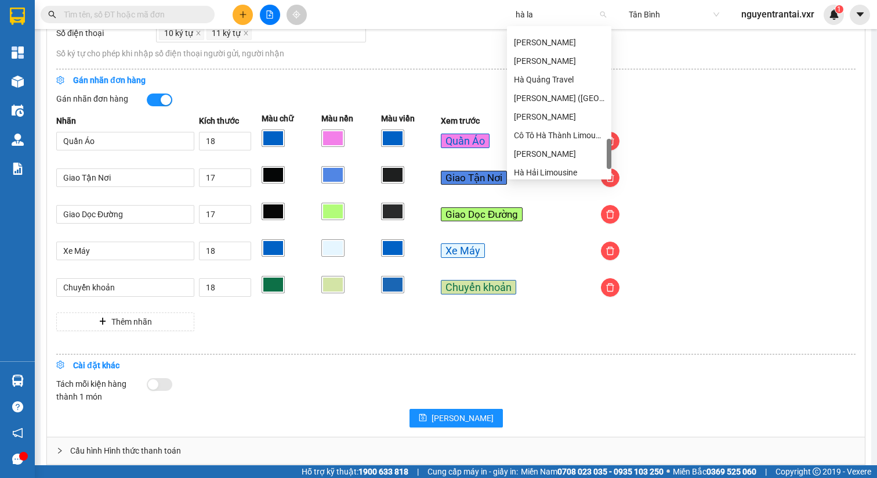
scroll to position [0, 0]
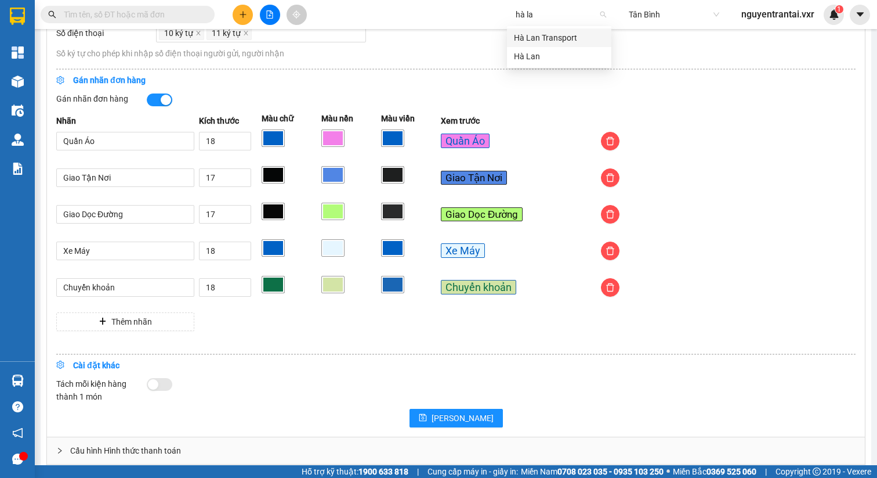
type input "hà lan"
click at [530, 53] on div "Hà Lan" at bounding box center [559, 56] width 91 height 13
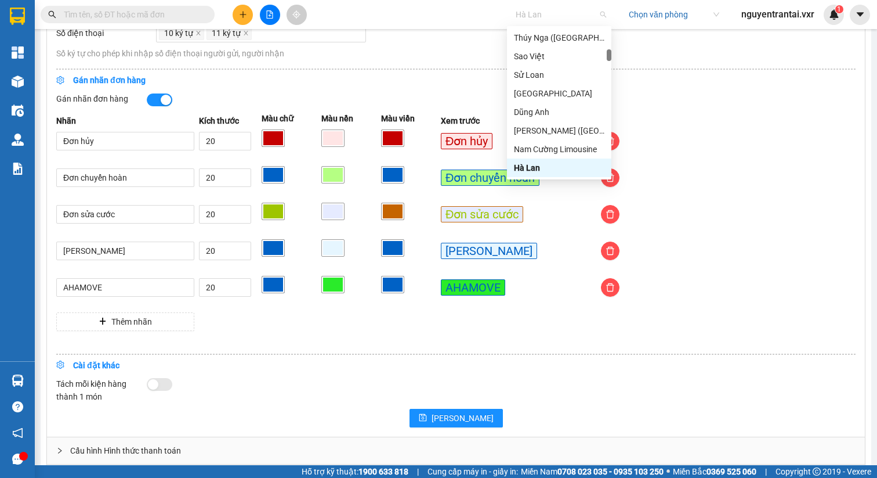
click at [545, 17] on span "Hà Lan" at bounding box center [561, 14] width 91 height 17
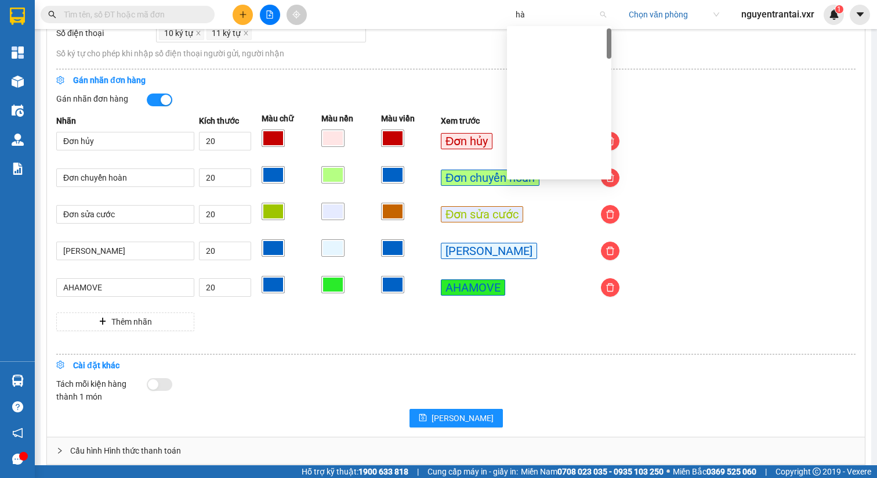
type input "h"
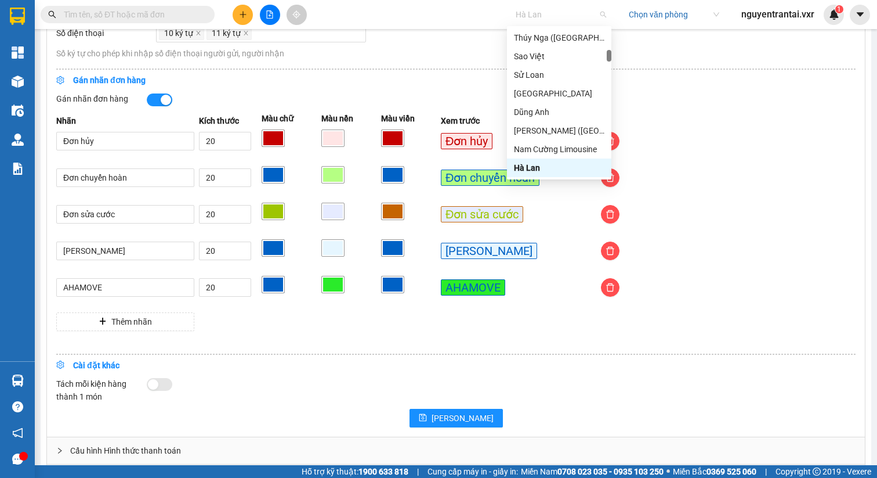
type input "t"
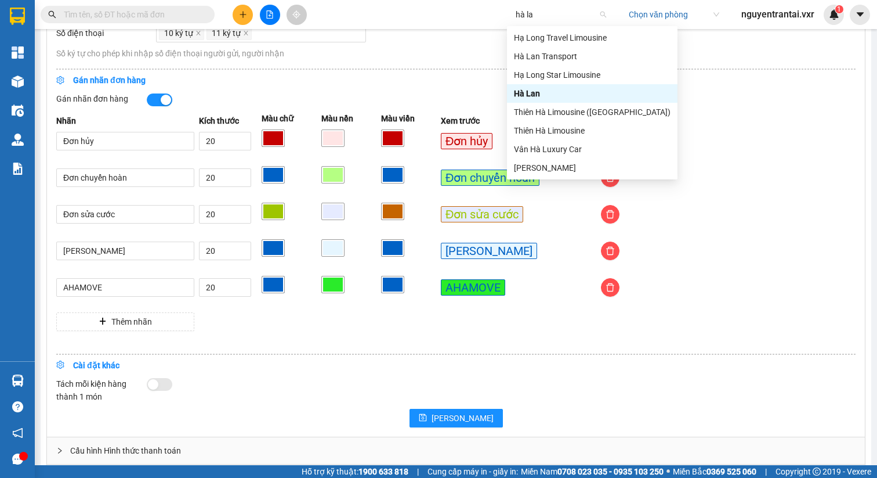
scroll to position [0, 0]
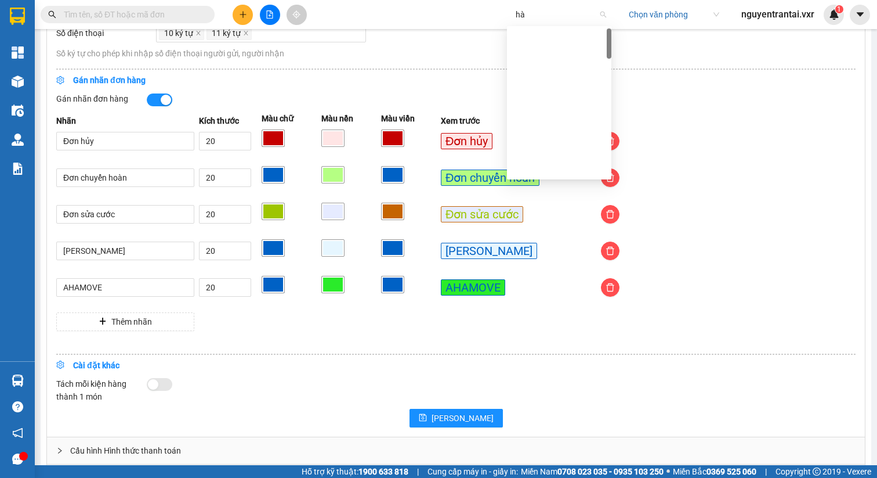
type input "h"
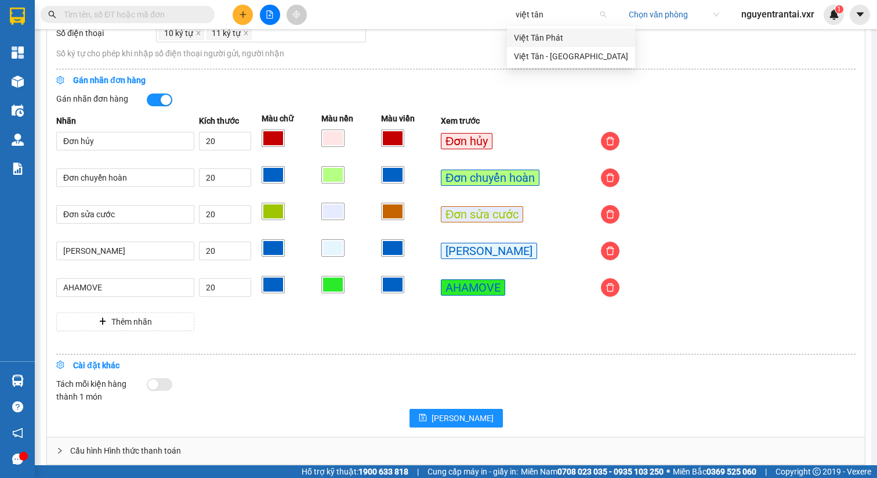
type input "việt tân"
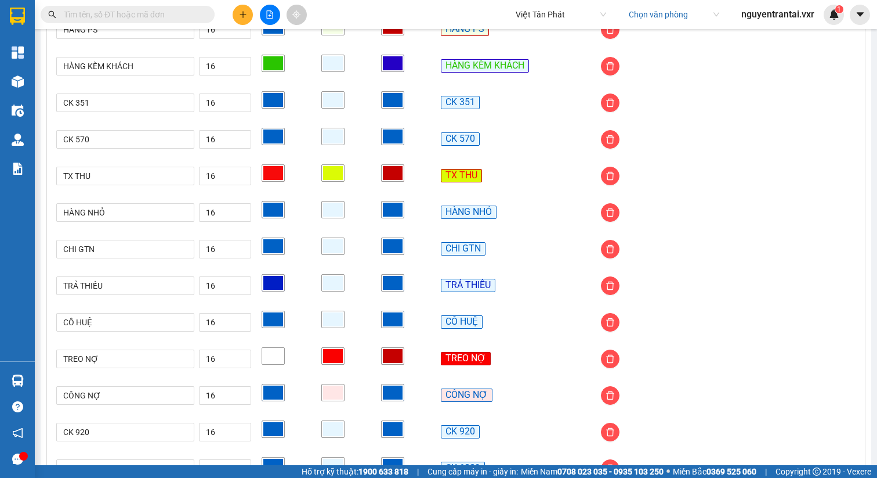
scroll to position [691, 0]
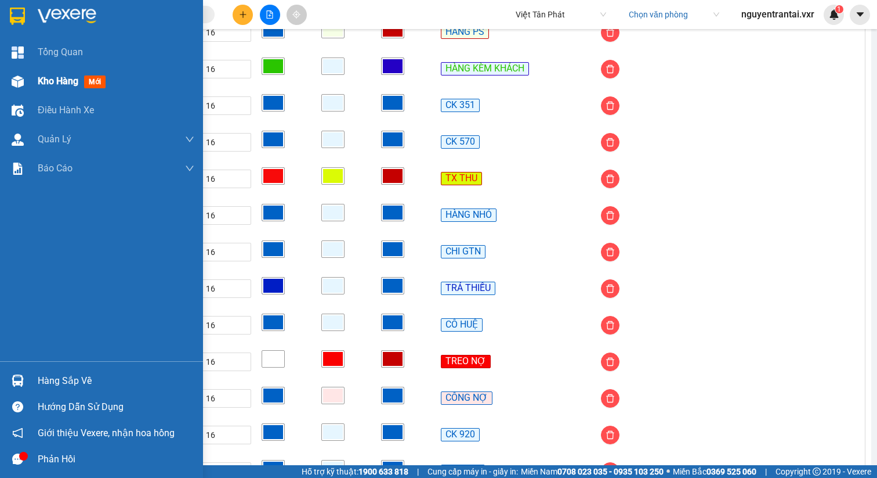
click at [24, 80] on div at bounding box center [18, 81] width 20 height 20
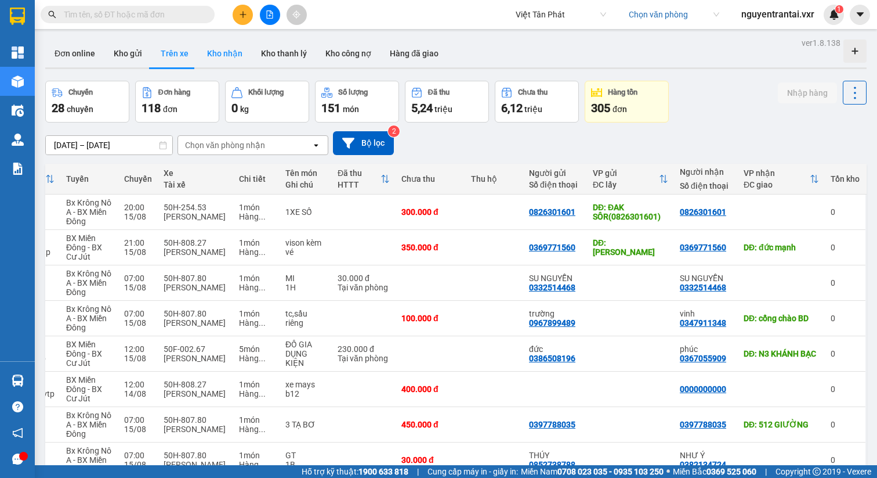
click at [215, 59] on button "Kho nhận" at bounding box center [225, 53] width 54 height 28
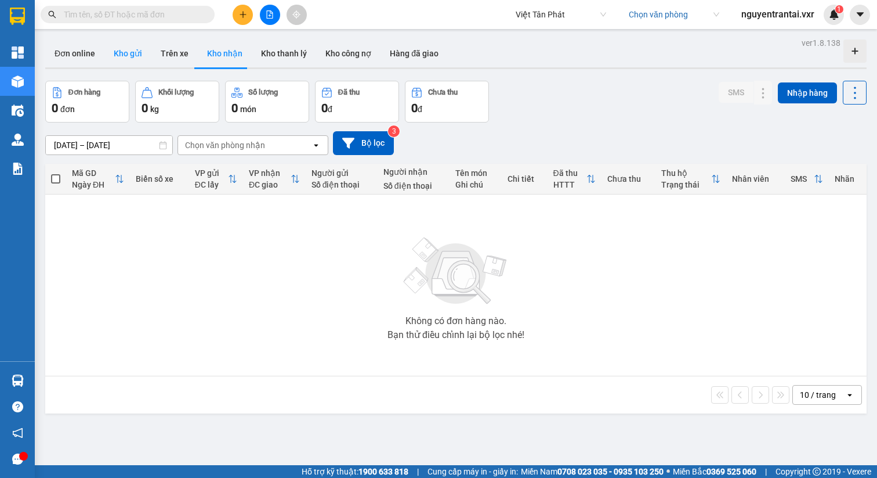
click at [130, 60] on button "Kho gửi" at bounding box center [127, 53] width 47 height 28
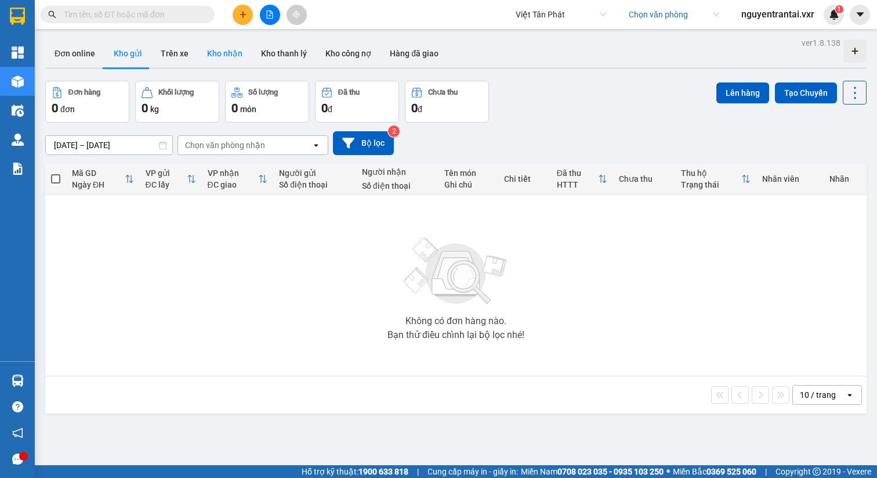
click at [198, 57] on button "Kho nhận" at bounding box center [225, 53] width 54 height 28
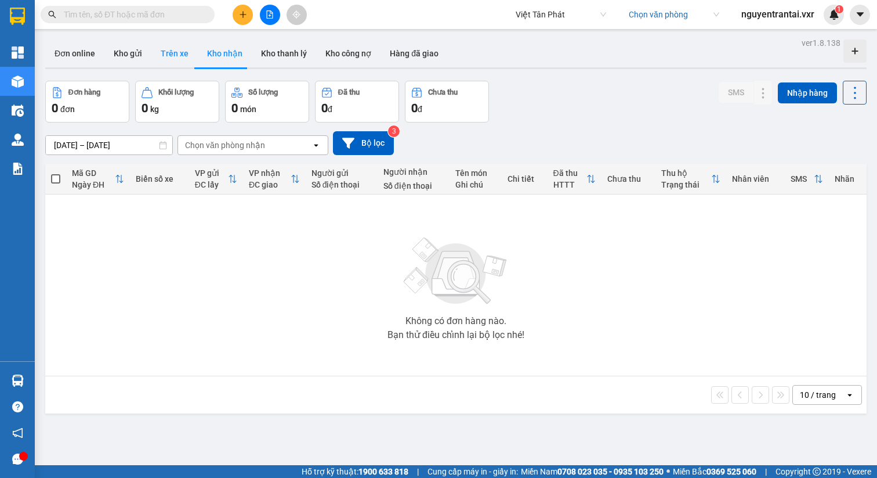
click at [176, 53] on button "Trên xe" at bounding box center [174, 53] width 46 height 28
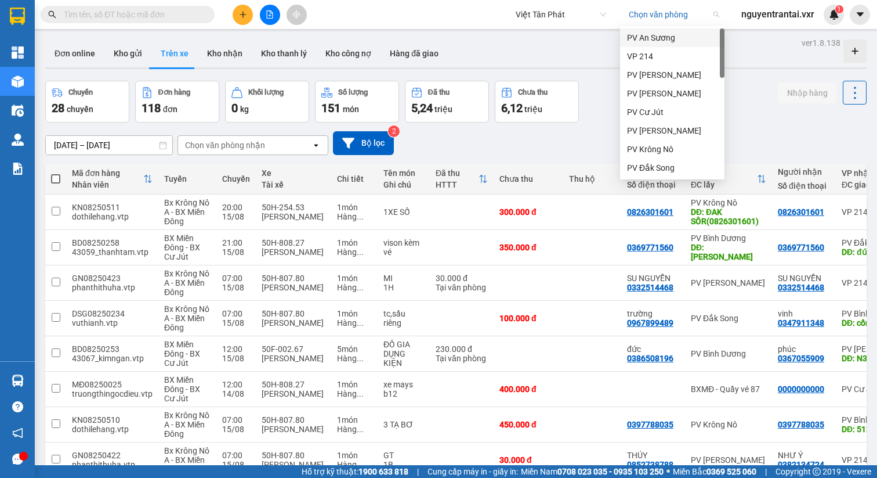
click at [691, 9] on input "search" at bounding box center [670, 14] width 82 height 17
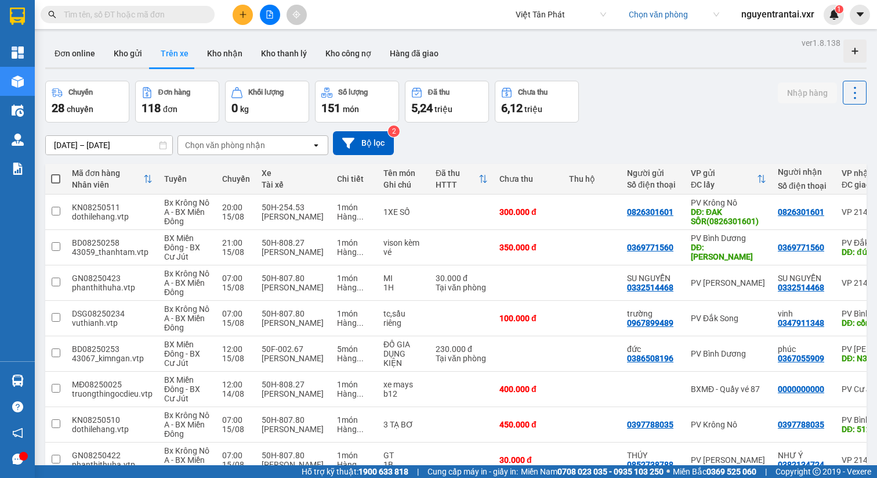
click at [295, 138] on div "Chọn văn phòng nhận" at bounding box center [244, 145] width 133 height 19
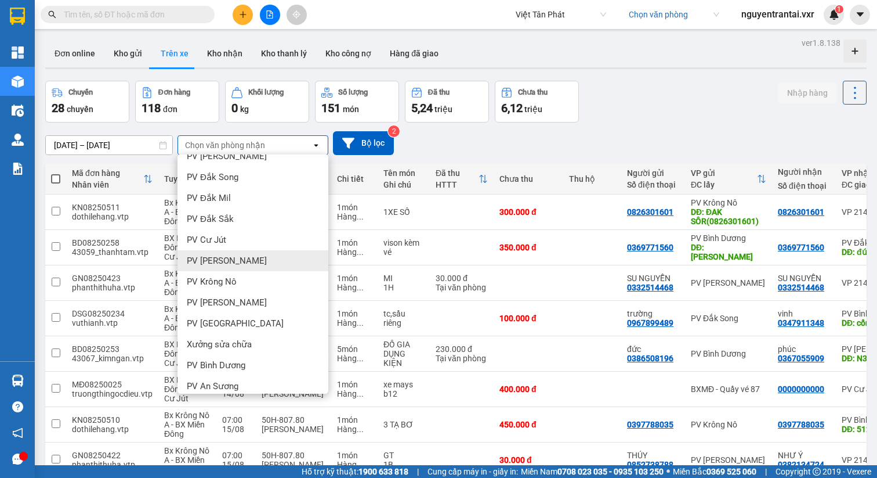
scroll to position [397, 0]
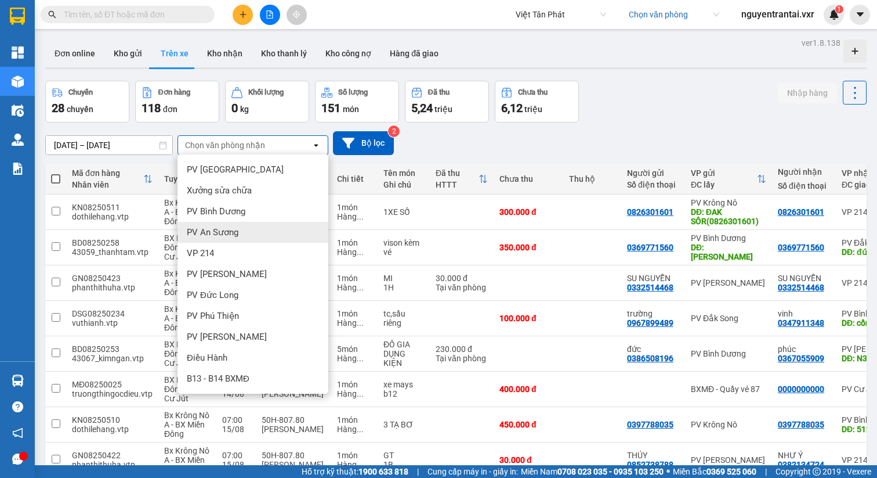
click at [531, 158] on div "13/08/2025 – 15/08/2025 Press the down arrow key to interact with the calendar …" at bounding box center [456, 142] width 822 height 41
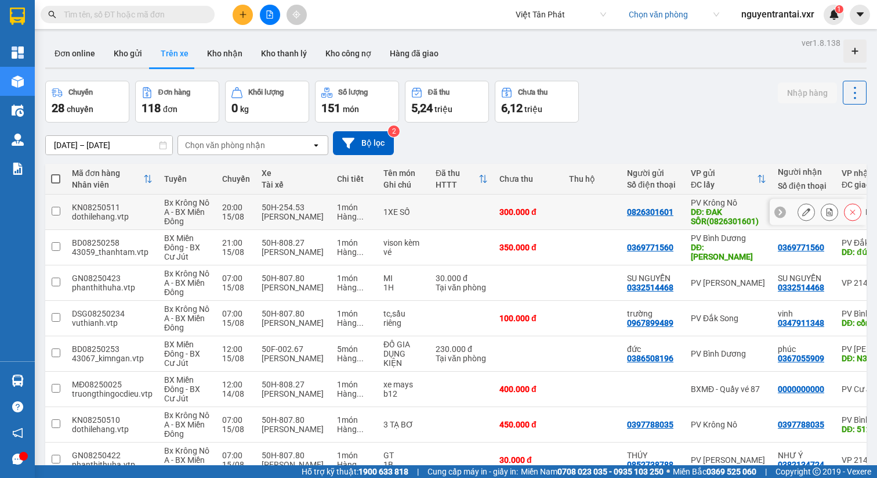
click at [803, 218] on button at bounding box center [807, 212] width 16 height 20
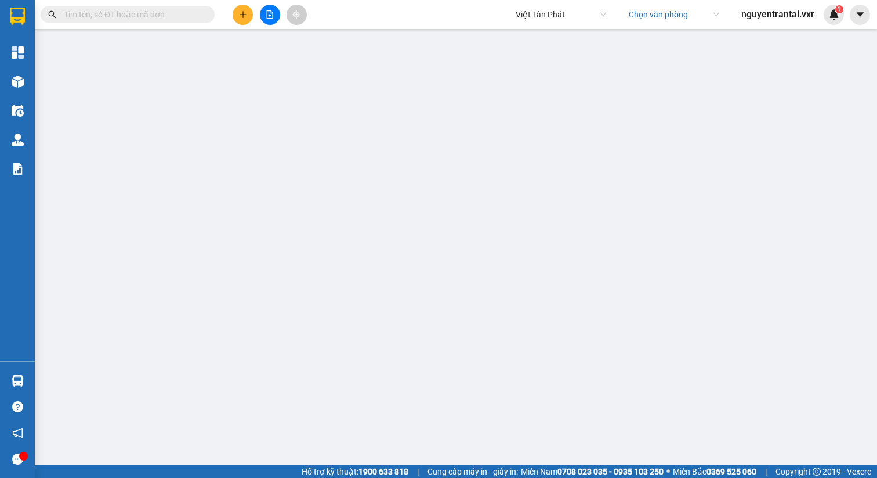
type input "0826301601"
type input "ĐAK SÔR(0826301601)"
type input "0826301601"
type input "300.000"
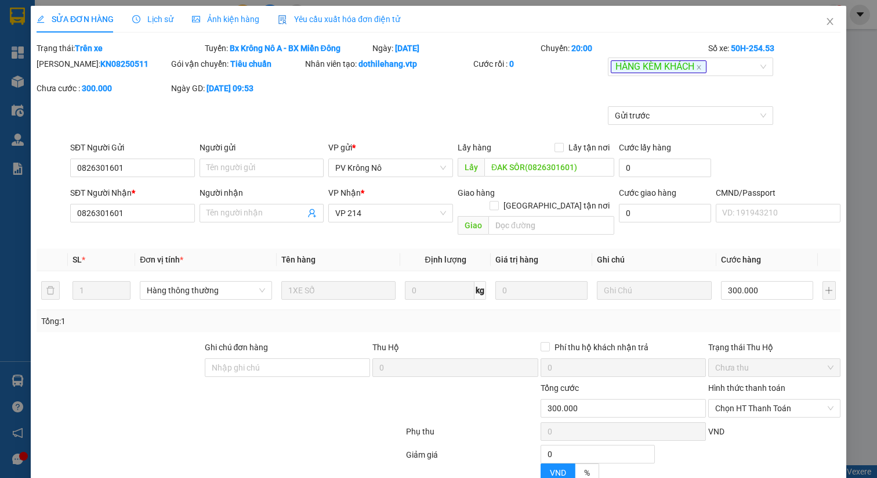
type input "15.000"
click at [830, 28] on span "Close" at bounding box center [830, 22] width 32 height 32
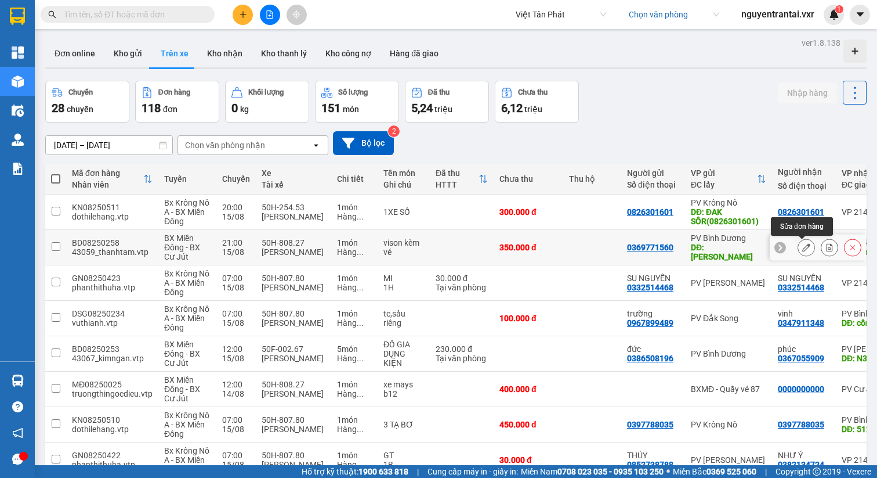
click at [800, 243] on button at bounding box center [807, 247] width 16 height 20
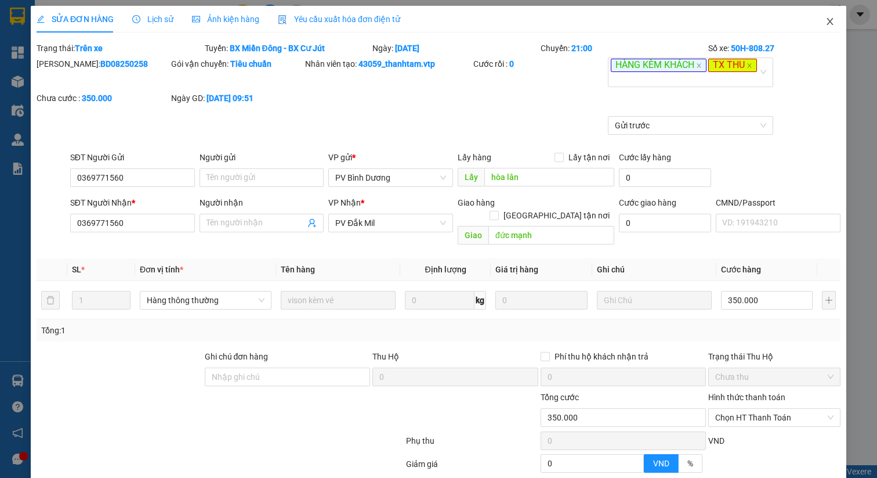
click at [828, 17] on icon "close" at bounding box center [830, 21] width 9 height 9
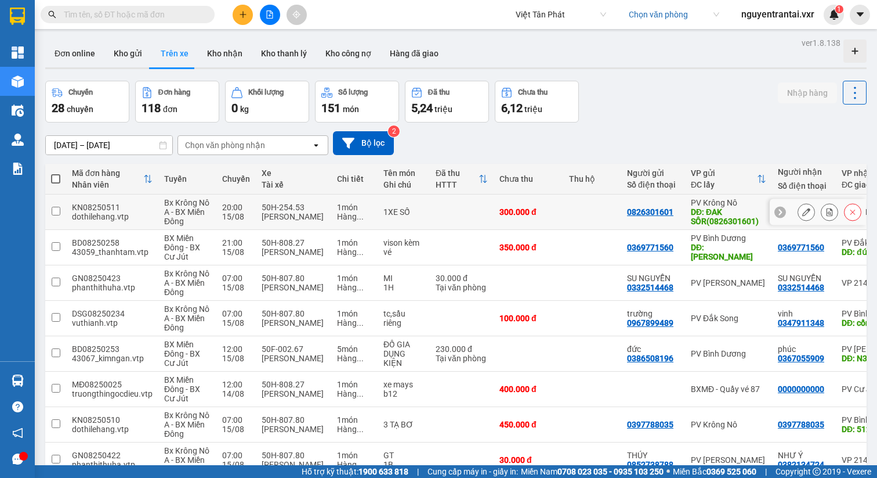
click at [828, 214] on icon at bounding box center [830, 212] width 8 height 8
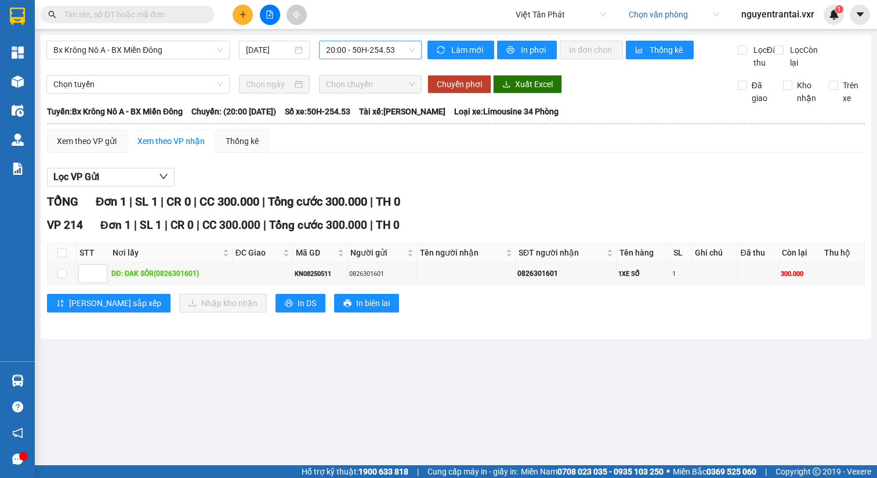
click at [369, 48] on span "20:00 - 50H-254.53" at bounding box center [370, 49] width 89 height 17
click at [583, 69] on div "Làm mới In phơi In đơn chọn Thống kê" at bounding box center [583, 55] width 310 height 28
drag, startPoint x: 370, startPoint y: 125, endPoint x: 416, endPoint y: 125, distance: 46.4
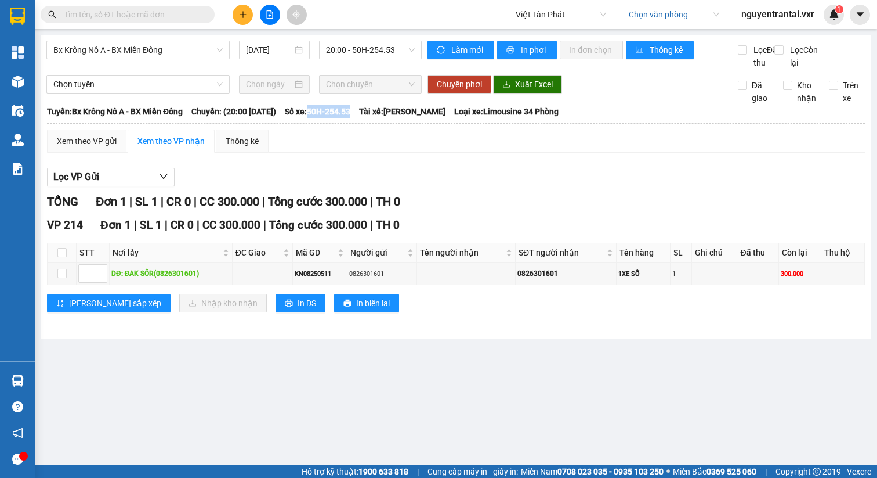
click at [351, 118] on span "Số xe: 50H-254.53" at bounding box center [318, 111] width 66 height 13
copy span "50H-254.53"
